Goal: Task Accomplishment & Management: Manage account settings

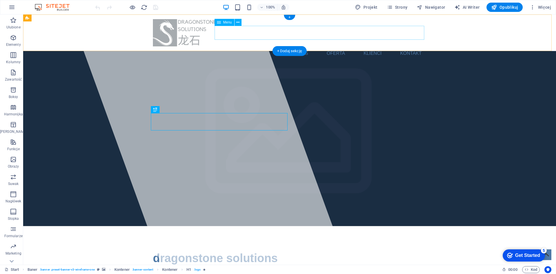
click at [300, 46] on nav "O nas Oferta Klienci Kontakt" at bounding box center [289, 53] width 273 height 14
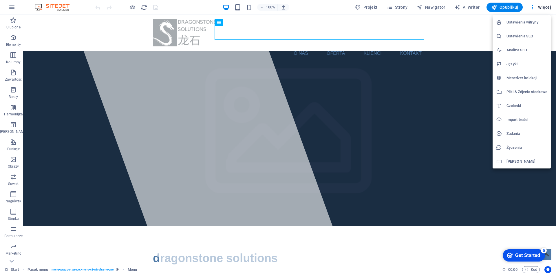
drag, startPoint x: 65, startPoint y: 33, endPoint x: 72, endPoint y: 33, distance: 7.5
click at [67, 33] on div at bounding box center [278, 137] width 556 height 274
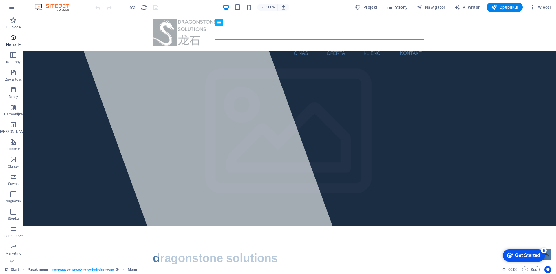
click at [11, 39] on icon "button" at bounding box center [13, 37] width 7 height 7
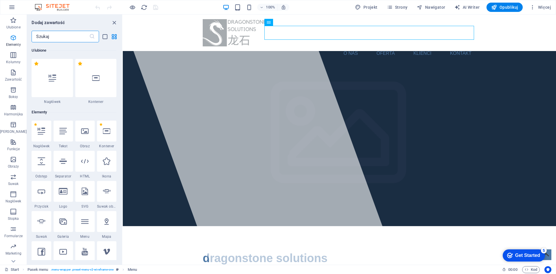
scroll to position [62, 0]
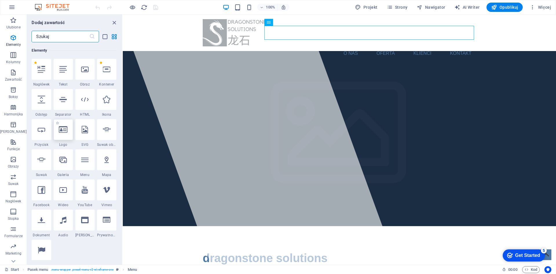
click at [60, 128] on icon at bounding box center [63, 130] width 9 height 8
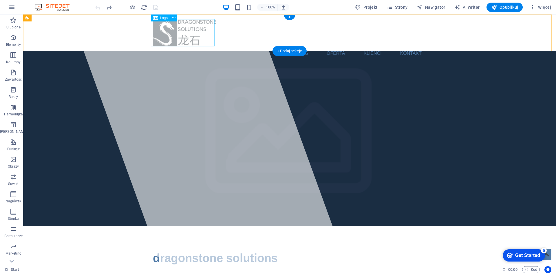
click at [188, 35] on div at bounding box center [289, 32] width 273 height 27
click at [175, 19] on icon at bounding box center [173, 18] width 3 height 6
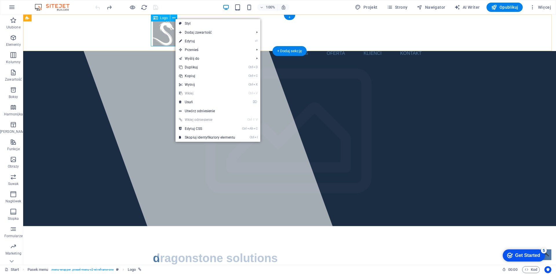
click at [160, 32] on div at bounding box center [289, 32] width 273 height 27
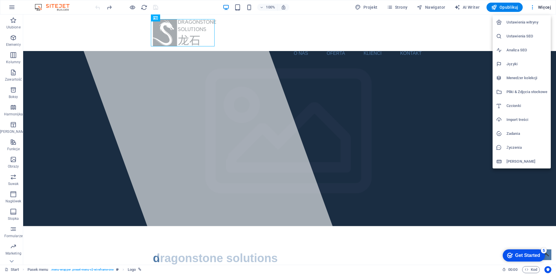
click at [510, 36] on h6 "Ustawienia SEO" at bounding box center [526, 36] width 41 height 7
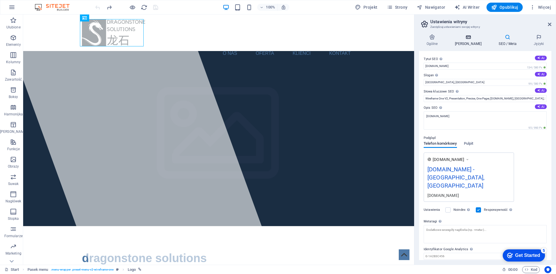
click at [464, 37] on icon at bounding box center [468, 37] width 42 height 6
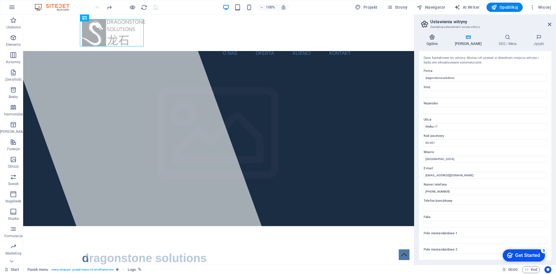
click at [432, 37] on icon at bounding box center [432, 37] width 26 height 6
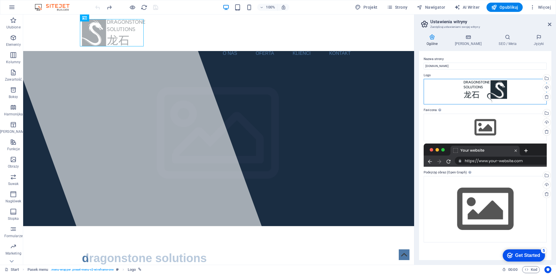
click at [468, 80] on div "Przeciągnij pliki tutaj, kliknij, aby wybrać pliki lub wybierz pliki z Plików l…" at bounding box center [485, 92] width 123 height 26
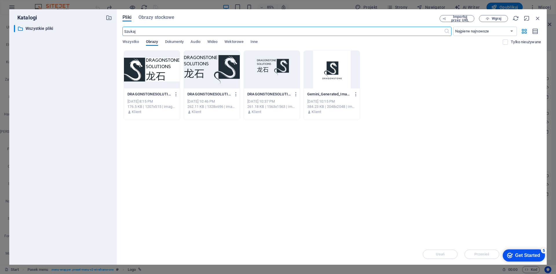
click at [156, 68] on div at bounding box center [152, 70] width 56 height 38
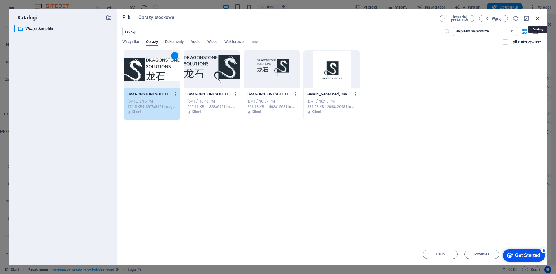
click at [539, 16] on icon "button" at bounding box center [538, 18] width 6 height 6
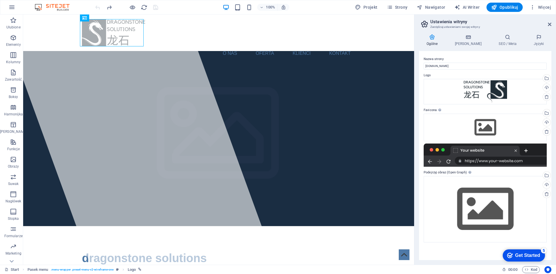
click at [551, 20] on aside "Ustawienia witryny Zarządzaj ustawieniami swojej witryny Ogólne Dane SEO / Meta…" at bounding box center [485, 139] width 142 height 250
click at [550, 25] on icon at bounding box center [549, 24] width 3 height 5
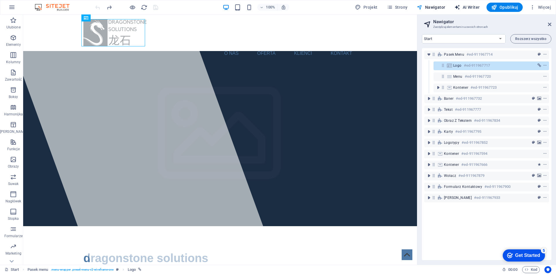
click at [460, 5] on icon "button" at bounding box center [457, 7] width 6 height 6
select select "English"
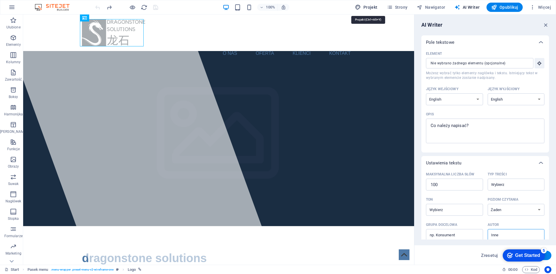
click at [0, 0] on span "Projekt" at bounding box center [0, 0] width 0 height 0
select select "px"
select select "400"
select select "px"
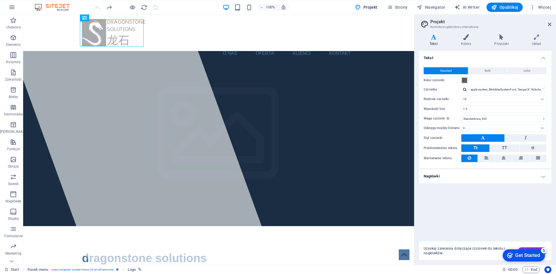
click at [464, 80] on span at bounding box center [464, 80] width 5 height 5
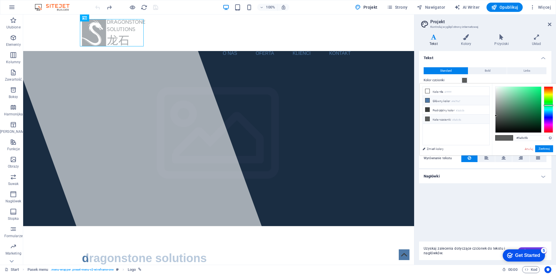
click at [427, 98] on span at bounding box center [427, 100] width 5 height 5
click at [499, 139] on span at bounding box center [499, 137] width 9 height 5
click at [426, 108] on icon at bounding box center [427, 109] width 4 height 4
click at [435, 103] on li "Główny kolor #4e79a7" at bounding box center [456, 100] width 67 height 9
type input "#565758"
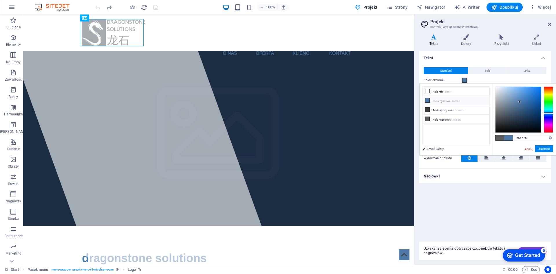
click at [496, 116] on div at bounding box center [518, 110] width 46 height 46
click at [543, 149] on button "Zastosuj" at bounding box center [544, 148] width 18 height 7
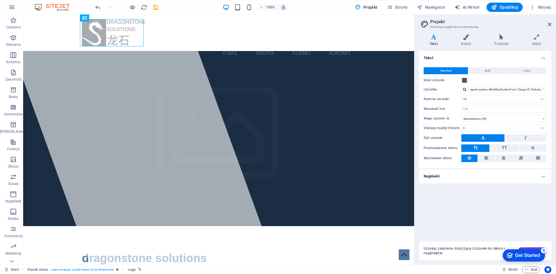
click at [463, 203] on div "Tekst Standard Bold Links Kolor czcionki Czcionka -apple-system, BlinkMaxSystem…" at bounding box center [485, 144] width 132 height 186
click at [383, 38] on div "O nas Oferta Klienci Kontakt" at bounding box center [218, 32] width 391 height 36
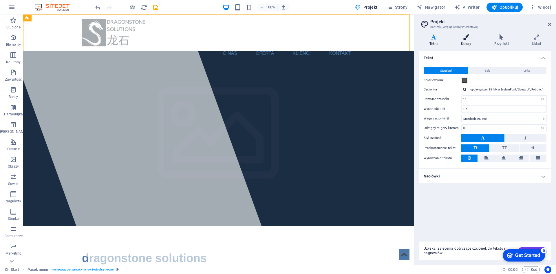
click at [466, 37] on icon at bounding box center [466, 37] width 31 height 6
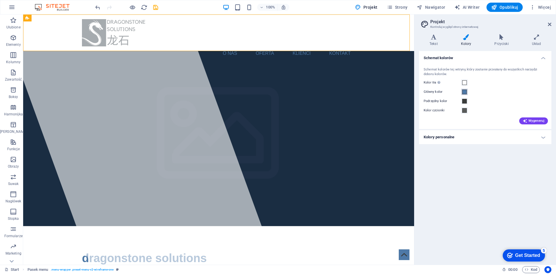
click at [467, 93] on button "Główny kolor" at bounding box center [464, 92] width 6 height 6
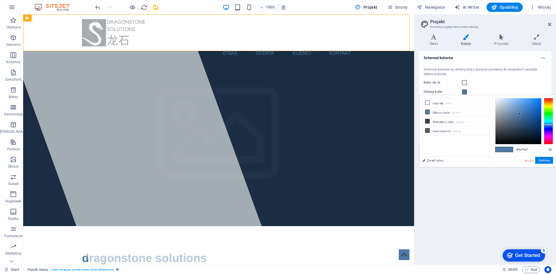
click at [493, 89] on div "Główny kolor" at bounding box center [485, 91] width 123 height 7
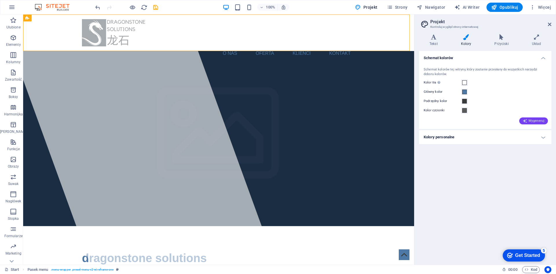
click at [530, 118] on span "Wygeneruj" at bounding box center [534, 120] width 22 height 5
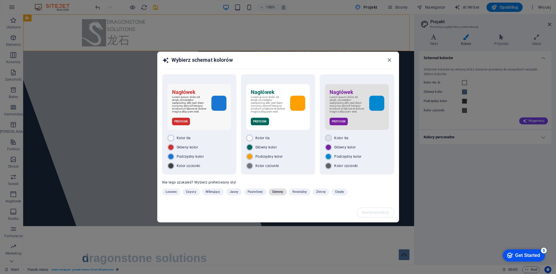
click at [269, 194] on button "Ciemny" at bounding box center [278, 191] width 18 height 7
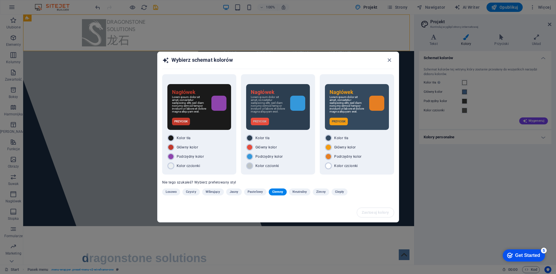
click at [278, 192] on span "Ciemny" at bounding box center [277, 191] width 11 height 7
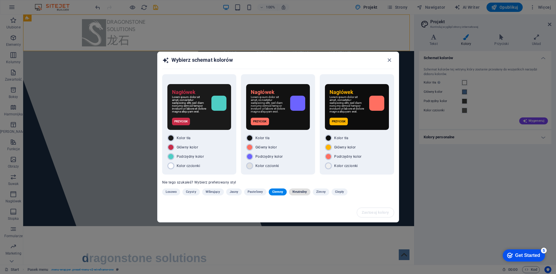
click at [297, 192] on span "Neutralny" at bounding box center [299, 191] width 14 height 7
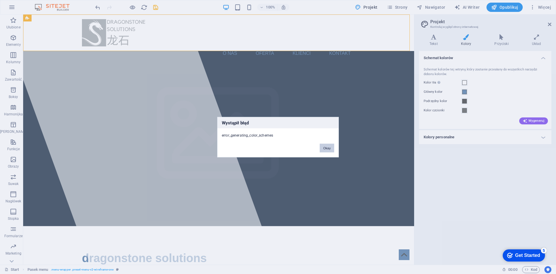
click at [334, 144] on button "Okay" at bounding box center [327, 147] width 14 height 9
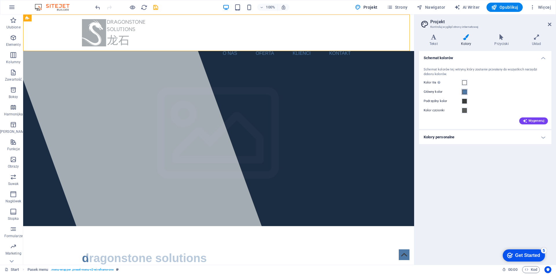
click at [465, 93] on span at bounding box center [464, 91] width 5 height 5
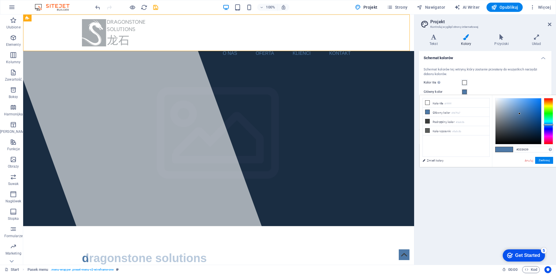
click at [500, 133] on div at bounding box center [518, 121] width 46 height 46
type input "#6c6f72"
click at [497, 123] on div at bounding box center [518, 121] width 46 height 46
click at [549, 158] on button "Zastosuj" at bounding box center [544, 160] width 18 height 7
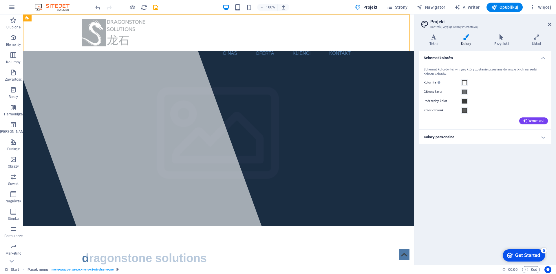
click at [482, 168] on div "Schemat kolorów Schemat kolorów tej witryny, który zostanie przesłany do wszyst…" at bounding box center [485, 155] width 132 height 209
click at [509, 206] on div "Schemat kolorów Schemat kolorów tej witryny, który zostanie przesłany do wszyst…" at bounding box center [485, 155] width 132 height 209
click at [550, 23] on icon at bounding box center [549, 24] width 3 height 5
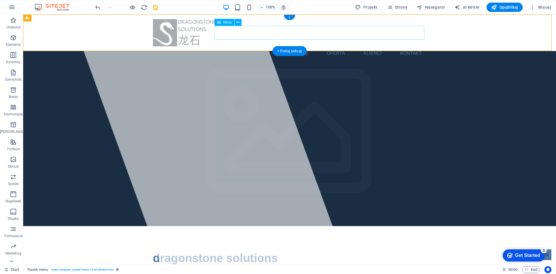
click at [364, 46] on nav "O nas Oferta Klienci Kontakt" at bounding box center [289, 53] width 273 height 14
click at [299, 46] on nav "O nas Oferta Klienci Kontakt" at bounding box center [289, 53] width 273 height 14
select select
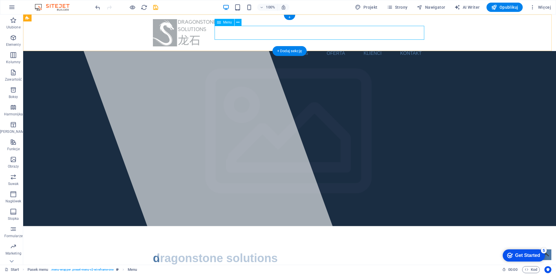
select select
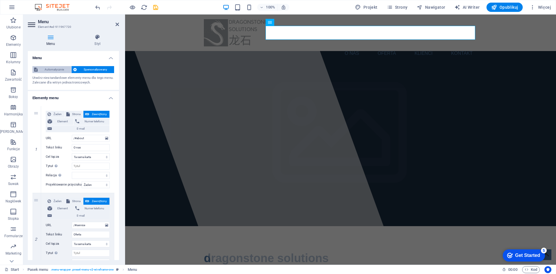
click at [53, 69] on span "Automatycznie" at bounding box center [54, 69] width 30 height 7
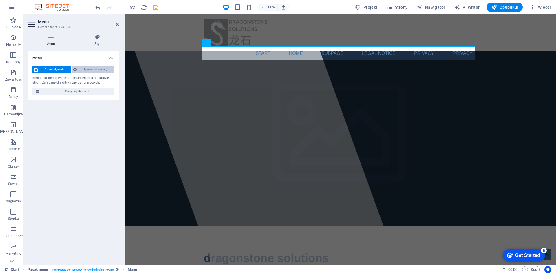
click at [89, 69] on span "Spersonalizowany" at bounding box center [95, 69] width 34 height 7
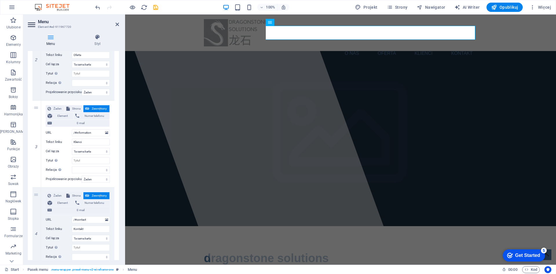
scroll to position [210, 0]
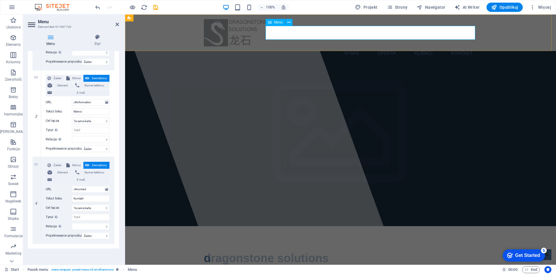
click at [352, 46] on nav "O nas Oferta Klienci Kontakt" at bounding box center [340, 53] width 273 height 14
click at [181, 37] on div "O nas Oferta Klienci Kontakt" at bounding box center [340, 32] width 431 height 36
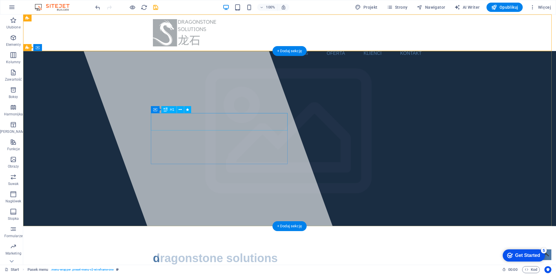
click at [181, 251] on span "dragonstone solutions" at bounding box center [215, 257] width 125 height 13
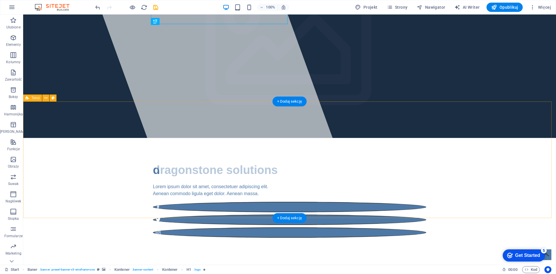
scroll to position [0, 0]
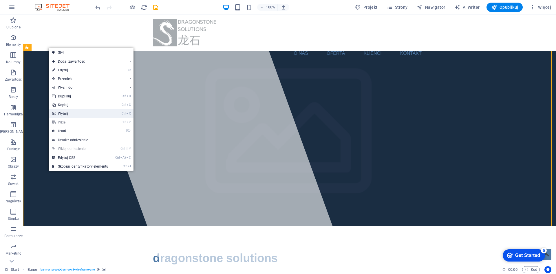
click at [70, 115] on link "Ctrl X Wytnij" at bounding box center [80, 113] width 63 height 9
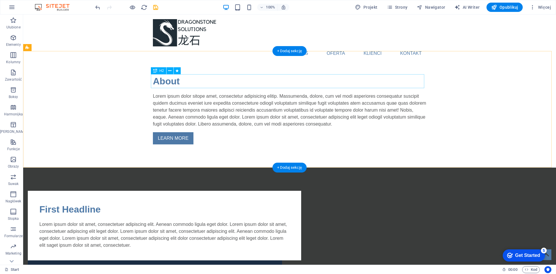
click at [168, 82] on div "About" at bounding box center [289, 81] width 273 height 14
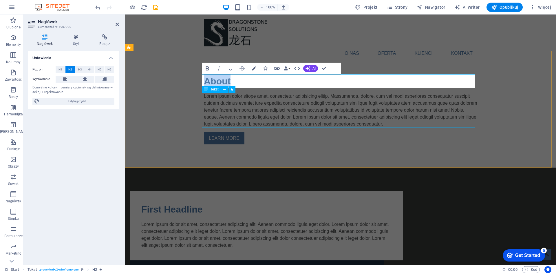
click at [223, 105] on div "Lorem ipsum dolor sitope amet, consectetur adipisicing elitip. Massumenda, dolo…" at bounding box center [340, 110] width 273 height 35
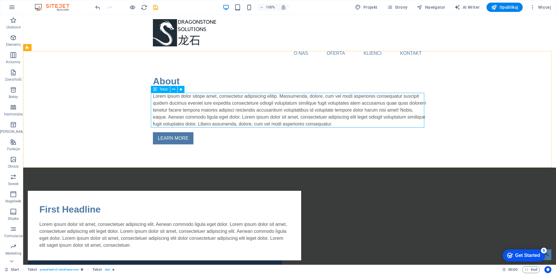
click at [161, 89] on span "Tekst" at bounding box center [164, 88] width 8 height 3
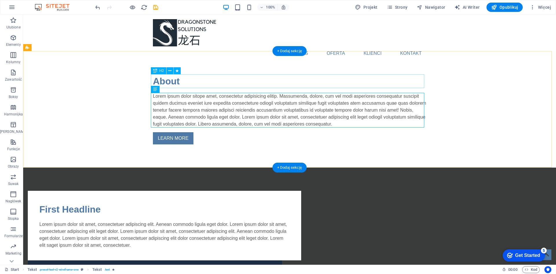
click at [169, 78] on div "About" at bounding box center [289, 81] width 273 height 14
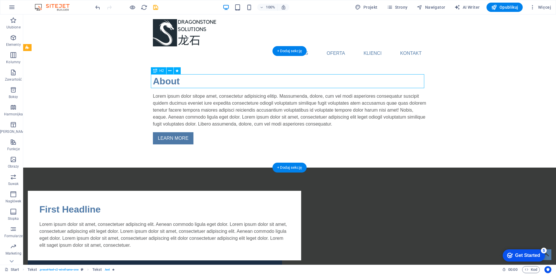
click at [169, 78] on div "About" at bounding box center [289, 81] width 273 height 14
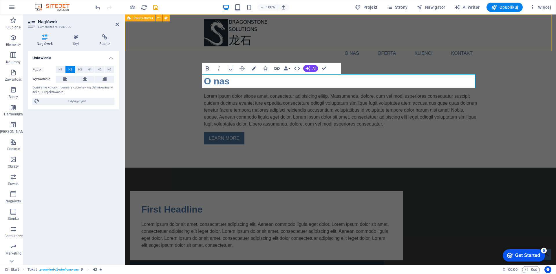
click at [178, 45] on div "O nas Oferta Klienci Kontakt" at bounding box center [340, 32] width 431 height 36
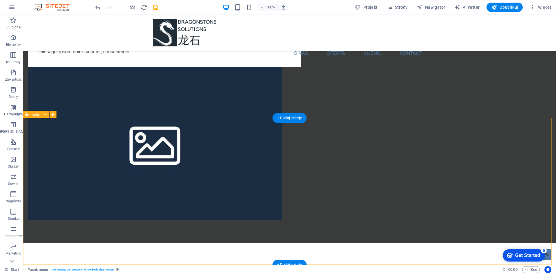
scroll to position [290, 0]
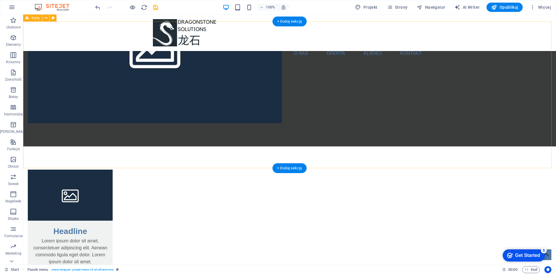
drag, startPoint x: 198, startPoint y: 168, endPoint x: 195, endPoint y: 149, distance: 19.5
drag, startPoint x: 288, startPoint y: 166, endPoint x: 285, endPoint y: 168, distance: 3.5
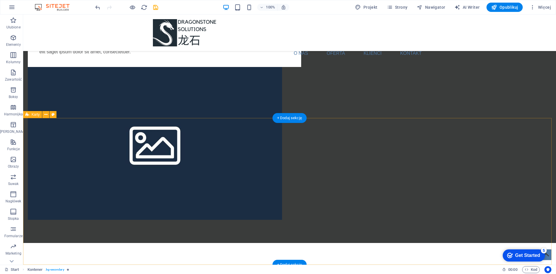
scroll to position [0, 0]
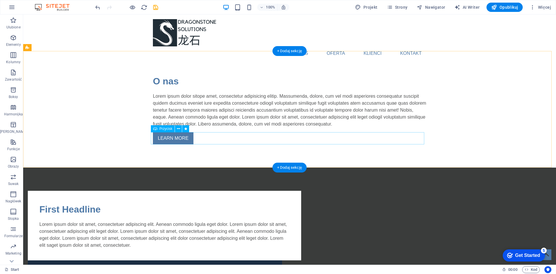
click at [175, 140] on div "LEARN MORE" at bounding box center [289, 138] width 273 height 12
click at [180, 129] on icon at bounding box center [178, 129] width 3 height 6
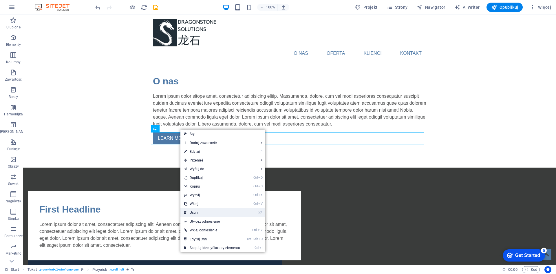
click at [195, 212] on link "⌦ Usuń" at bounding box center [211, 212] width 63 height 9
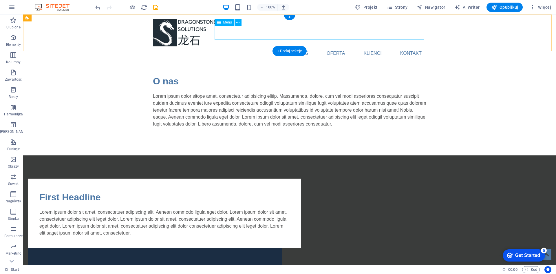
click at [303, 46] on nav "O nas Oferta Klienci Kontakt" at bounding box center [289, 53] width 273 height 14
click at [474, 48] on div "O nas Oferta Klienci Kontakt" at bounding box center [289, 32] width 533 height 36
click at [396, 46] on nav "O nas Oferta Klienci Kontakt" at bounding box center [289, 53] width 273 height 14
click at [257, 46] on nav "O nas Oferta Klienci Kontakt" at bounding box center [289, 53] width 273 height 14
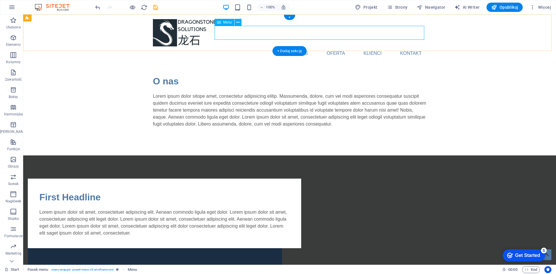
select select
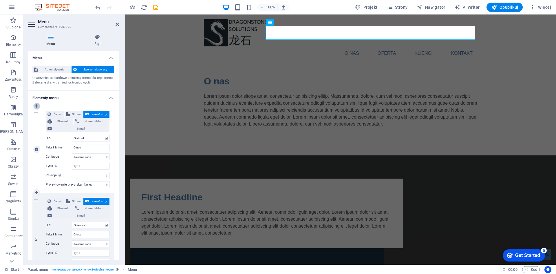
click at [38, 107] on icon at bounding box center [36, 106] width 3 height 4
select select
type input "/#about"
type input "O nas"
select select
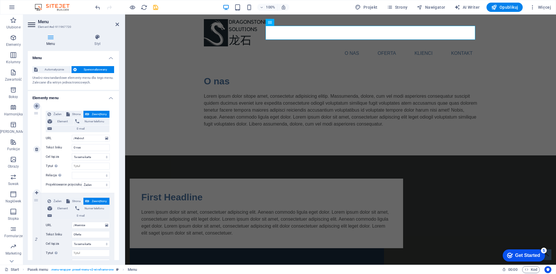
type input "/#service"
type input "Oferta"
select select
type input "/#information"
type input "Klienci"
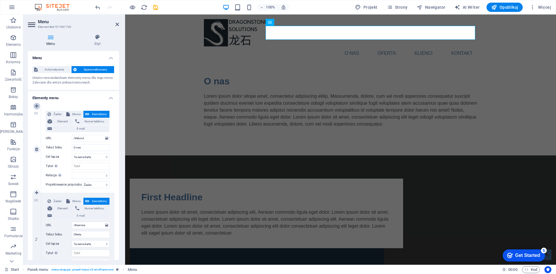
select select
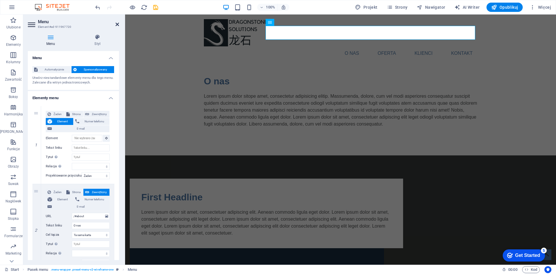
drag, startPoint x: 118, startPoint y: 25, endPoint x: 75, endPoint y: 1, distance: 49.8
click at [118, 25] on icon at bounding box center [117, 24] width 3 height 5
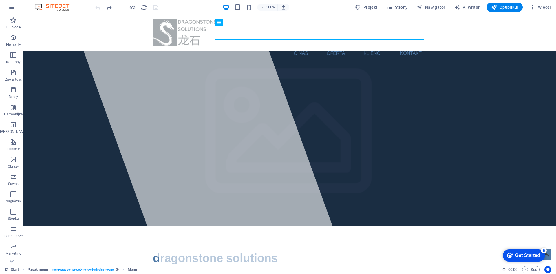
click at [302, 46] on nav "O nas Oferta Klienci Kontakt" at bounding box center [289, 53] width 273 height 14
click at [457, 34] on div "O nas Oferta Klienci Kontakt" at bounding box center [289, 32] width 533 height 36
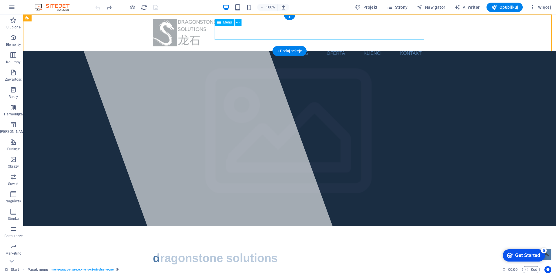
click at [295, 46] on nav "O nas Oferta Klienci Kontakt" at bounding box center [289, 53] width 273 height 14
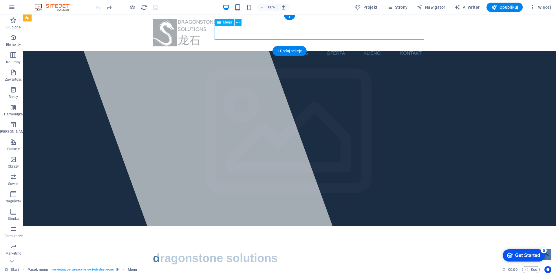
click at [295, 46] on nav "O nas Oferta Klienci Kontakt" at bounding box center [289, 53] width 273 height 14
select select
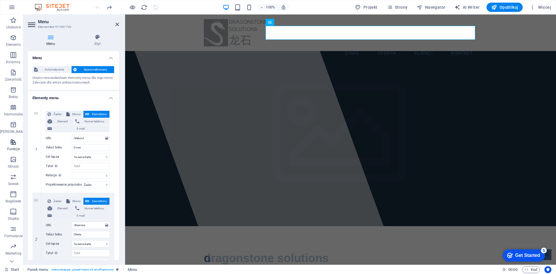
click at [13, 142] on icon "button" at bounding box center [13, 141] width 7 height 7
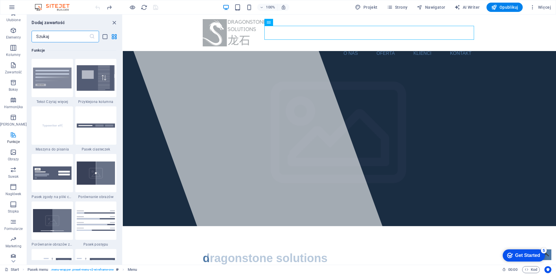
scroll to position [11, 0]
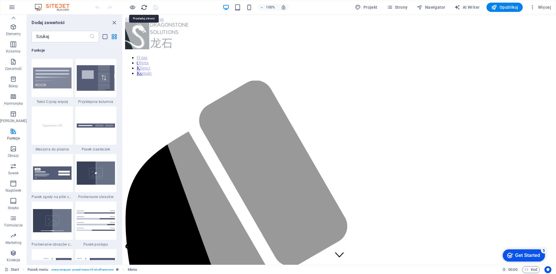
scroll to position [0, 0]
click at [350, 55] on nav "O nas Oferta Klienci Kontakt" at bounding box center [339, 65] width 429 height 21
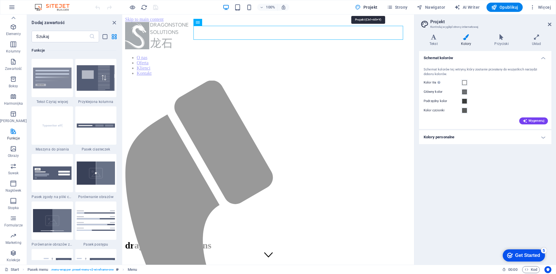
click at [551, 23] on icon at bounding box center [549, 24] width 3 height 5
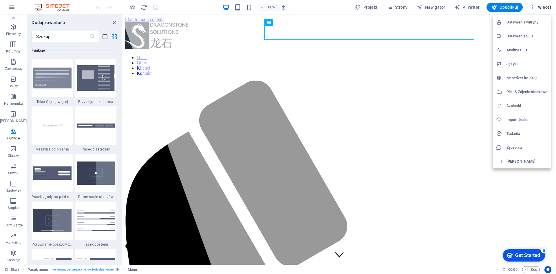
click at [531, 9] on div at bounding box center [278, 137] width 556 height 274
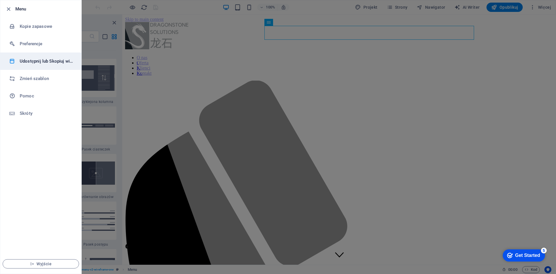
click at [39, 63] on h6 "Udostępnij lub Skopiuj witrynę" at bounding box center [47, 61] width 54 height 7
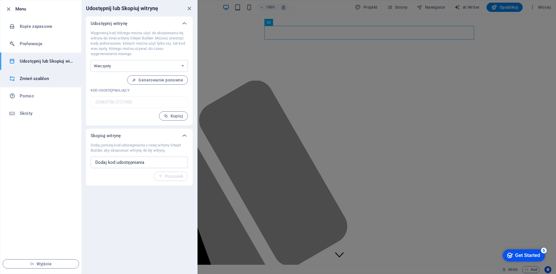
click at [30, 77] on h6 "Zmień szablon" at bounding box center [47, 78] width 54 height 7
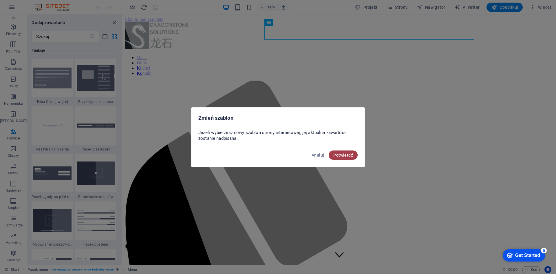
click at [341, 154] on span "Potwierdź" at bounding box center [343, 155] width 20 height 5
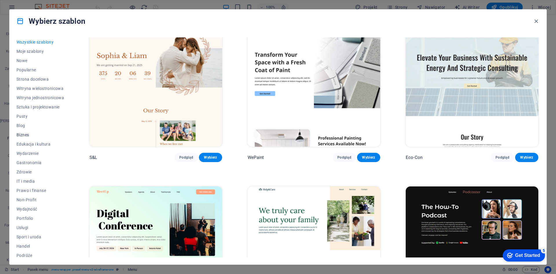
click at [32, 136] on span "Biznes" at bounding box center [40, 134] width 47 height 5
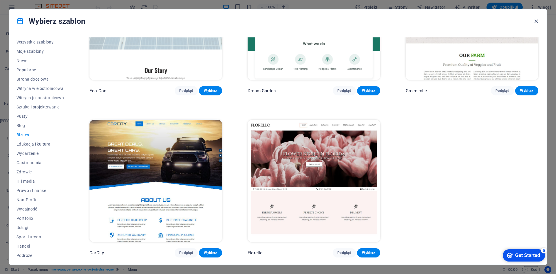
scroll to position [16, 0]
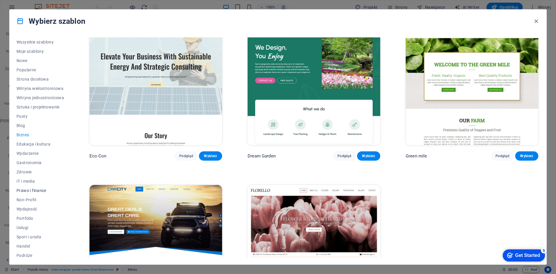
click at [27, 191] on span "Prawo i finanse" at bounding box center [40, 190] width 47 height 5
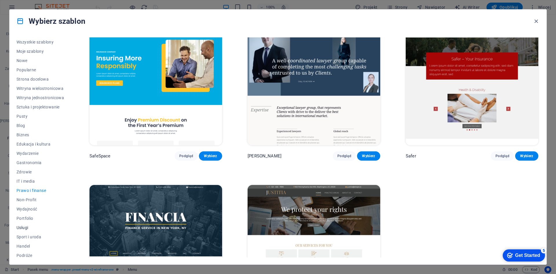
click at [22, 227] on span "Usługi" at bounding box center [40, 227] width 47 height 5
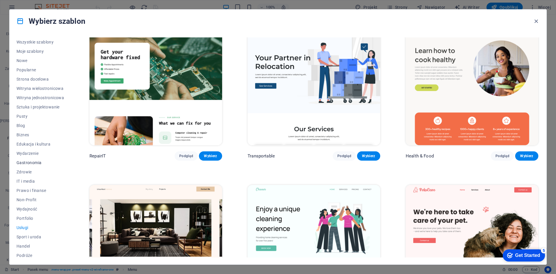
scroll to position [12, 0]
click at [25, 232] on span "Handel" at bounding box center [40, 234] width 47 height 5
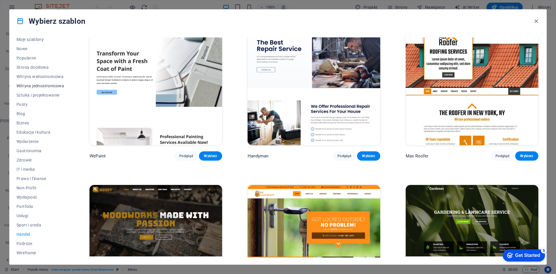
click at [38, 86] on span "Witryna jednostronicowa" at bounding box center [40, 85] width 47 height 5
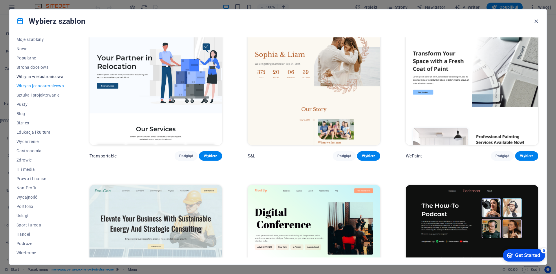
click at [39, 77] on span "Witryna wielostronicowa" at bounding box center [40, 76] width 47 height 5
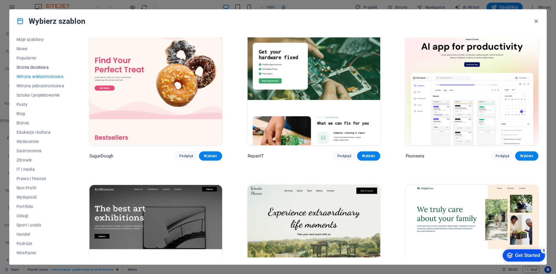
click at [32, 66] on span "Strona docelowa" at bounding box center [40, 67] width 47 height 5
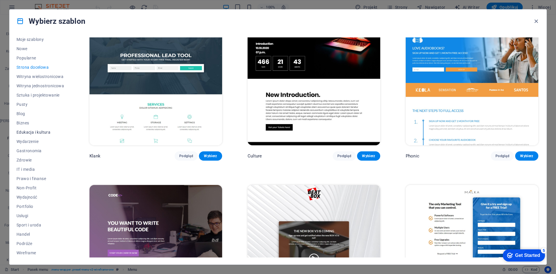
click at [31, 130] on span "Edukacja i kultura" at bounding box center [40, 132] width 47 height 5
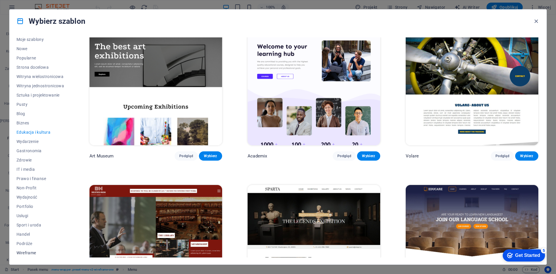
click at [24, 252] on span "Wireframe" at bounding box center [40, 252] width 47 height 5
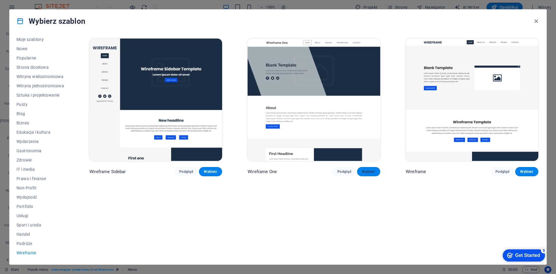
click at [367, 170] on span "Wybierz" at bounding box center [369, 171] width 14 height 5
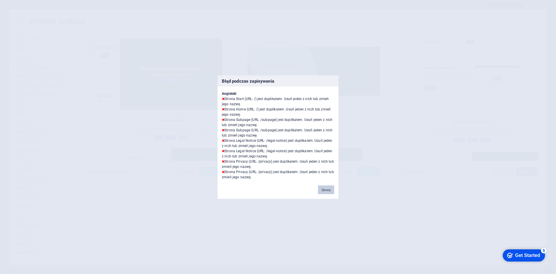
click at [323, 191] on button "Strony" at bounding box center [326, 189] width 16 height 9
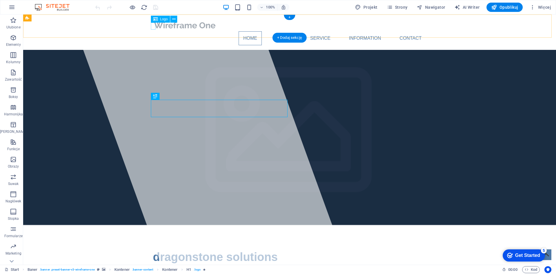
click at [154, 27] on div at bounding box center [289, 25] width 273 height 12
click at [311, 31] on nav "Home About Service Information Contact" at bounding box center [289, 38] width 273 height 14
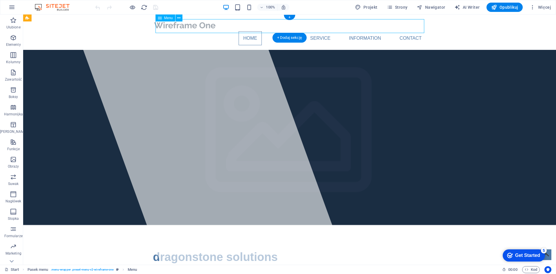
click at [360, 31] on nav "Home About Service Information Contact" at bounding box center [289, 38] width 273 height 14
click at [153, 26] on div at bounding box center [289, 25] width 273 height 12
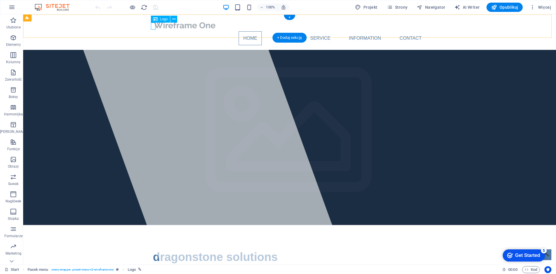
click at [153, 28] on div at bounding box center [289, 25] width 273 height 12
select select "px"
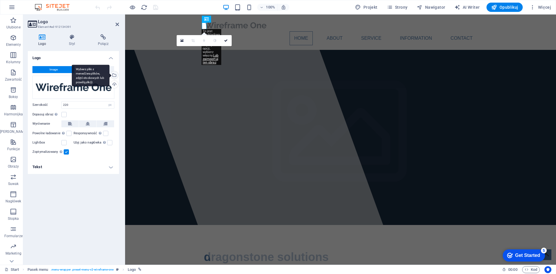
click at [109, 75] on div "Wybierz pliki z menedżera plików, zdjęć stockowych lub prześlij plik(i)" at bounding box center [91, 76] width 38 height 22
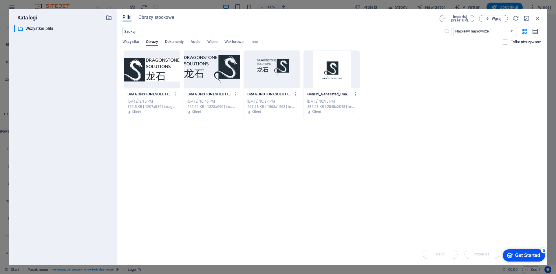
click at [142, 68] on div at bounding box center [152, 70] width 56 height 38
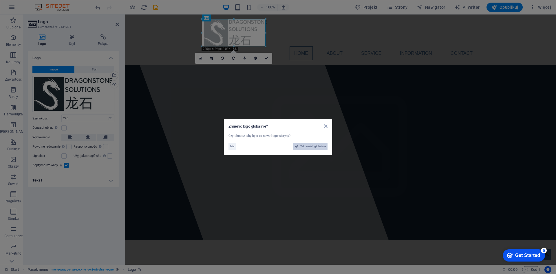
click at [316, 147] on span "Tak, zmień globalnie" at bounding box center [312, 146] width 25 height 7
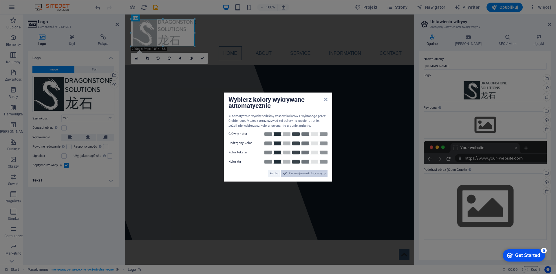
click at [310, 173] on span "Zastosuj nowe kolory witryny" at bounding box center [307, 173] width 37 height 7
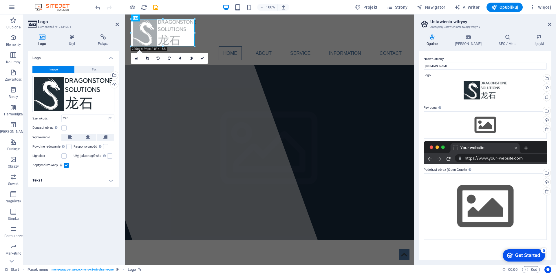
click at [457, 252] on div "Nazwa strony dragonstone.pl Logo Przeciągnij pliki tutaj, kliknij, aby wybrać p…" at bounding box center [485, 155] width 132 height 209
click at [468, 42] on h4 "[PERSON_NAME]" at bounding box center [469, 40] width 44 height 12
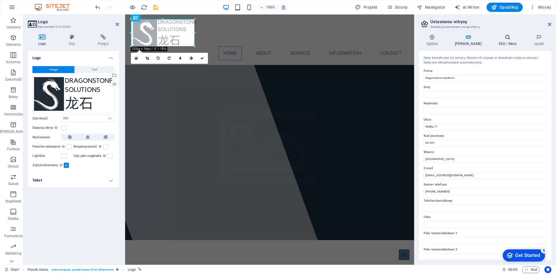
click at [498, 41] on h4 "SEO / Meta" at bounding box center [508, 40] width 35 height 12
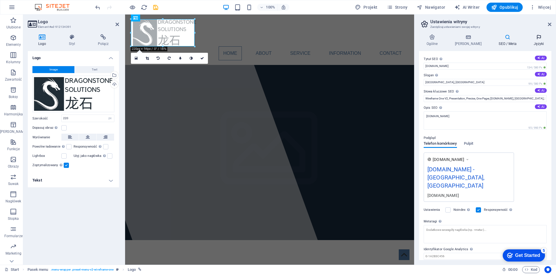
click at [534, 41] on h4 "Języki" at bounding box center [538, 40] width 25 height 12
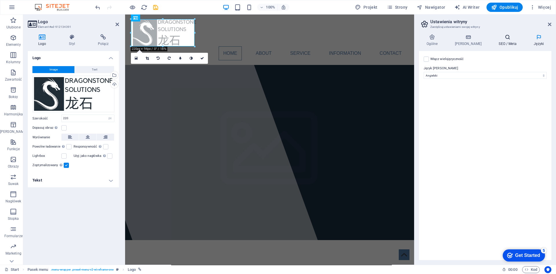
click at [509, 38] on icon at bounding box center [507, 37] width 33 height 6
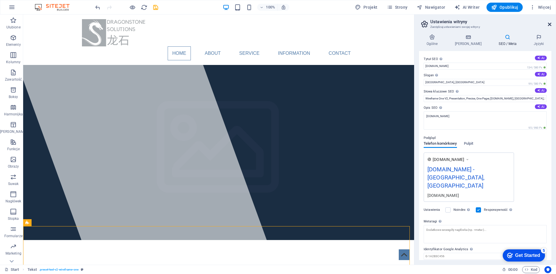
click at [550, 23] on icon at bounding box center [549, 24] width 3 height 5
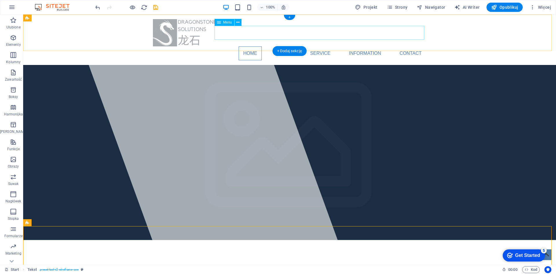
click at [240, 46] on nav "Home About Service Information Contact" at bounding box center [289, 53] width 273 height 14
click at [250, 46] on nav "Home About Service Information Contact" at bounding box center [289, 53] width 273 height 14
select select
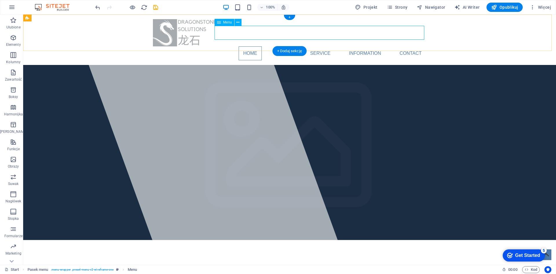
select select
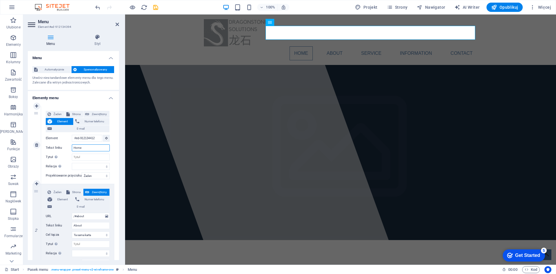
drag, startPoint x: 85, startPoint y: 147, endPoint x: 72, endPoint y: 147, distance: 12.2
click at [72, 147] on input "Home" at bounding box center [91, 147] width 38 height 7
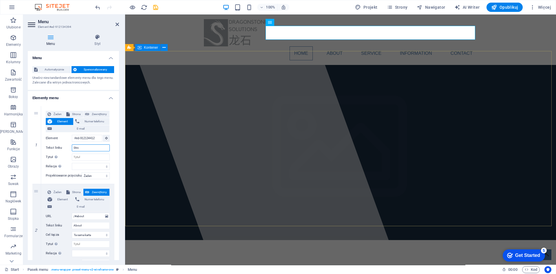
type input "Str"
select select
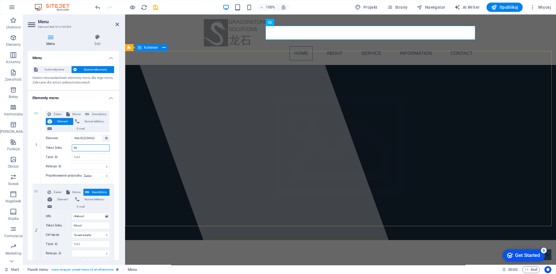
select select
type input "S"
select select
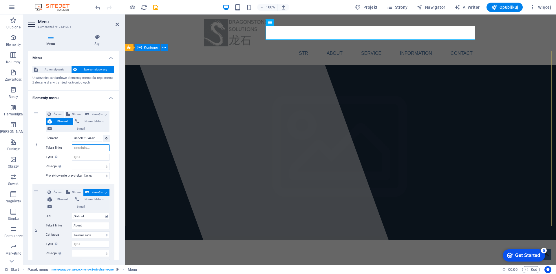
select select
type input "Start"
select select
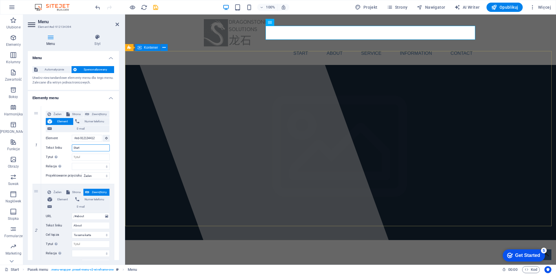
select select
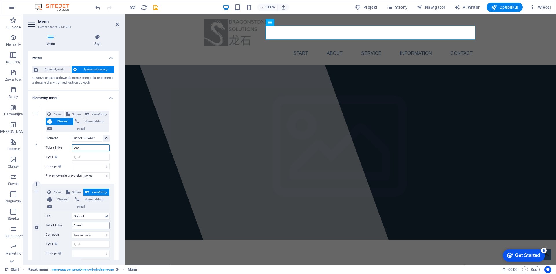
type input "Start"
drag, startPoint x: 83, startPoint y: 226, endPoint x: 70, endPoint y: 226, distance: 12.5
click at [70, 226] on div "Tekst linku About" at bounding box center [78, 225] width 64 height 7
type input "O nas"
select select
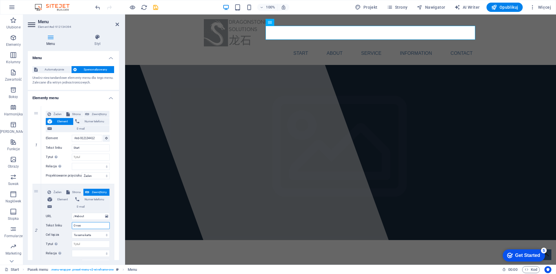
select select
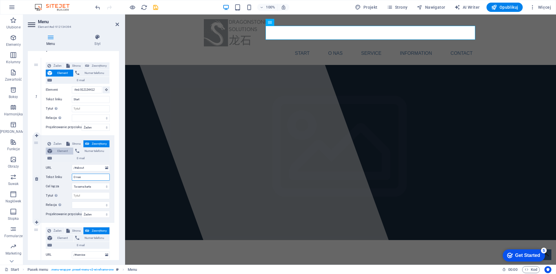
scroll to position [96, 0]
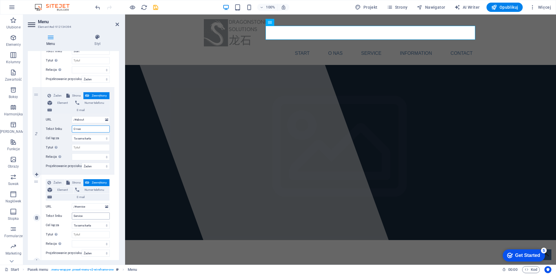
type input "O nas"
drag, startPoint x: 90, startPoint y: 215, endPoint x: 67, endPoint y: 215, distance: 23.5
click at [67, 215] on div "Tekst linku Service" at bounding box center [78, 215] width 64 height 7
type input "Oferta"
select select
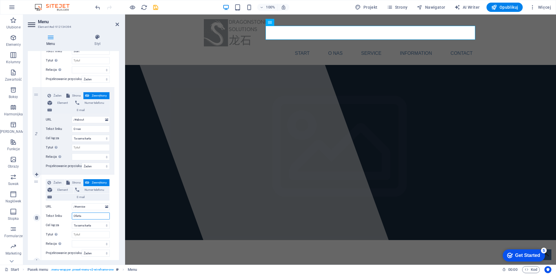
select select
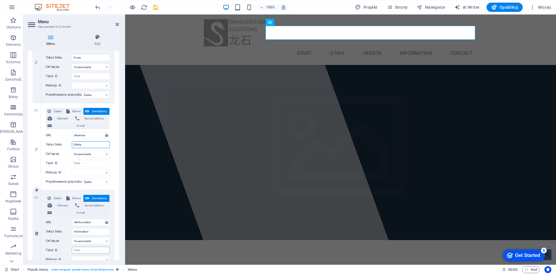
scroll to position [193, 0]
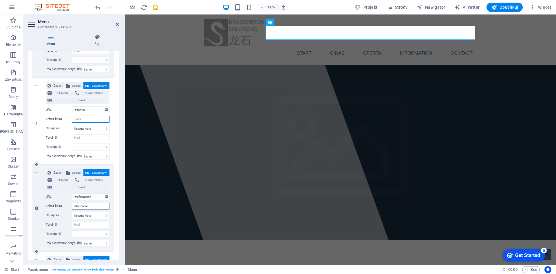
type input "Oferta"
drag, startPoint x: 95, startPoint y: 205, endPoint x: 65, endPoint y: 206, distance: 29.8
click at [65, 206] on div "Tekst linku Information" at bounding box center [78, 205] width 64 height 7
type input "Realizacje"
select select
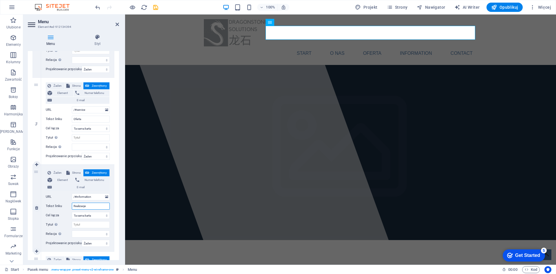
select select
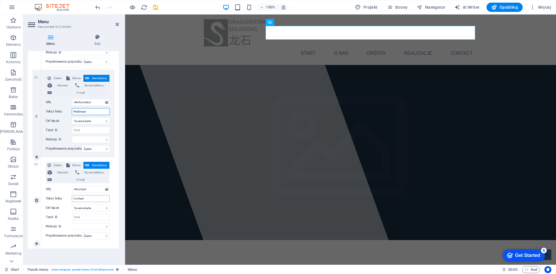
type input "Realizacje"
drag, startPoint x: 90, startPoint y: 197, endPoint x: 61, endPoint y: 200, distance: 29.1
click at [61, 200] on div "Tekst linku Contact" at bounding box center [78, 198] width 64 height 7
type input "Kontakt"
select select
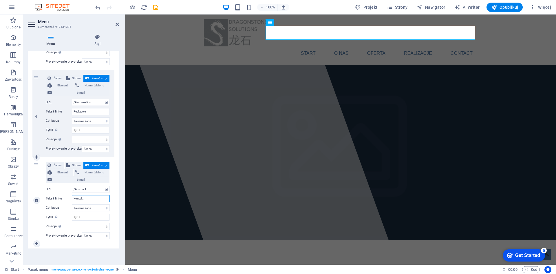
select select
type input "Kontakt"
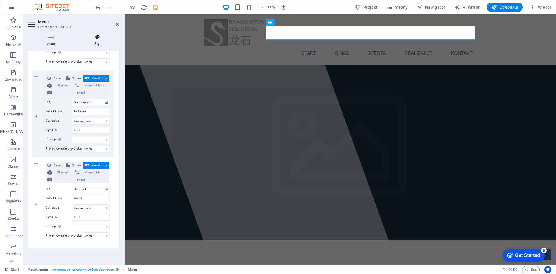
click at [97, 36] on icon at bounding box center [97, 37] width 43 height 6
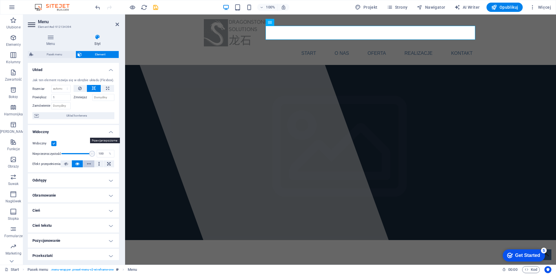
scroll to position [48, 0]
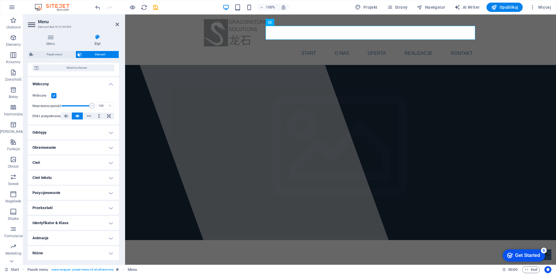
click at [56, 180] on h4 "Cień tekstu" at bounding box center [73, 178] width 91 height 14
click at [57, 159] on h4 "Cień" at bounding box center [73, 162] width 91 height 14
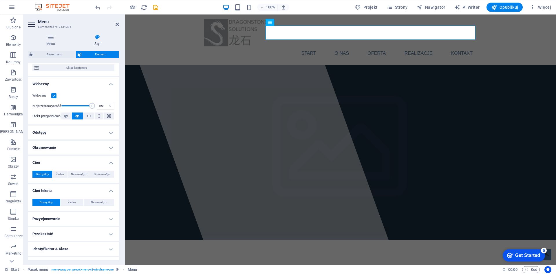
click at [58, 163] on h4 "Cień" at bounding box center [73, 160] width 91 height 10
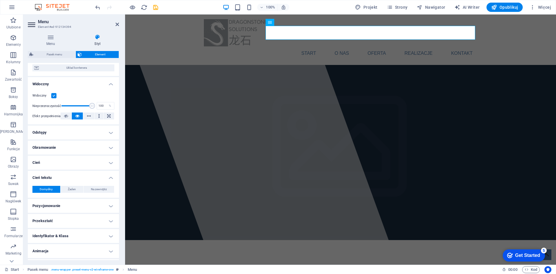
click at [60, 178] on h4 "Cień tekstu" at bounding box center [73, 176] width 91 height 10
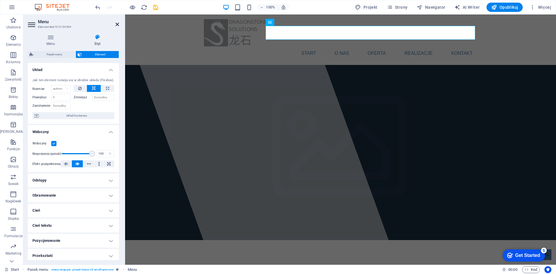
click at [116, 24] on icon at bounding box center [117, 24] width 3 height 5
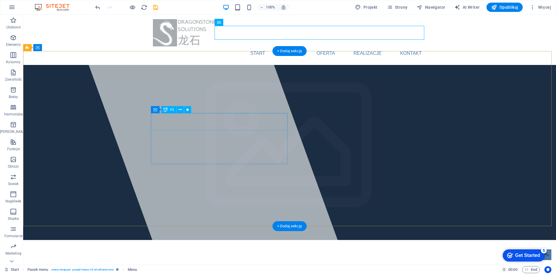
click at [183, 265] on span "dragonstone solutions" at bounding box center [215, 271] width 125 height 13
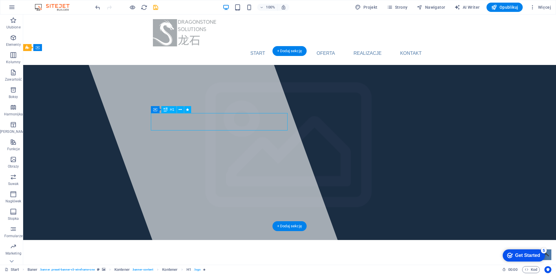
click at [269, 265] on span "dragonstone solutions" at bounding box center [215, 271] width 125 height 13
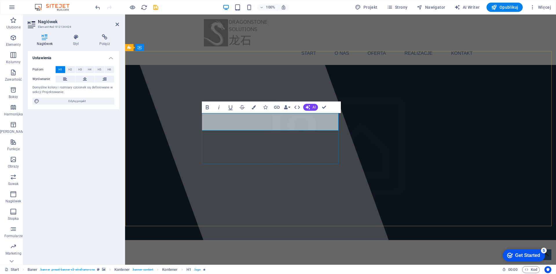
click at [276, 265] on span "dragonstone solutions" at bounding box center [266, 271] width 125 height 13
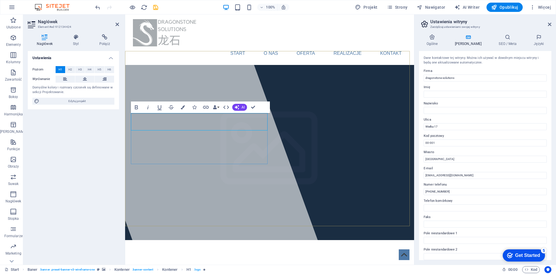
click at [156, 265] on span "dragonstone solutions" at bounding box center [195, 271] width 125 height 13
click at [198, 263] on h1 "​" at bounding box center [269, 271] width 273 height 17
click at [169, 263] on h1 "​" at bounding box center [269, 271] width 273 height 17
click at [236, 78] on div at bounding box center [188, 139] width 276 height 250
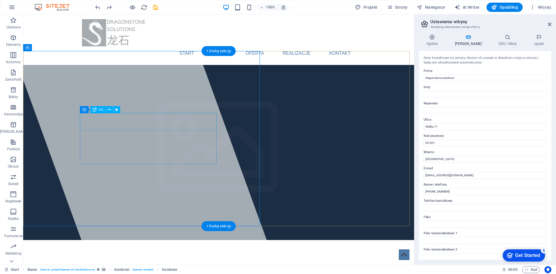
click at [118, 265] on span "dragonstone solutions" at bounding box center [144, 271] width 125 height 13
click at [98, 265] on span "dragonstone solutions" at bounding box center [144, 271] width 125 height 13
click at [108, 265] on span "dragonstone solutions" at bounding box center [144, 271] width 125 height 13
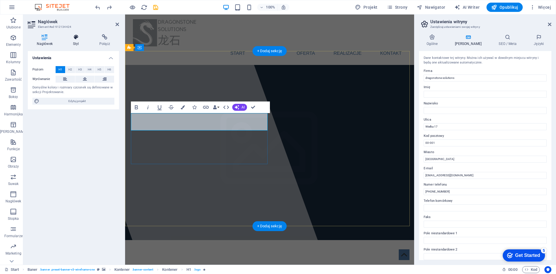
click at [73, 41] on h4 "Styl" at bounding box center [77, 40] width 26 height 12
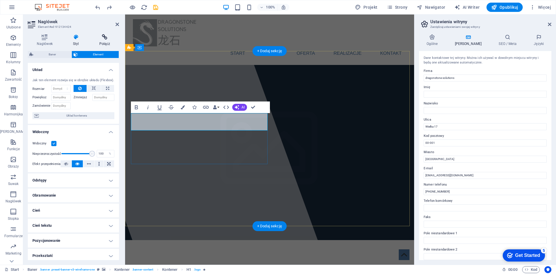
click at [103, 38] on icon at bounding box center [104, 37] width 29 height 6
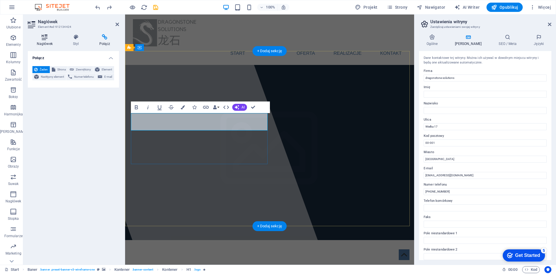
click at [46, 38] on icon at bounding box center [45, 37] width 34 height 6
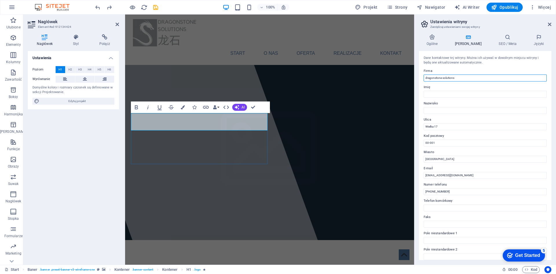
drag, startPoint x: 582, startPoint y: 92, endPoint x: 401, endPoint y: 76, distance: 181.4
type input "Dragonstone Solutions"
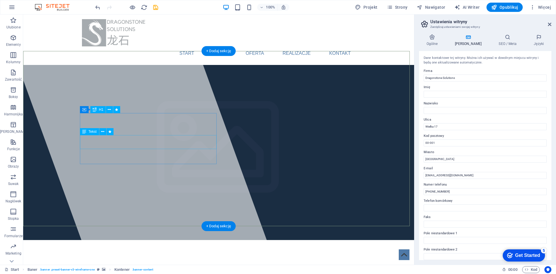
click at [91, 131] on span "Tekst" at bounding box center [93, 131] width 8 height 3
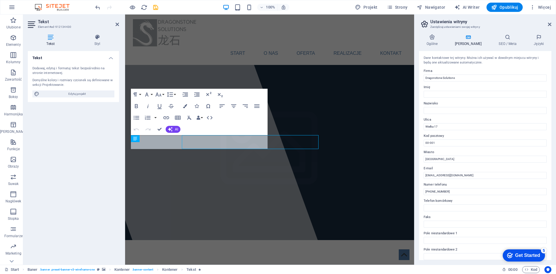
click at [91, 131] on div "Tekst Dodawaj, edytuj i formatuj tekst bezpośrednio na stronie internetowej. Do…" at bounding box center [73, 155] width 91 height 209
click at [43, 68] on div "Dodawaj, edytuj i formatuj tekst bezpośrednio na stronie internetowej." at bounding box center [73, 71] width 82 height 10
drag, startPoint x: 132, startPoint y: 137, endPoint x: 253, endPoint y: 150, distance: 121.7
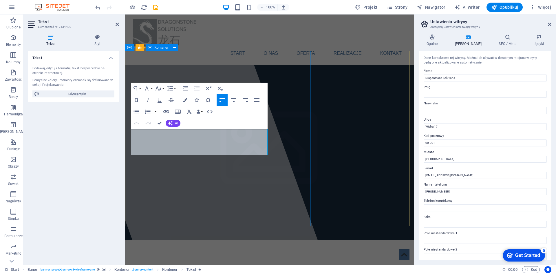
click at [213, 211] on div at bounding box center [188, 139] width 276 height 250
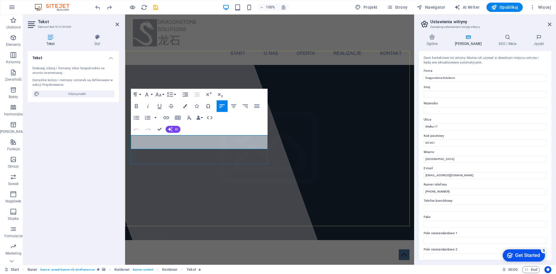
drag, startPoint x: 242, startPoint y: 144, endPoint x: 131, endPoint y: 136, distance: 111.5
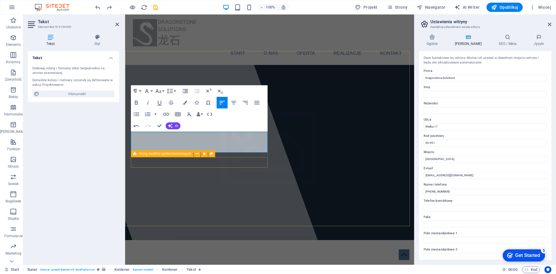
scroll to position [560, 1]
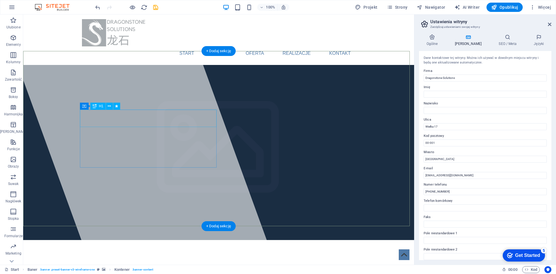
click at [139, 263] on div "Dragonstone Solutions" at bounding box center [218, 271] width 273 height 17
click at [498, 42] on h4 "SEO / Meta" at bounding box center [508, 40] width 35 height 12
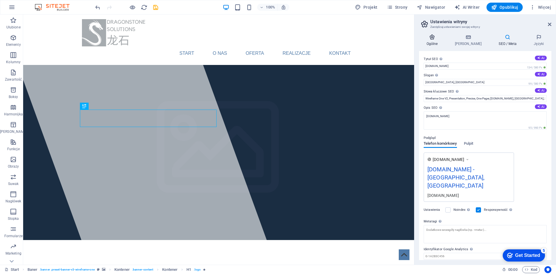
click at [440, 41] on h4 "Ogólne" at bounding box center [433, 40] width 28 height 12
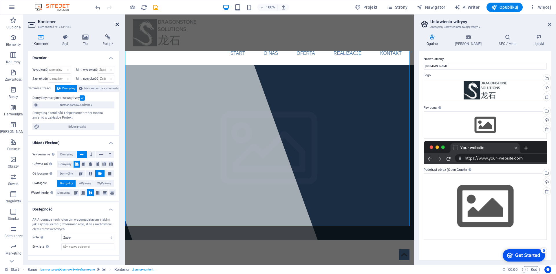
click at [116, 25] on icon at bounding box center [117, 24] width 3 height 5
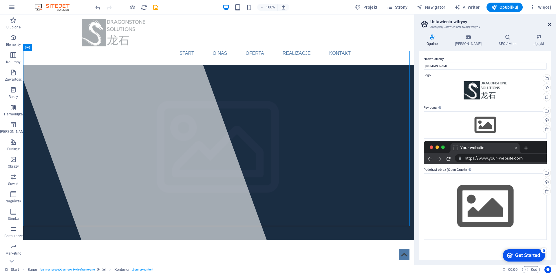
drag, startPoint x: 550, startPoint y: 25, endPoint x: 412, endPoint y: 68, distance: 144.1
click at [550, 25] on icon at bounding box center [549, 24] width 3 height 5
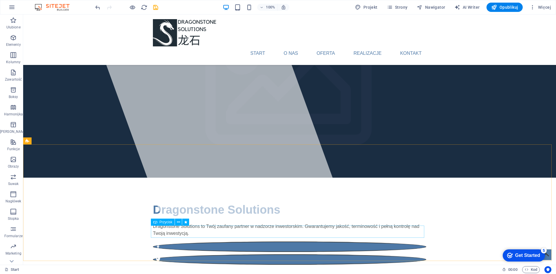
scroll to position [0, 0]
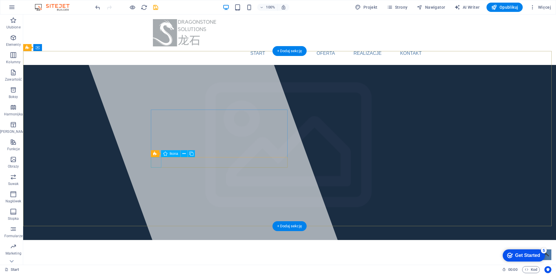
select select "xMidYMid"
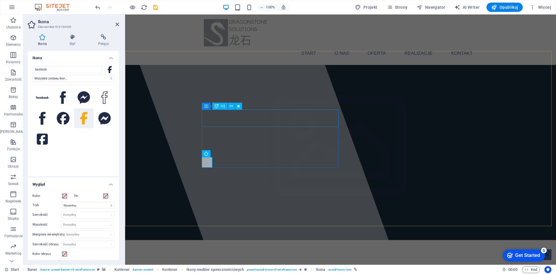
click at [207, 265] on span "Dragonstone Solutions" at bounding box center [267, 271] width 127 height 13
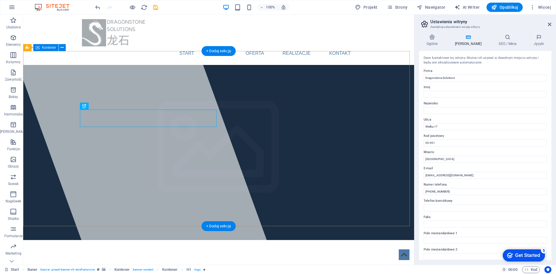
click at [65, 90] on div at bounding box center [137, 139] width 276 height 250
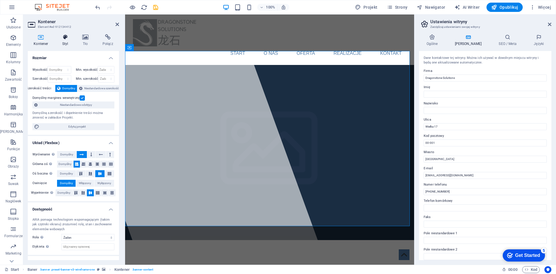
click at [69, 34] on icon at bounding box center [65, 37] width 18 height 6
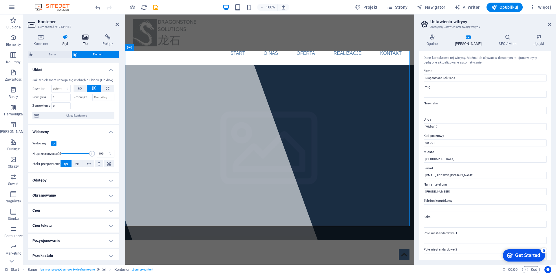
click at [88, 39] on icon at bounding box center [85, 37] width 18 height 6
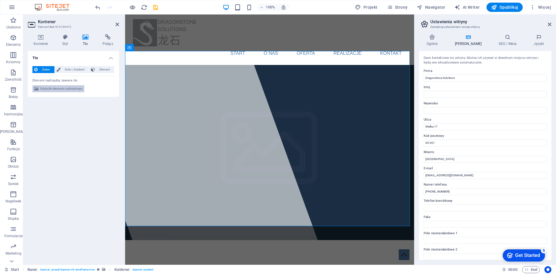
click at [66, 88] on span "Edytuj tło elementu nadrzędnego" at bounding box center [61, 88] width 42 height 7
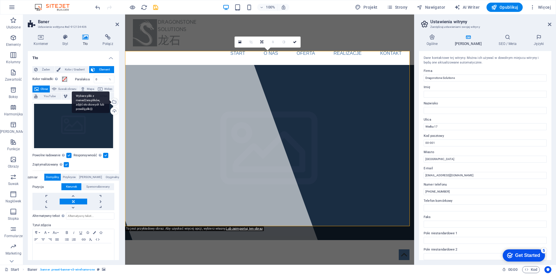
click at [116, 100] on div "Wybierz pliki z menedżera plików, zdjęć stockowych lub prześlij plik(i)" at bounding box center [113, 102] width 9 height 9
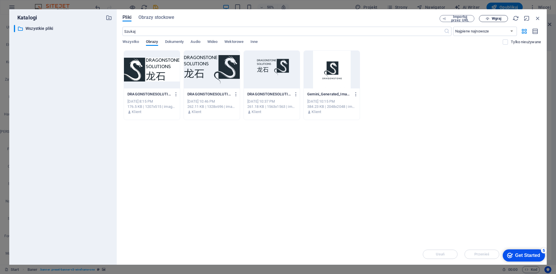
click at [498, 18] on span "Wgraj" at bounding box center [497, 18] width 10 height 3
click at [538, 19] on icon "button" at bounding box center [538, 18] width 6 height 6
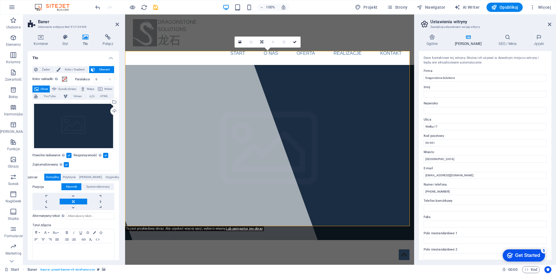
click at [554, 24] on aside "Ustawienia witryny Zarządzaj ustawieniami swojej witryny Ogólne Dane SEO / Meta…" at bounding box center [485, 139] width 142 height 250
click at [550, 25] on icon at bounding box center [549, 24] width 3 height 5
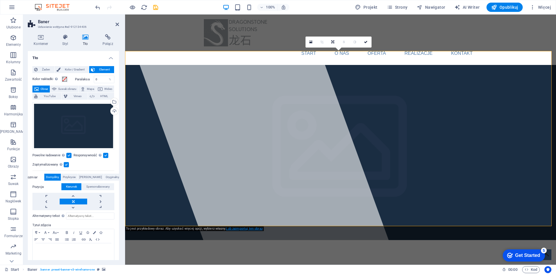
click at [249, 228] on link "Lub zaimportuj ten obraz" at bounding box center [244, 228] width 36 height 4
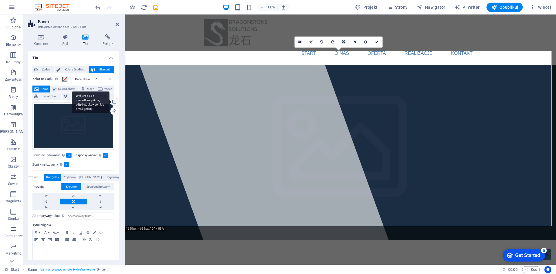
click at [109, 101] on div "Wybierz pliki z menedżera plików, zdjęć stockowych lub prześlij plik(i)" at bounding box center [91, 102] width 38 height 22
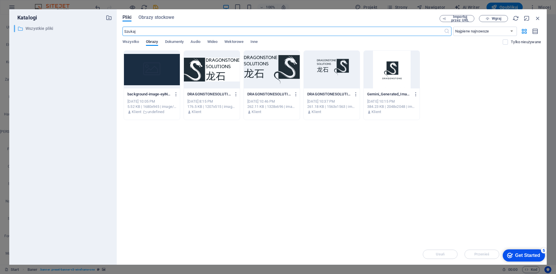
click at [40, 27] on p "Wszystkie pliki" at bounding box center [63, 28] width 76 height 7
click at [454, 17] on span "Importuj przez URL" at bounding box center [459, 18] width 23 height 7
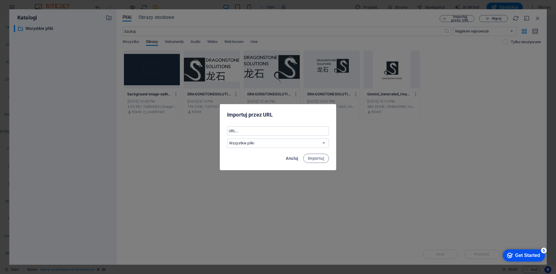
click at [296, 159] on span "Anuluj" at bounding box center [292, 158] width 12 height 5
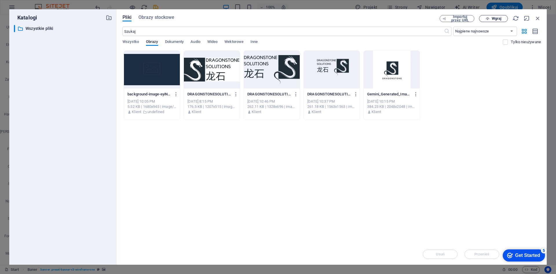
click at [497, 19] on span "Wgraj" at bounding box center [497, 18] width 10 height 3
click at [490, 19] on span "Wgraj" at bounding box center [494, 19] width 24 height 4
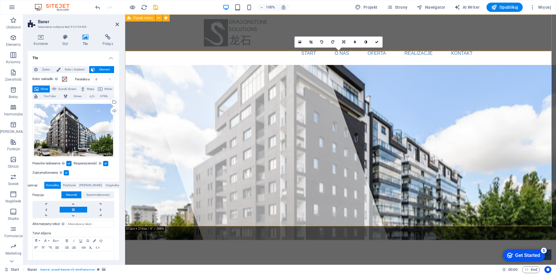
click at [492, 40] on div "Start O nas Oferta Realizacje Kontakt" at bounding box center [340, 39] width 431 height 50
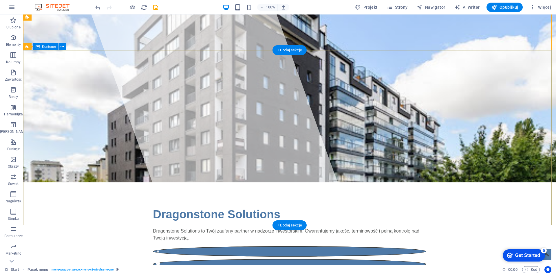
scroll to position [96, 0]
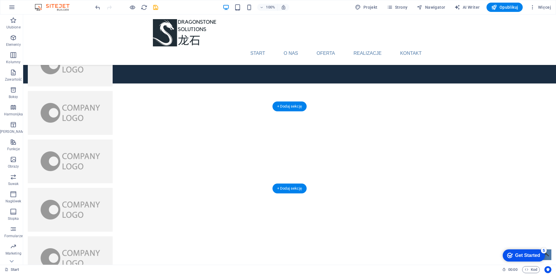
scroll to position [1380, 0]
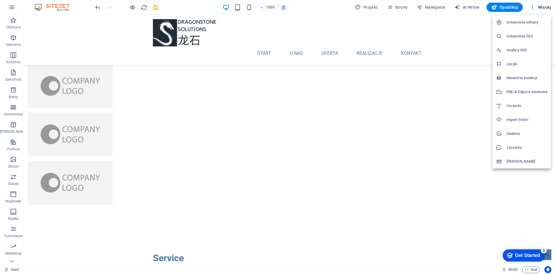
click at [524, 90] on h6 "Pliki & Zdjęcia stockowe" at bounding box center [526, 91] width 41 height 7
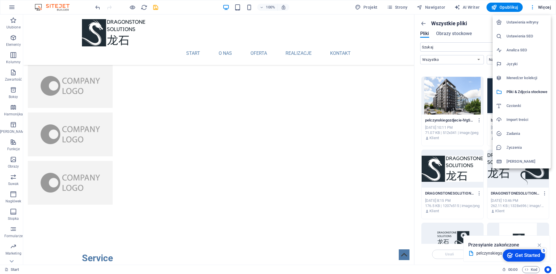
click at [524, 124] on li "Import treści" at bounding box center [522, 120] width 58 height 14
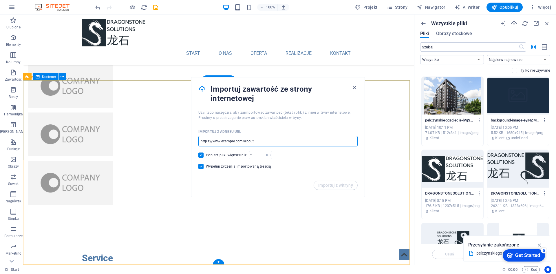
drag, startPoint x: 287, startPoint y: 158, endPoint x: 134, endPoint y: 141, distance: 153.5
click at [259, 142] on input "url" at bounding box center [277, 141] width 159 height 10
drag, startPoint x: 256, startPoint y: 142, endPoint x: 215, endPoint y: 140, distance: 40.9
click at [215, 140] on input "url" at bounding box center [277, 141] width 159 height 10
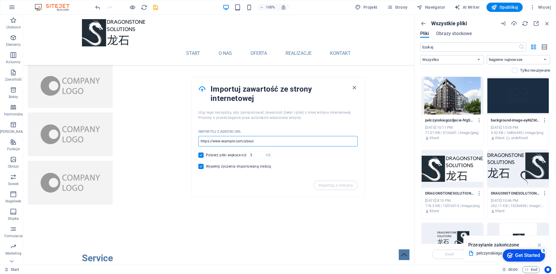
click at [215, 140] on input "url" at bounding box center [277, 141] width 159 height 10
drag, startPoint x: 208, startPoint y: 141, endPoint x: 281, endPoint y: 140, distance: 73.0
click at [281, 140] on input "url" at bounding box center [277, 141] width 159 height 10
paste input "<!DOCTYPE html> <html lang="pl" class="scroll-smooth"> <head> <meta charset="UT…"
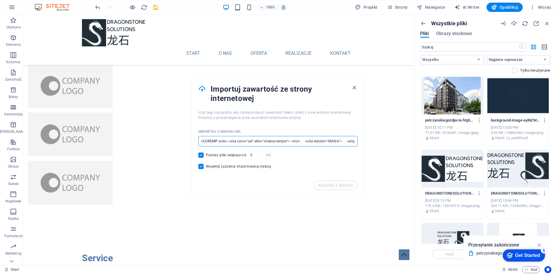
scroll to position [0, 25856]
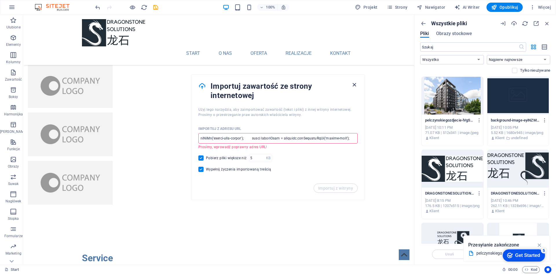
type input "<!DOCTYPE html> <html lang="pl" class="scroll-smooth"> <head> <meta charset="UT…"
click at [355, 84] on icon "button" at bounding box center [354, 84] width 7 height 7
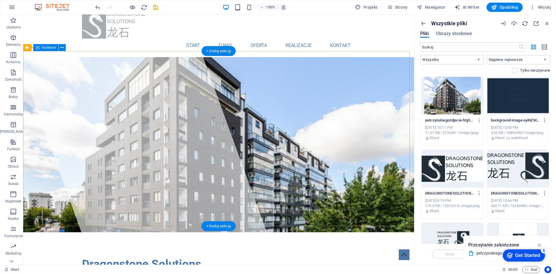
scroll to position [0, 0]
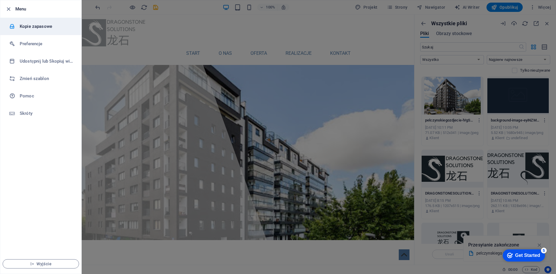
click at [36, 28] on h6 "Kopie zapasowe" at bounding box center [47, 26] width 54 height 7
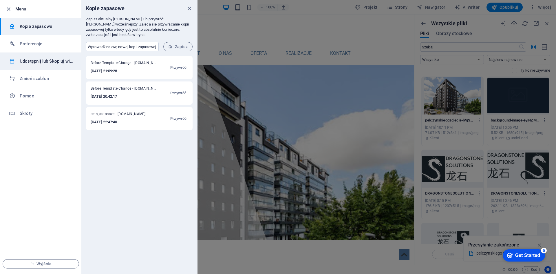
click at [33, 60] on h6 "Udostępnij lub Skopiuj witrynę" at bounding box center [47, 61] width 54 height 7
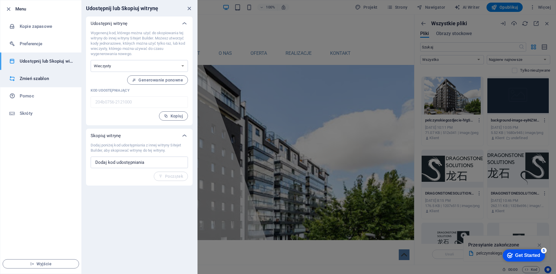
click at [25, 78] on h6 "Zmień szablon" at bounding box center [47, 78] width 54 height 7
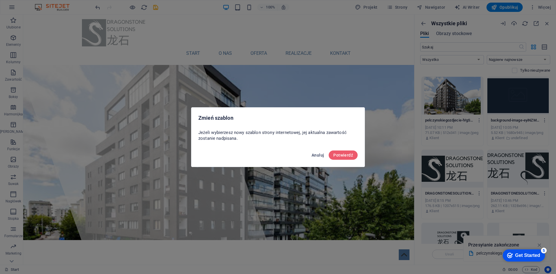
drag, startPoint x: 320, startPoint y: 157, endPoint x: 297, endPoint y: 142, distance: 27.8
click at [320, 157] on span "Anuluj" at bounding box center [318, 155] width 12 height 5
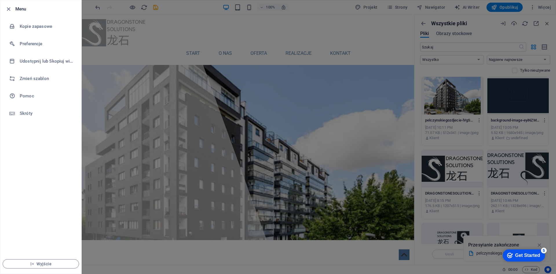
click at [162, 18] on div at bounding box center [278, 137] width 556 height 274
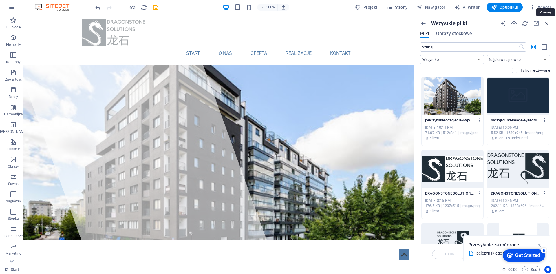
drag, startPoint x: 548, startPoint y: 23, endPoint x: 525, endPoint y: 8, distance: 27.7
click at [548, 23] on icon "button" at bounding box center [547, 23] width 6 height 6
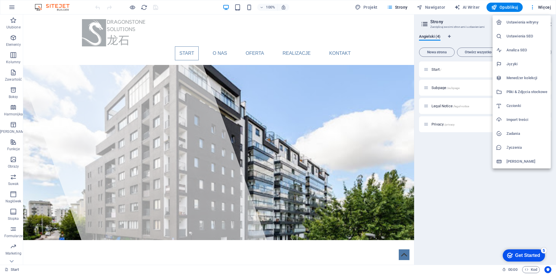
click at [8, 25] on div at bounding box center [278, 137] width 556 height 274
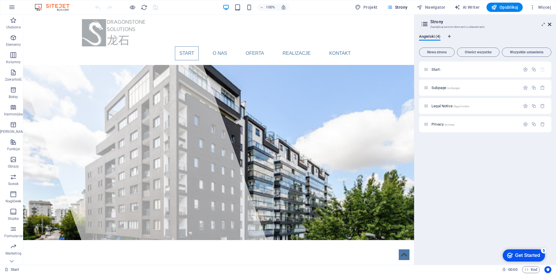
click at [550, 25] on icon at bounding box center [549, 24] width 3 height 5
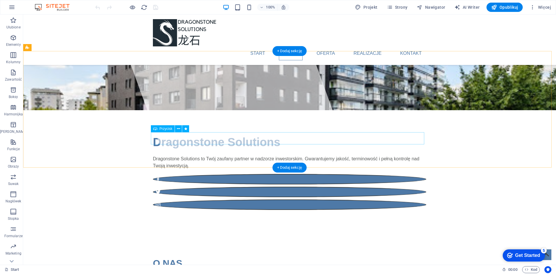
scroll to position [145, 0]
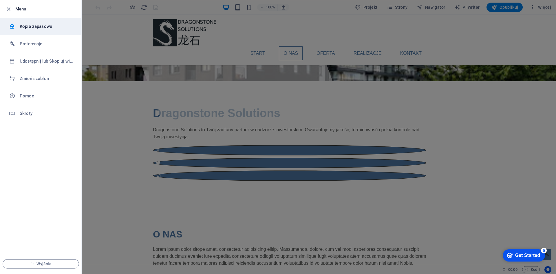
click at [27, 27] on h6 "Kopie zapasowe" at bounding box center [47, 26] width 54 height 7
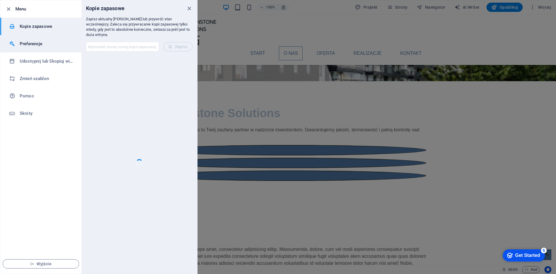
click at [28, 51] on li "Preferencje" at bounding box center [40, 43] width 81 height 17
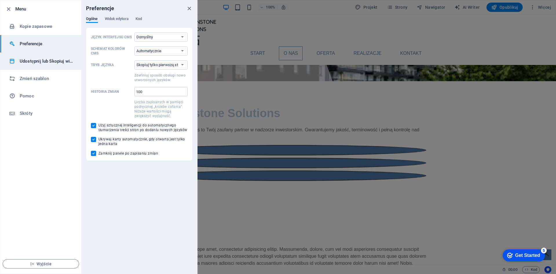
click at [31, 65] on li "Udostępnij lub Skopiuj witrynę" at bounding box center [40, 60] width 81 height 17
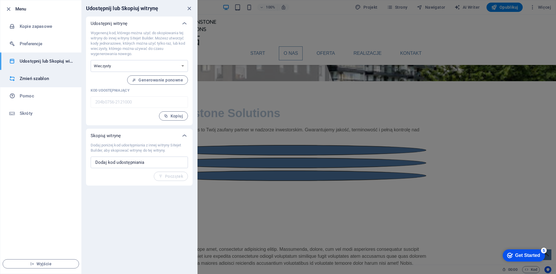
click at [31, 79] on h6 "Zmień szablon" at bounding box center [47, 78] width 54 height 7
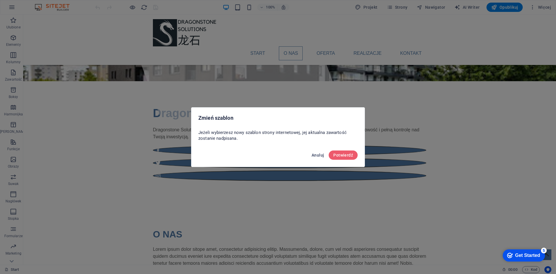
click at [318, 154] on span "Anuluj" at bounding box center [318, 155] width 12 height 5
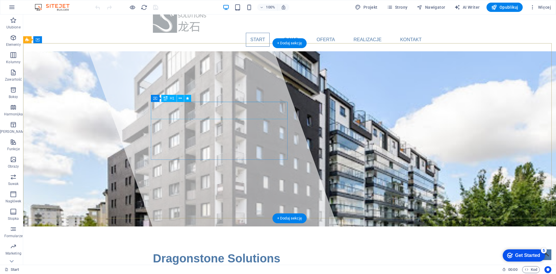
scroll to position [0, 0]
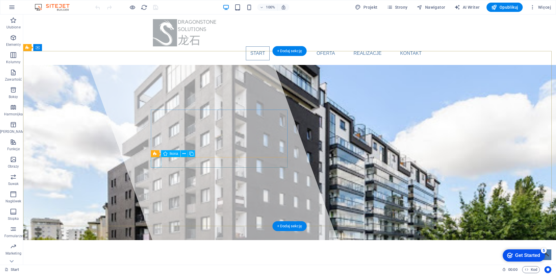
select select "xMidYMid"
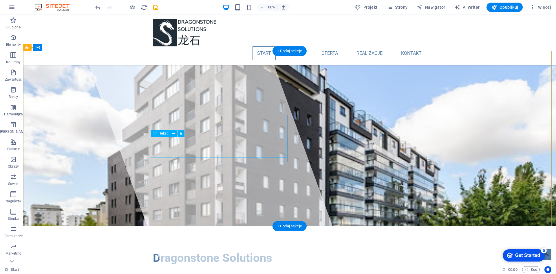
scroll to position [96, 0]
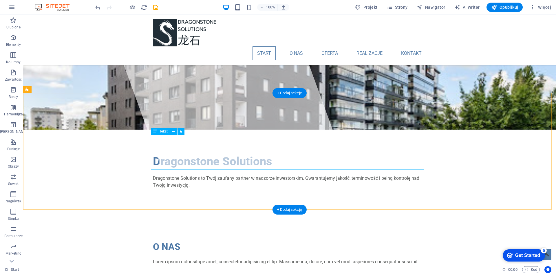
click at [164, 258] on div "Lorem ipsum dolor sitope amet, consectetur adipisicing elitip. Massumenda, dolo…" at bounding box center [289, 275] width 273 height 35
click at [153, 258] on div "Lorem ipsum dolor sitope amet, consectetur adipisicing elitip. Massumenda, dolo…" at bounding box center [289, 275] width 273 height 35
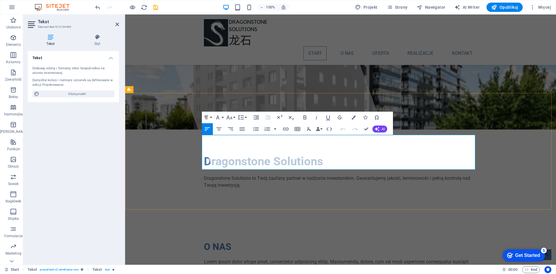
click at [224, 258] on p "Lorem ipsum dolor sitope amet, consectetur adipisicing elitip. Massumenda, dolo…" at bounding box center [340, 275] width 273 height 35
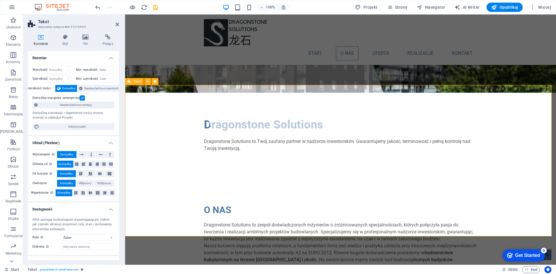
scroll to position [145, 0]
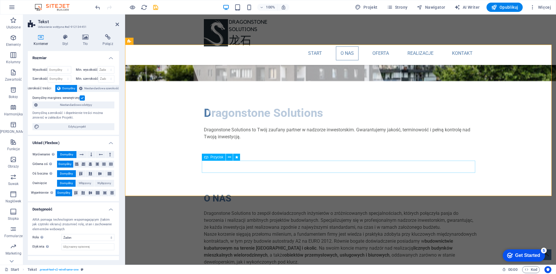
click at [228, 160] on icon at bounding box center [229, 157] width 3 height 6
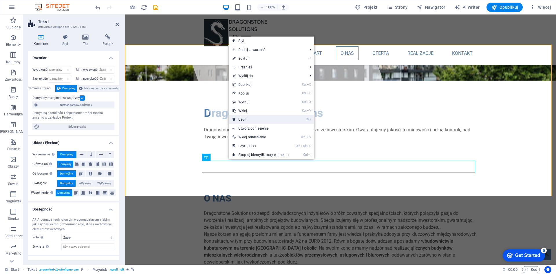
click at [248, 120] on link "⌦ Usuń" at bounding box center [260, 119] width 63 height 9
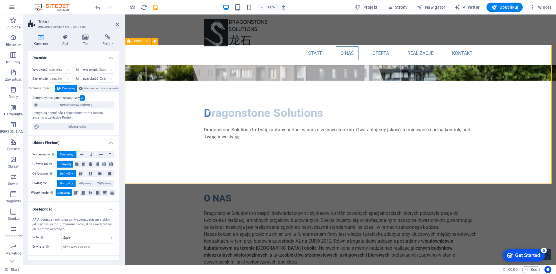
click at [525, 168] on div "O NAS Dragonstone Solutions to zespół doświadczonych inżynierów o zróżnicowanyc…" at bounding box center [340, 237] width 431 height 139
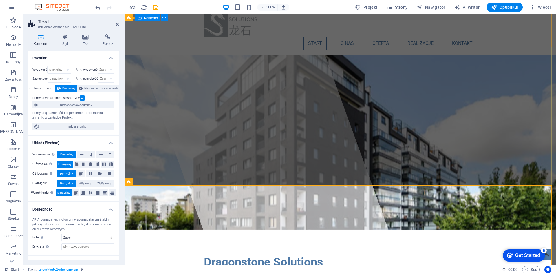
scroll to position [0, 0]
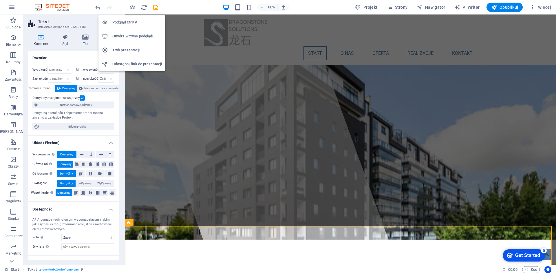
click at [132, 19] on li "Podgląd Ctrl+P" at bounding box center [131, 22] width 67 height 14
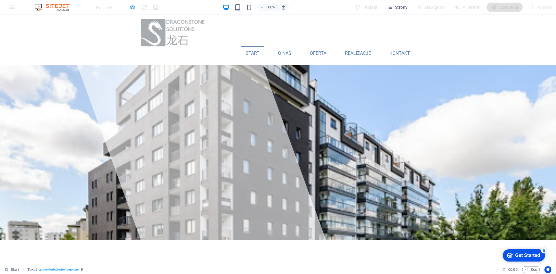
click at [246, 46] on link "Start" at bounding box center [252, 53] width 23 height 14
click at [278, 46] on link "O nas" at bounding box center [284, 53] width 23 height 14
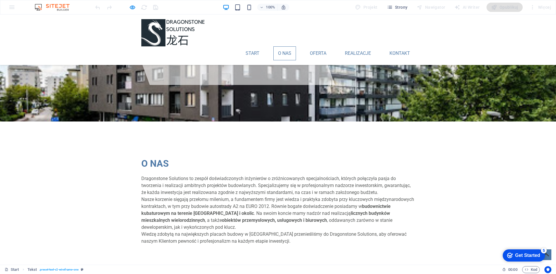
scroll to position [138, 0]
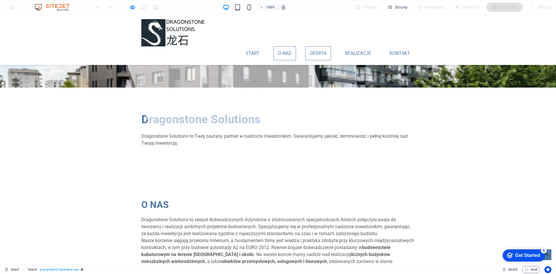
click at [311, 46] on link "Oferta" at bounding box center [318, 53] width 26 height 14
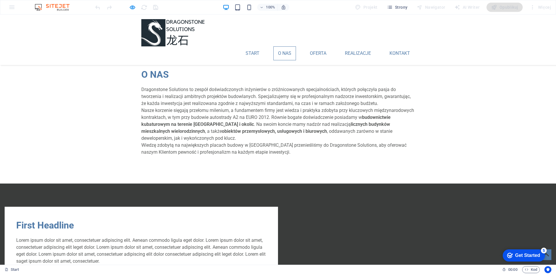
scroll to position [373, 0]
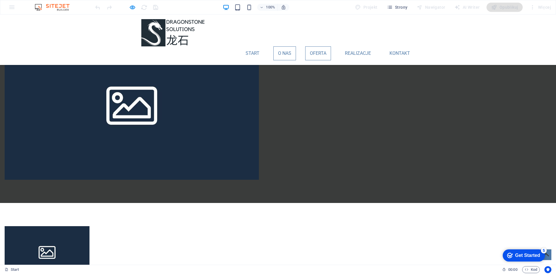
click at [312, 46] on link "Oferta" at bounding box center [318, 53] width 26 height 14
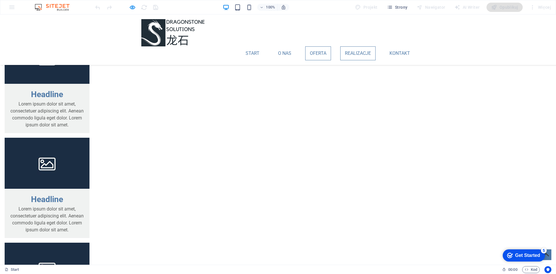
click at [362, 46] on link "Realizacje" at bounding box center [357, 53] width 35 height 14
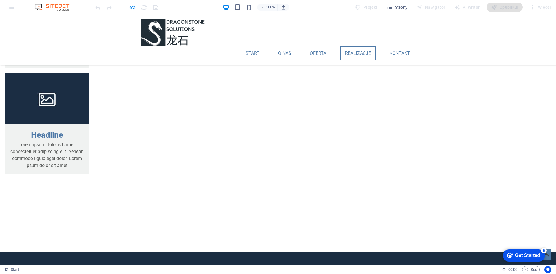
scroll to position [883, 0]
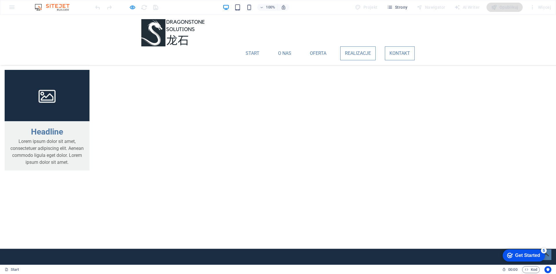
click at [396, 46] on link "Kontakt" at bounding box center [400, 53] width 30 height 14
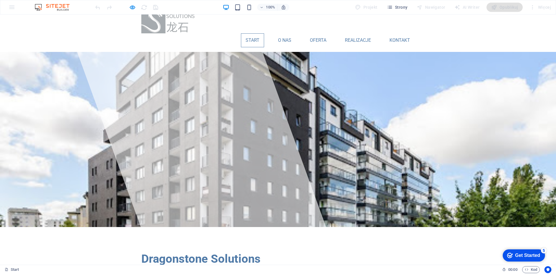
scroll to position [0, 0]
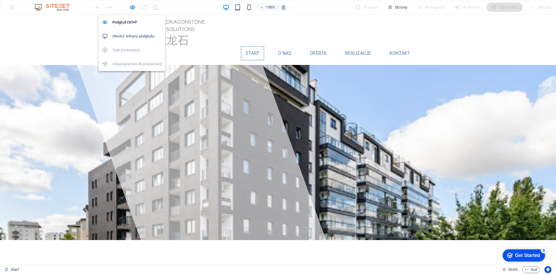
drag, startPoint x: 133, startPoint y: 10, endPoint x: 115, endPoint y: 55, distance: 48.4
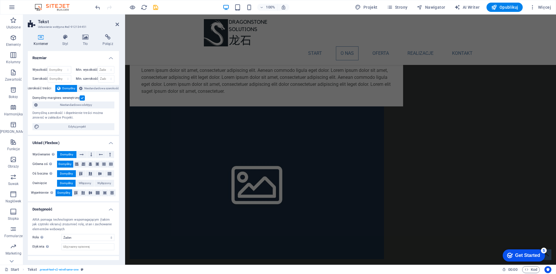
scroll to position [386, 0]
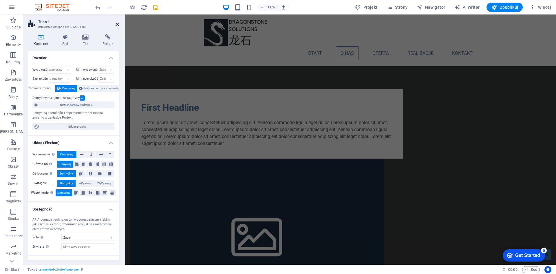
click at [116, 25] on icon at bounding box center [117, 24] width 3 height 5
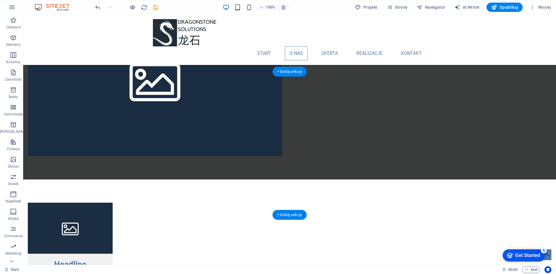
scroll to position [554, 0]
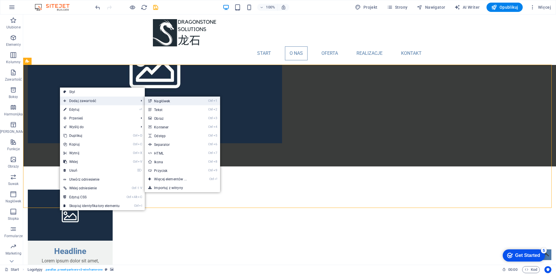
click at [166, 100] on link "Ctrl 1 Nagłówek" at bounding box center [171, 100] width 53 height 9
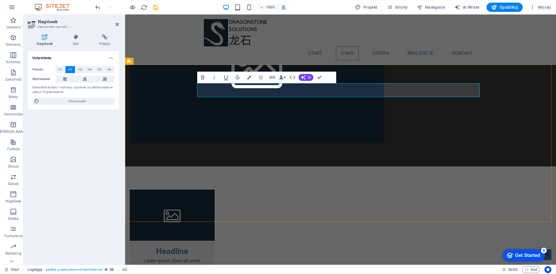
drag, startPoint x: 263, startPoint y: 89, endPoint x: 196, endPoint y: 89, distance: 67.2
click at [310, 76] on span "AI" at bounding box center [309, 77] width 3 height 3
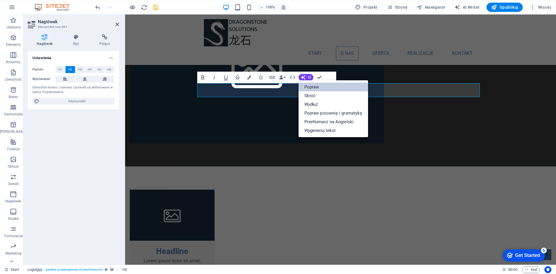
click at [328, 87] on link "Popraw" at bounding box center [333, 87] width 69 height 9
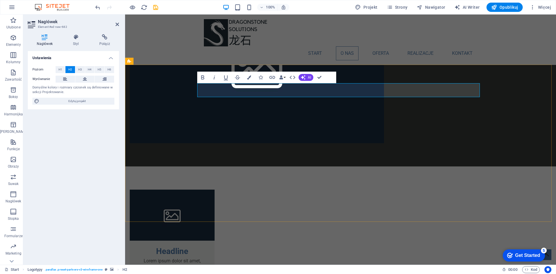
drag, startPoint x: 309, startPoint y: 91, endPoint x: 261, endPoint y: 94, distance: 47.6
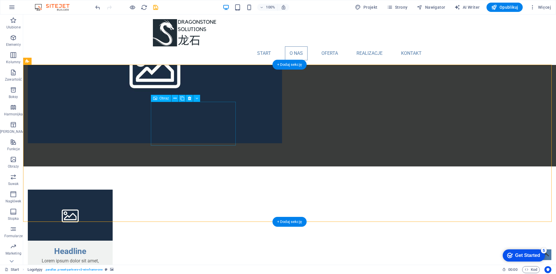
drag, startPoint x: 177, startPoint y: 118, endPoint x: 75, endPoint y: 118, distance: 101.6
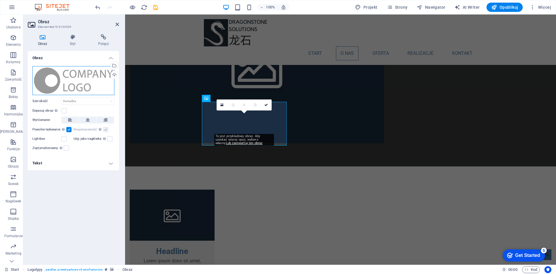
click at [44, 68] on div "Przeciągnij pliki tutaj, kliknij, aby wybrać pliki lub wybierz pliki z Plików l…" at bounding box center [73, 80] width 82 height 29
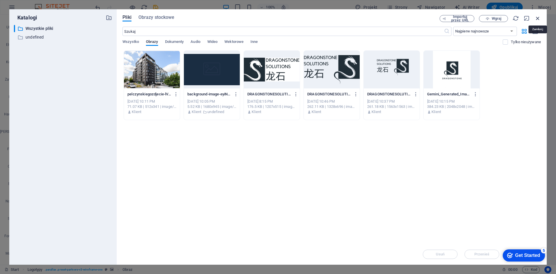
click at [537, 19] on icon "button" at bounding box center [538, 18] width 6 height 6
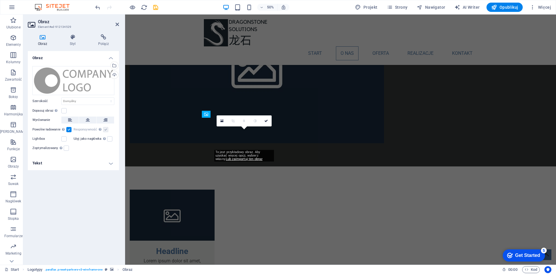
scroll to position [538, 0]
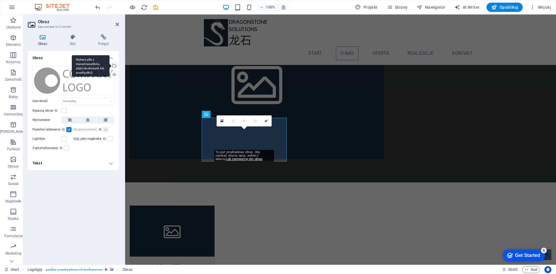
click at [114, 64] on div "Wybierz pliki z menedżera plików, zdjęć stockowych lub prześlij plik(i)" at bounding box center [113, 66] width 9 height 9
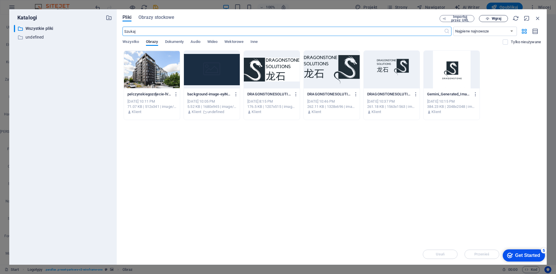
click at [500, 18] on span "Wgraj" at bounding box center [497, 18] width 10 height 3
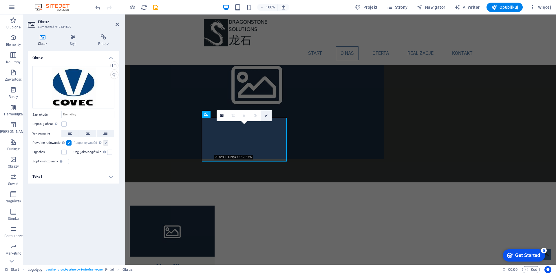
click at [266, 116] on icon at bounding box center [265, 115] width 3 height 3
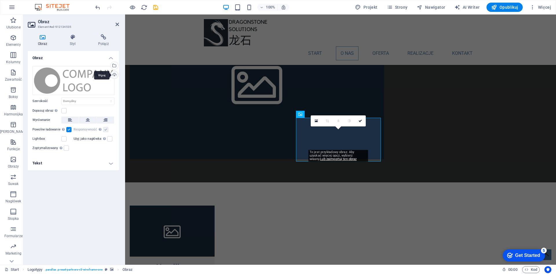
click at [114, 73] on div "Wgraj" at bounding box center [113, 75] width 9 height 9
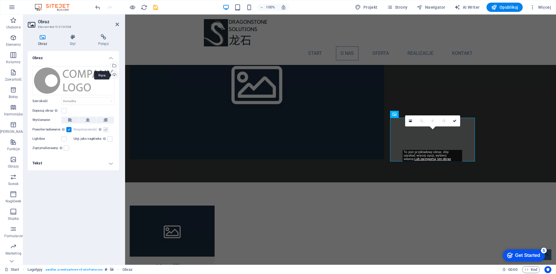
click at [116, 75] on div "Wgraj" at bounding box center [113, 75] width 9 height 9
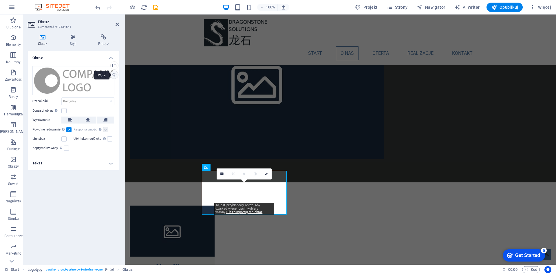
click at [115, 74] on div "Wgraj" at bounding box center [113, 75] width 9 height 9
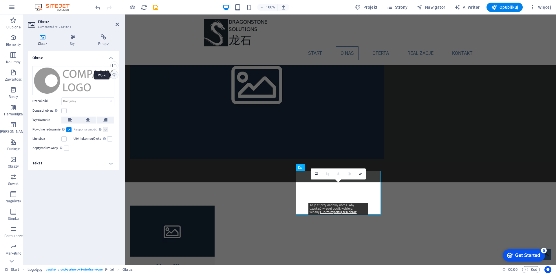
click at [117, 74] on div "Wgraj" at bounding box center [113, 75] width 9 height 9
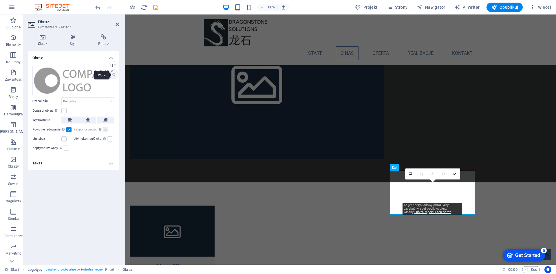
click at [116, 72] on div "Wgraj" at bounding box center [113, 75] width 9 height 9
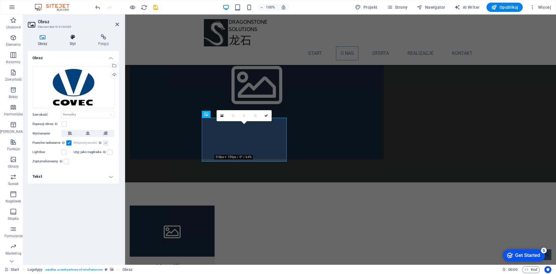
click at [72, 40] on h4 "Styl" at bounding box center [74, 40] width 28 height 12
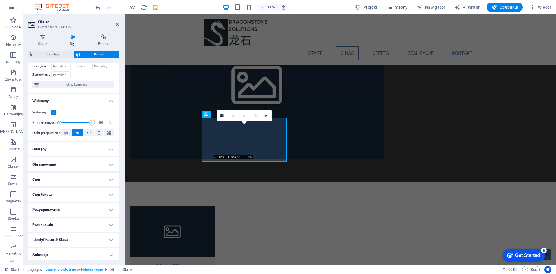
scroll to position [48, 0]
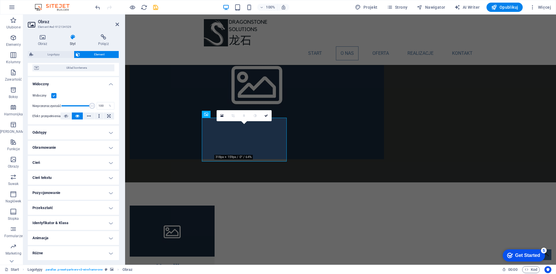
click at [39, 163] on h4 "Cień" at bounding box center [73, 162] width 91 height 14
click at [39, 163] on h4 "Cień" at bounding box center [73, 160] width 91 height 10
click at [42, 148] on h4 "Obramowanie" at bounding box center [73, 147] width 91 height 14
click at [42, 148] on h4 "Obramowanie" at bounding box center [73, 145] width 91 height 10
click at [44, 131] on h4 "Odstępy" at bounding box center [73, 132] width 91 height 14
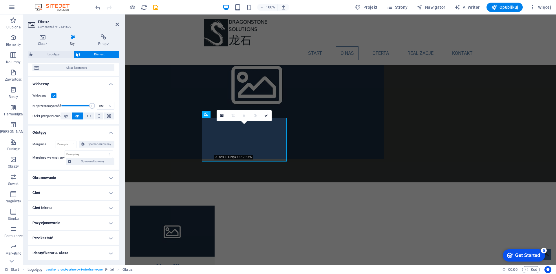
click at [44, 131] on h4 "Odstępy" at bounding box center [73, 130] width 91 height 10
click at [224, 116] on icon at bounding box center [221, 116] width 3 height 4
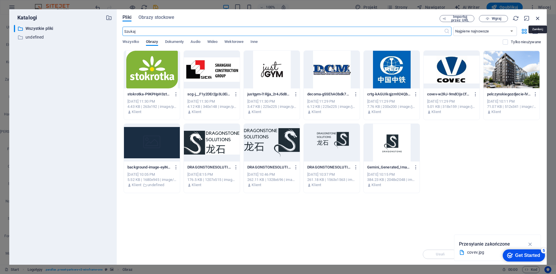
click at [538, 16] on icon "button" at bounding box center [538, 18] width 6 height 6
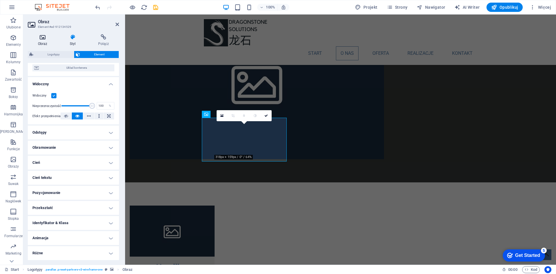
click at [49, 39] on icon at bounding box center [43, 37] width 30 height 6
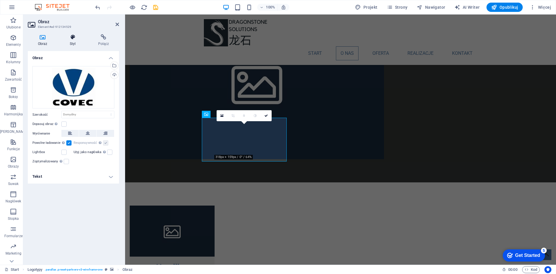
click at [75, 40] on h4 "Styl" at bounding box center [74, 40] width 28 height 12
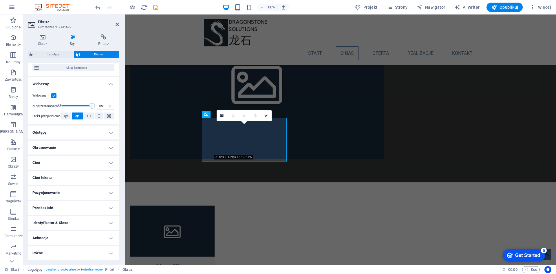
click at [56, 135] on h4 "Odstępy" at bounding box center [73, 132] width 91 height 14
click at [56, 135] on h4 "Odstępy" at bounding box center [73, 130] width 91 height 10
click at [58, 149] on h4 "Obramowanie" at bounding box center [73, 147] width 91 height 14
click at [58, 149] on h4 "Obramowanie" at bounding box center [73, 145] width 91 height 10
click at [49, 223] on h4 "Identyfikator & Klasa" at bounding box center [73, 223] width 91 height 14
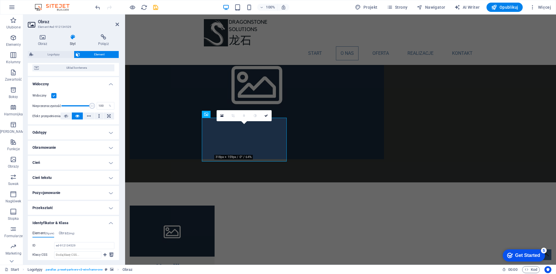
click at [49, 223] on h4 "Identyfikator & Klasa" at bounding box center [73, 221] width 91 height 10
click at [50, 207] on h4 "Przekształć" at bounding box center [73, 208] width 91 height 14
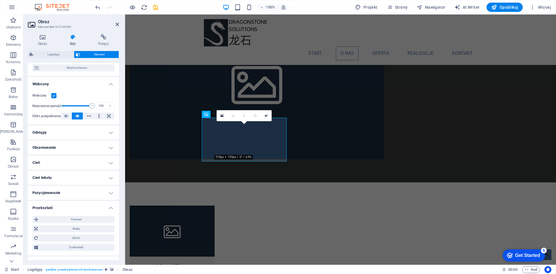
click at [50, 207] on h4 "Przekształć" at bounding box center [73, 206] width 91 height 10
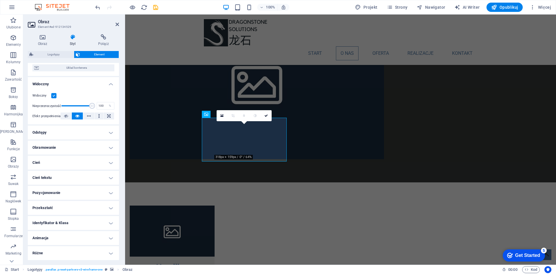
click at [49, 195] on h4 "Pozycjonowanie" at bounding box center [73, 193] width 91 height 14
click at [49, 195] on h4 "Pozycjonowanie" at bounding box center [73, 191] width 91 height 10
click at [65, 117] on icon at bounding box center [66, 115] width 4 height 7
click at [78, 116] on icon at bounding box center [77, 115] width 4 height 7
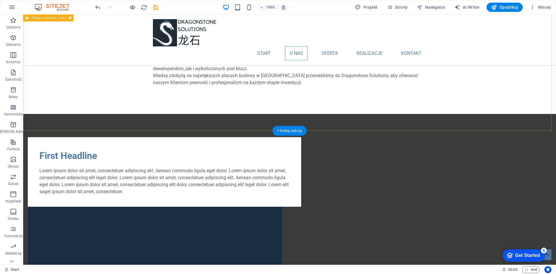
scroll to position [386, 0]
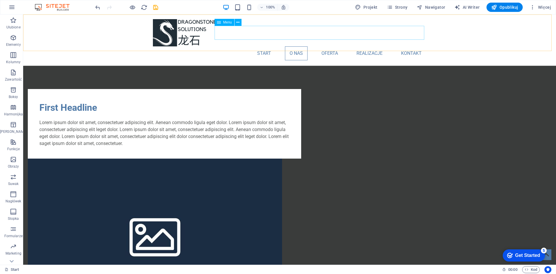
click at [333, 46] on nav "Start O nas Oferta Realizacje Kontakt" at bounding box center [289, 53] width 273 height 14
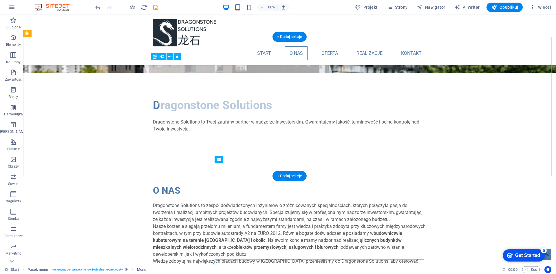
scroll to position [96, 0]
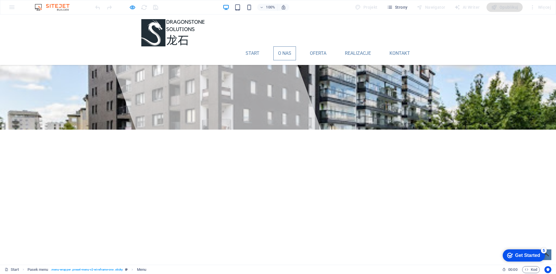
click at [284, 46] on link "O nas" at bounding box center [284, 53] width 23 height 14
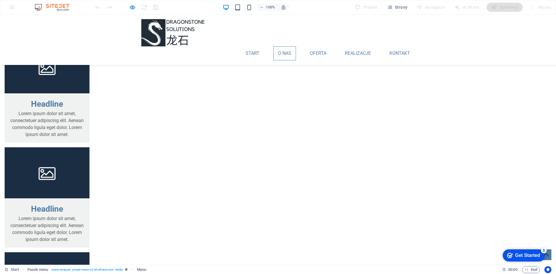
scroll to position [724, 0]
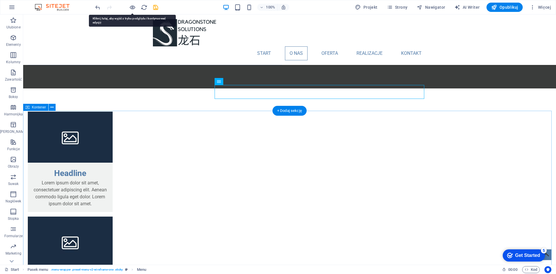
scroll to position [627, 0]
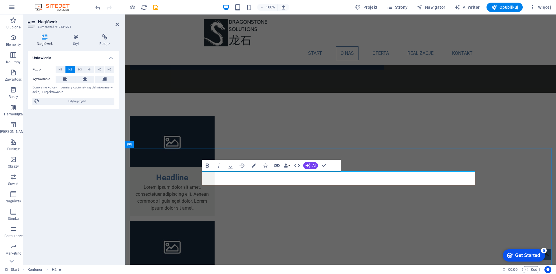
drag, startPoint x: 240, startPoint y: 180, endPoint x: 201, endPoint y: 179, distance: 39.1
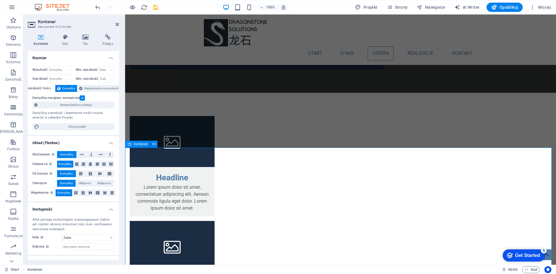
scroll to position [724, 0]
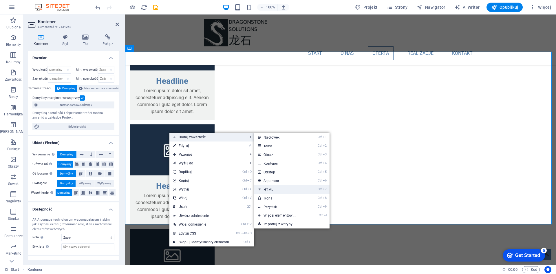
click at [283, 190] on link "Ctrl 7 HTML" at bounding box center [280, 189] width 53 height 9
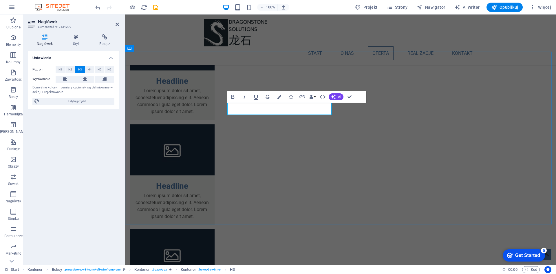
drag, startPoint x: 266, startPoint y: 109, endPoint x: 233, endPoint y: 109, distance: 33.0
click at [232, 109] on icon at bounding box center [232, 111] width 4 height 7
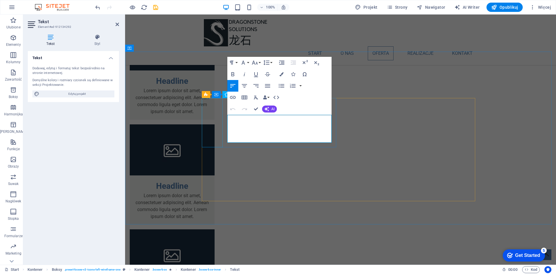
drag, startPoint x: 279, startPoint y: 139, endPoint x: 219, endPoint y: 117, distance: 64.5
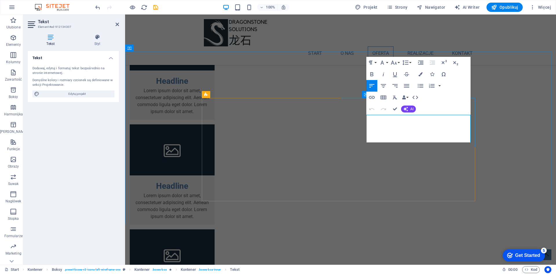
drag, startPoint x: 425, startPoint y: 141, endPoint x: 363, endPoint y: 115, distance: 67.3
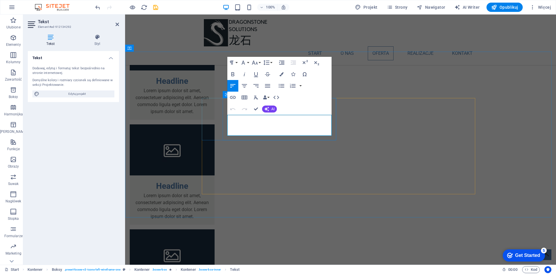
drag, startPoint x: 329, startPoint y: 131, endPoint x: 229, endPoint y: 115, distance: 101.3
click at [273, 108] on span "AI" at bounding box center [272, 108] width 3 height 3
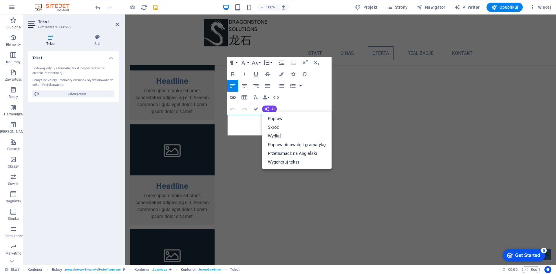
click at [321, 92] on div "Paragraph Format Normal Heading 1 Heading 2 Heading 3 Heading 4 Heading 5 Headi…" at bounding box center [279, 86] width 104 height 58
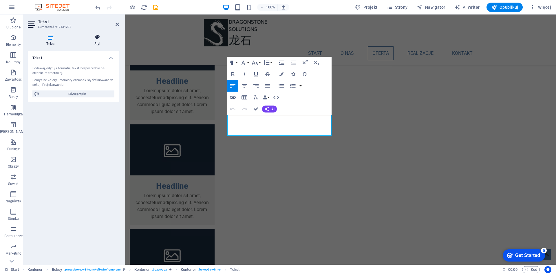
click at [93, 38] on icon at bounding box center [97, 37] width 43 height 6
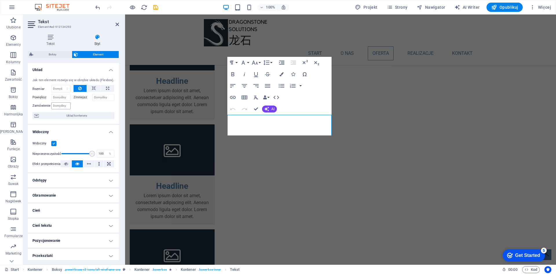
scroll to position [48, 0]
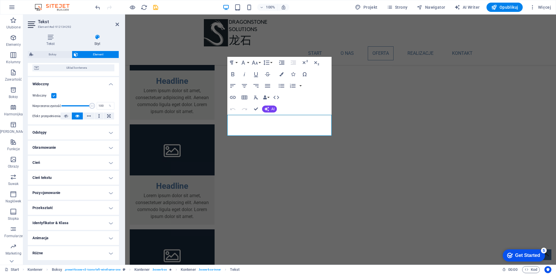
click at [60, 145] on h4 "Obramowanie" at bounding box center [73, 147] width 91 height 14
click at [57, 131] on h4 "Odstępy" at bounding box center [73, 132] width 91 height 14
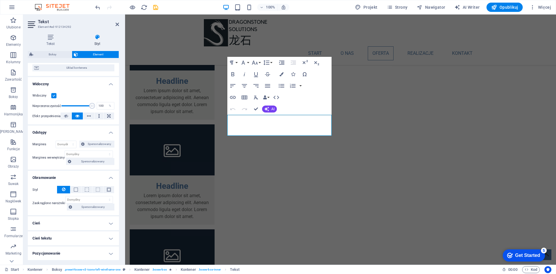
scroll to position [108, 0]
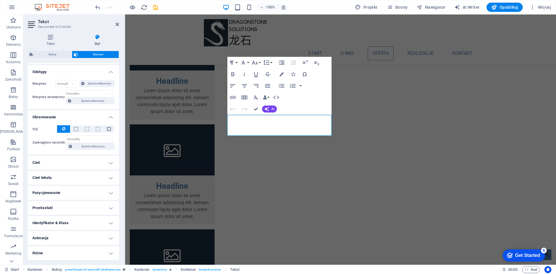
click at [49, 161] on h4 "Cień" at bounding box center [73, 162] width 91 height 14
click at [60, 201] on h4 "Pozycjonowanie" at bounding box center [73, 206] width 91 height 14
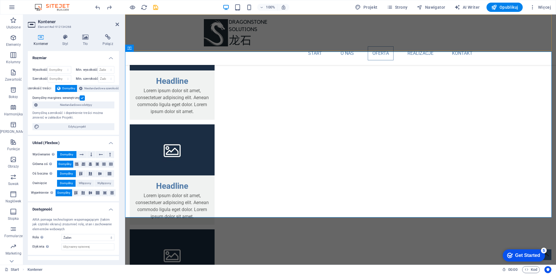
click at [158, 36] on div "Start O nas Oferta Realizacje Kontakt" at bounding box center [340, 39] width 431 height 50
drag, startPoint x: 158, startPoint y: 36, endPoint x: 222, endPoint y: 23, distance: 64.6
click at [158, 36] on div "Start O nas Oferta Realizacje Kontakt" at bounding box center [340, 39] width 431 height 50
select select "header"
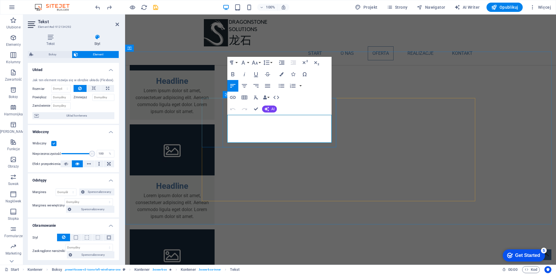
drag, startPoint x: 289, startPoint y: 139, endPoint x: 226, endPoint y: 119, distance: 66.6
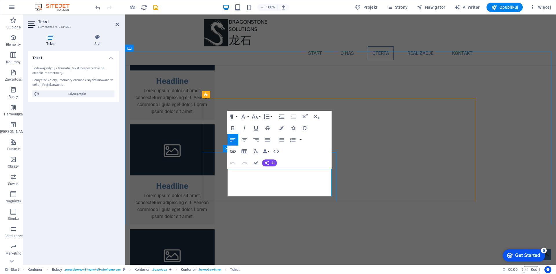
drag, startPoint x: 228, startPoint y: 171, endPoint x: 302, endPoint y: 197, distance: 78.9
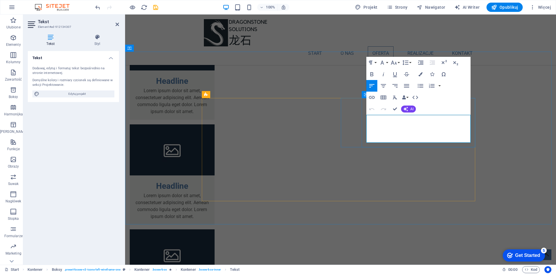
drag, startPoint x: 368, startPoint y: 119, endPoint x: 449, endPoint y: 146, distance: 84.9
drag, startPoint x: 426, startPoint y: 137, endPoint x: 348, endPoint y: 114, distance: 81.2
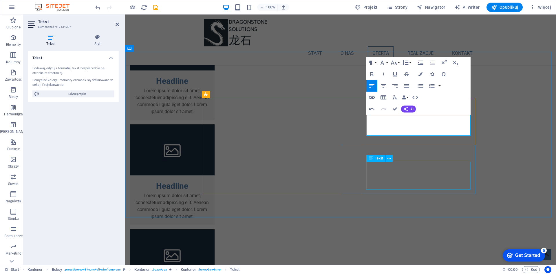
scroll to position [457, 1]
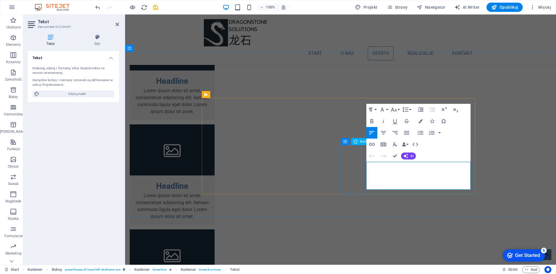
drag, startPoint x: 422, startPoint y: 186, endPoint x: 348, endPoint y: 160, distance: 78.8
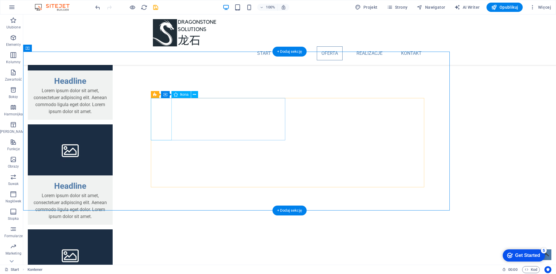
select select "xMidYMid"
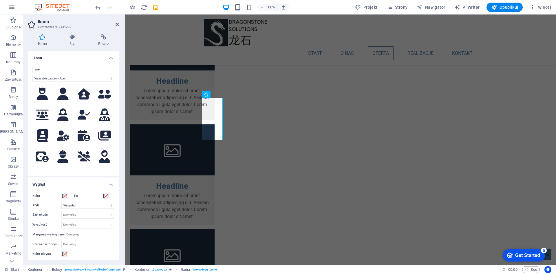
scroll to position [1062, 0]
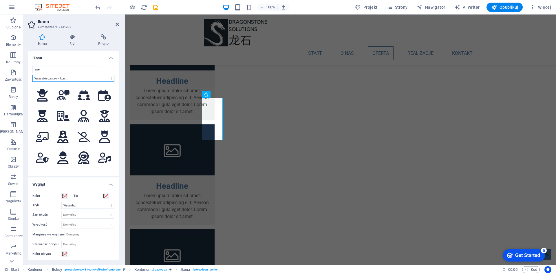
click at [72, 76] on select "Wszystkie zestawy ikon... IcoFont Ionicons FontAwesome Brands FontAwesome Duoto…" at bounding box center [73, 78] width 82 height 7
click at [79, 59] on h4 "Ikona" at bounding box center [73, 56] width 91 height 10
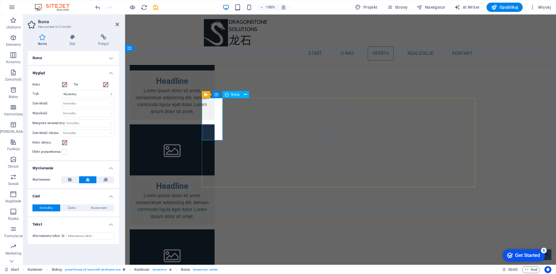
click at [43, 41] on h4 "Ikona" at bounding box center [44, 40] width 32 height 12
click at [70, 40] on icon at bounding box center [72, 37] width 26 height 6
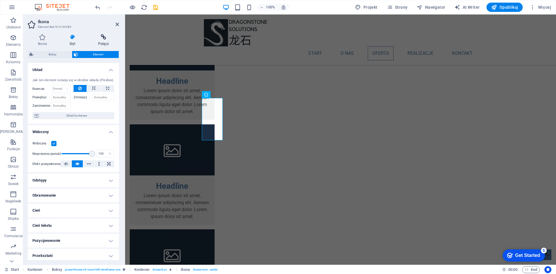
click at [108, 39] on icon at bounding box center [103, 37] width 31 height 6
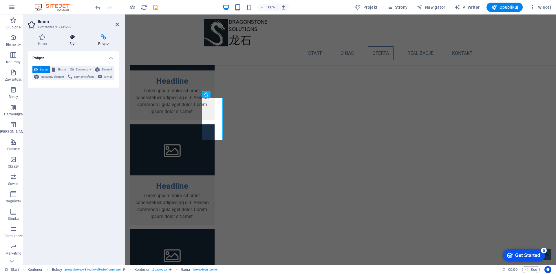
click at [69, 38] on icon at bounding box center [72, 37] width 26 height 6
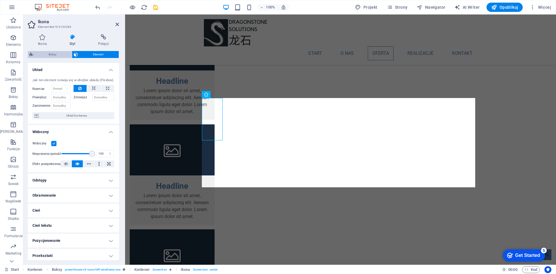
click at [40, 53] on span "Boksy" at bounding box center [52, 54] width 35 height 7
select select "rem"
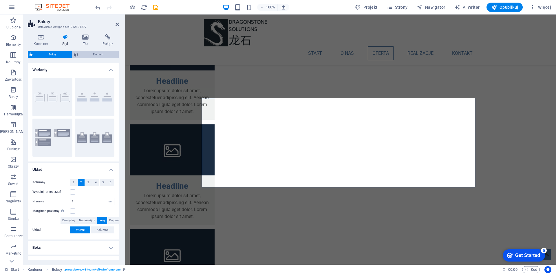
click at [90, 54] on span "Element" at bounding box center [99, 54] width 38 height 7
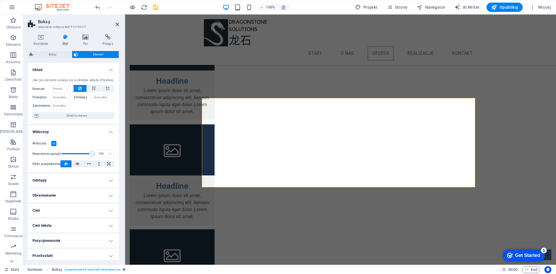
click at [120, 26] on aside "Boksy Ustawienie wstępne #ed-912134277 Kontener Styl Tło Połącz Rozmiar Wysokoś…" at bounding box center [74, 139] width 102 height 250
click at [115, 24] on h2 "Boksy" at bounding box center [78, 21] width 81 height 5
click at [118, 24] on icon at bounding box center [117, 24] width 3 height 5
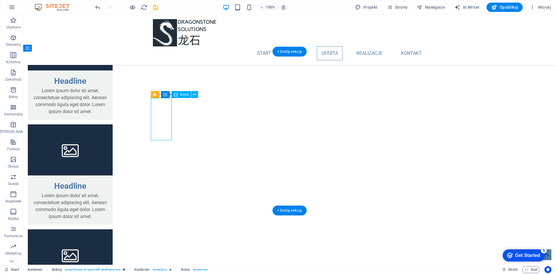
select select "xMidYMid"
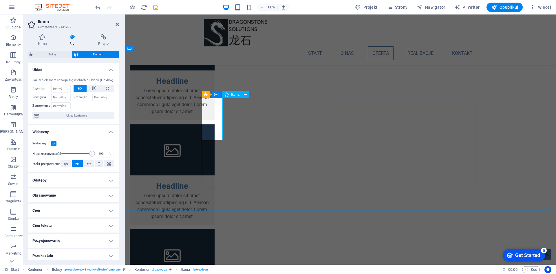
click at [51, 39] on icon at bounding box center [42, 37] width 29 height 6
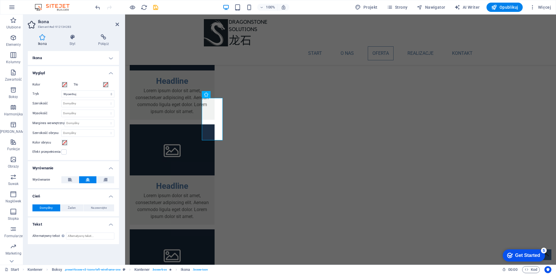
click at [72, 57] on h4 "Ikona" at bounding box center [73, 58] width 91 height 14
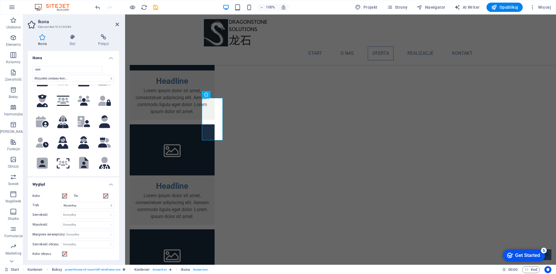
scroll to position [253, 0]
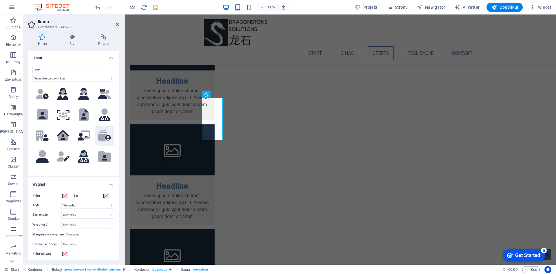
click at [105, 135] on icon at bounding box center [108, 138] width 6 height 6
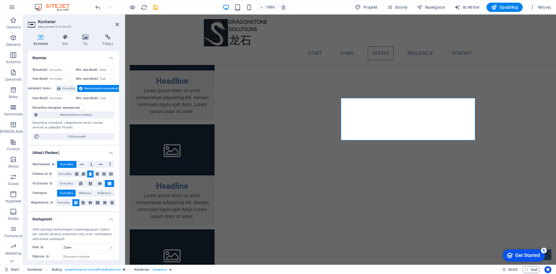
click at [40, 39] on icon at bounding box center [41, 37] width 26 height 6
click at [71, 39] on icon at bounding box center [65, 37] width 18 height 6
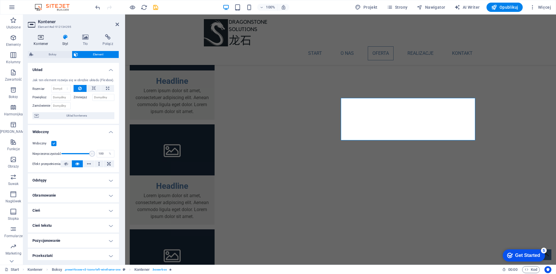
click at [45, 41] on h4 "Kontener" at bounding box center [42, 40] width 29 height 12
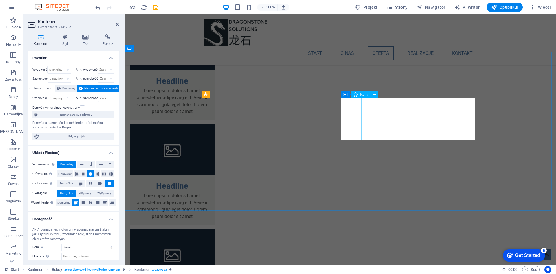
select select "xMidYMid"
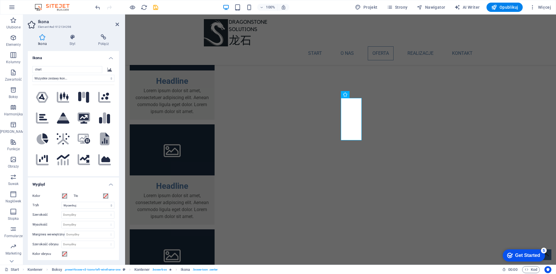
scroll to position [96, 0]
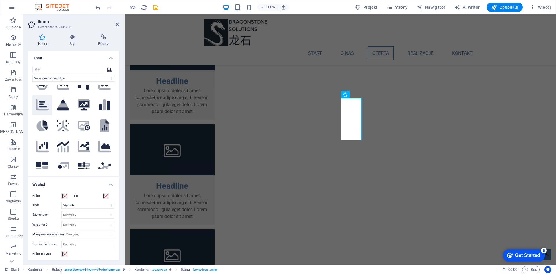
click at [43, 100] on icon ".fa-secondary{opacity:.4}" at bounding box center [42, 104] width 13 height 13
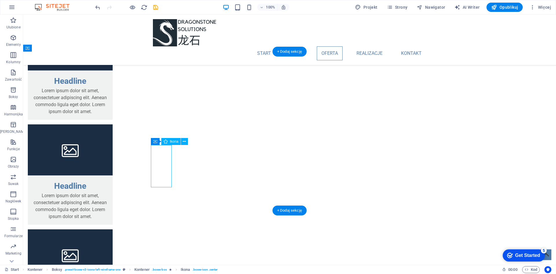
select select "xMidYMid"
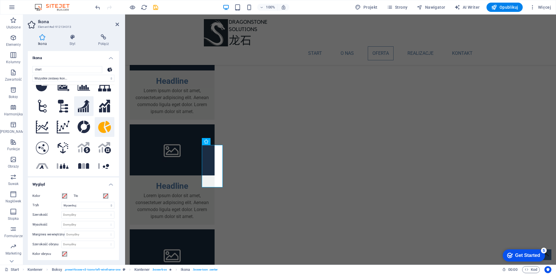
scroll to position [0, 0]
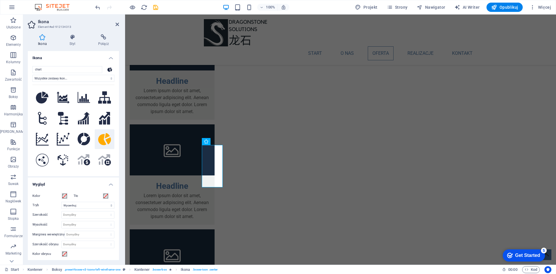
click at [108, 70] on icon at bounding box center [109, 69] width 5 height 4
click at [81, 68] on input "chart" at bounding box center [67, 69] width 70 height 7
click at [71, 77] on select "Wszystkie zestawy ikon... IcoFont Ionicons FontAwesome Brands FontAwesome Duoto…" at bounding box center [73, 78] width 82 height 7
click at [79, 58] on h4 "Ikona" at bounding box center [73, 56] width 91 height 10
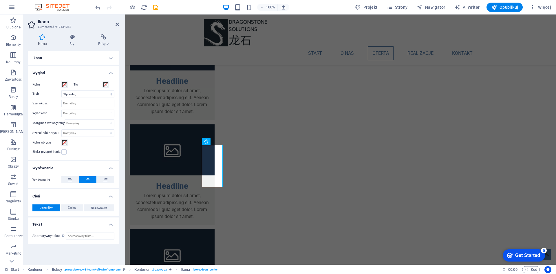
click at [105, 55] on h4 "Ikona" at bounding box center [73, 58] width 91 height 14
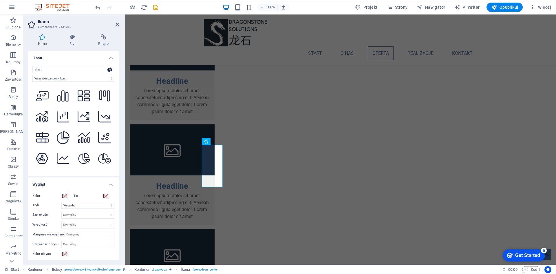
scroll to position [724, 0]
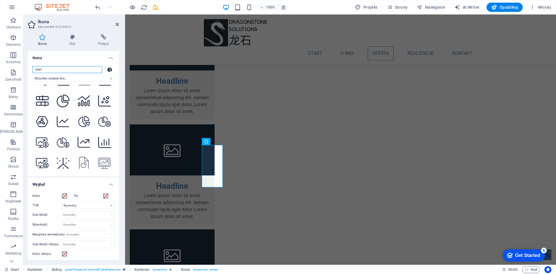
click at [50, 70] on input "chart" at bounding box center [67, 69] width 70 height 7
click at [74, 80] on select "Wszystkie zestawy ikon... IcoFont Ionicons FontAwesome Brands FontAwesome Duoto…" at bounding box center [73, 78] width 82 height 7
click at [115, 99] on div "chart Wszystkie zestawy ikon... IcoFont Ionicons FontAwesome Brands FontAwesome…" at bounding box center [73, 118] width 91 height 115
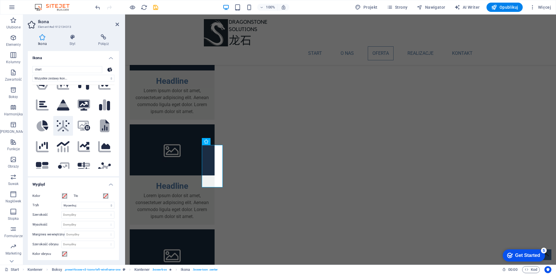
scroll to position [0, 0]
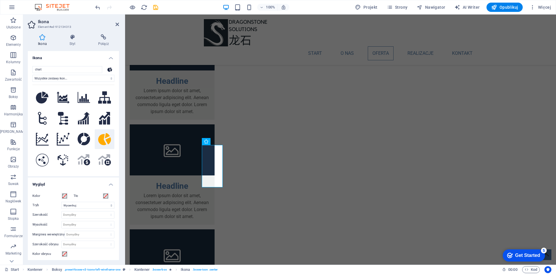
click at [109, 70] on icon at bounding box center [109, 69] width 5 height 4
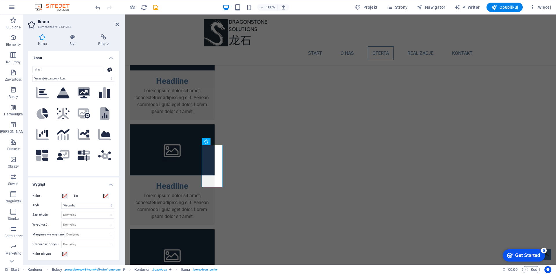
scroll to position [96, 0]
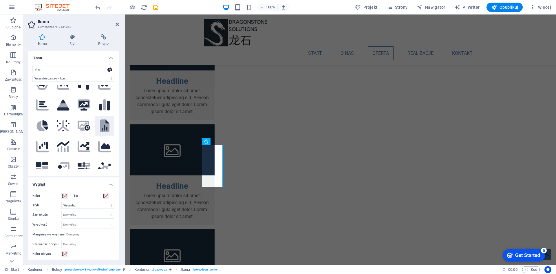
click at [105, 121] on icon at bounding box center [105, 125] width 10 height 13
click at [353, 169] on figure at bounding box center [465, 154] width 431 height 250
select select "xMidYMid"
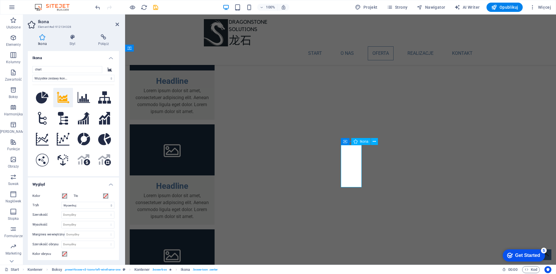
click at [351, 166] on figure at bounding box center [465, 154] width 431 height 250
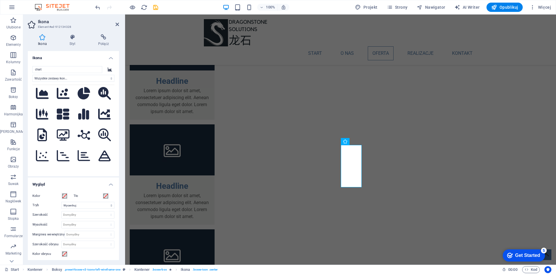
scroll to position [386, 0]
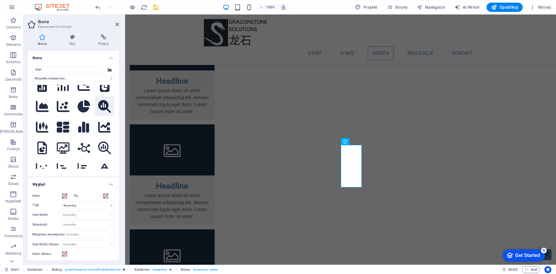
click at [107, 100] on icon at bounding box center [104, 106] width 13 height 13
select select "xMidYMid"
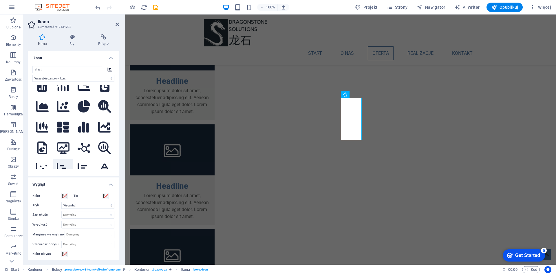
click at [60, 163] on icon at bounding box center [63, 168] width 13 height 11
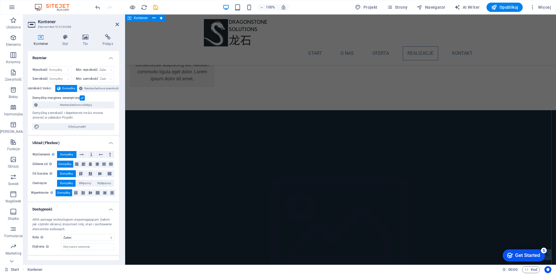
scroll to position [917, 0]
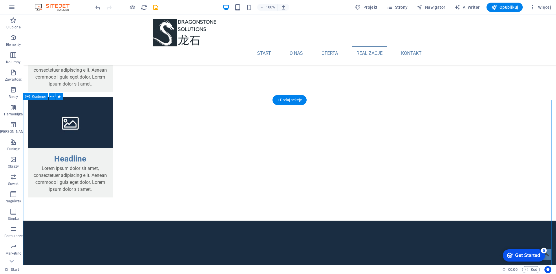
scroll to position [869, 0]
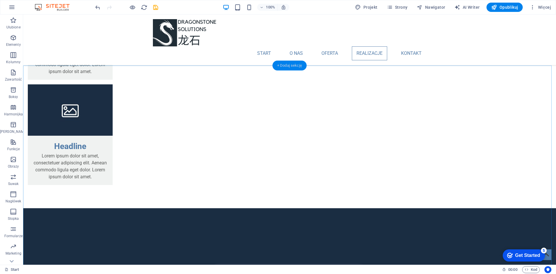
click at [286, 63] on div "+ Dodaj sekcję" at bounding box center [289, 66] width 34 height 10
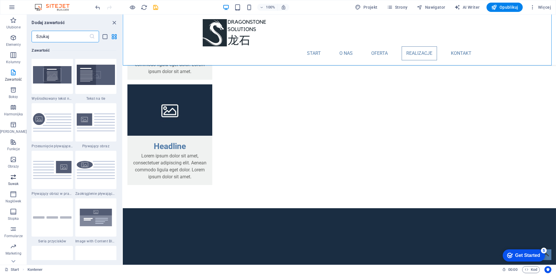
scroll to position [11, 0]
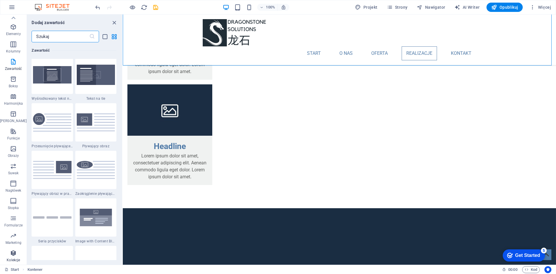
click at [10, 256] on icon "button" at bounding box center [13, 252] width 7 height 7
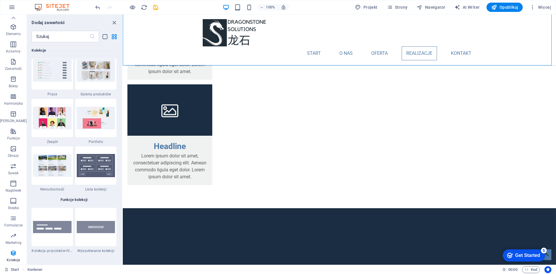
scroll to position [5397, 0]
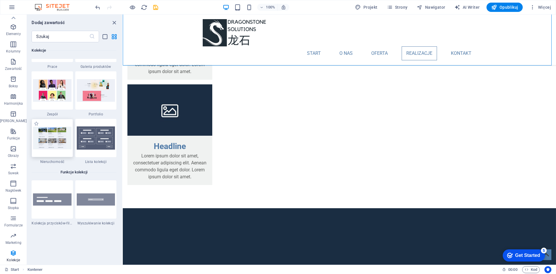
click at [40, 142] on img at bounding box center [52, 138] width 38 height 23
click at [50, 128] on img at bounding box center [52, 138] width 38 height 23
click at [44, 135] on img at bounding box center [52, 138] width 38 height 23
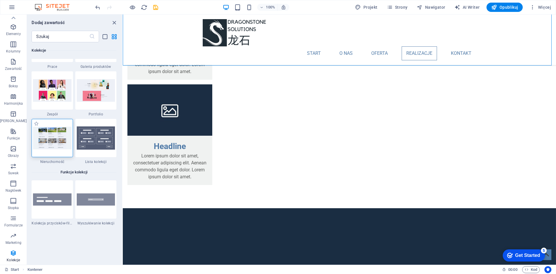
click at [44, 135] on img at bounding box center [52, 138] width 38 height 23
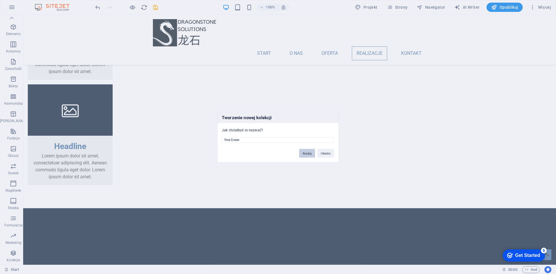
click at [303, 153] on button "Anuluj" at bounding box center [307, 153] width 16 height 9
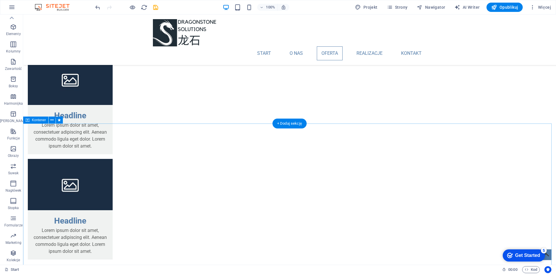
scroll to position [772, 0]
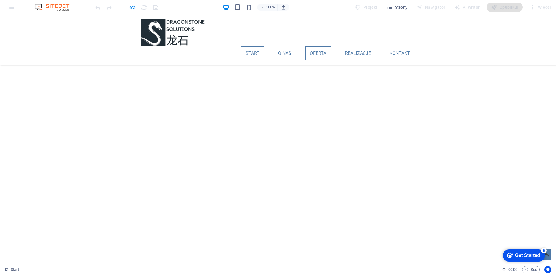
click at [253, 46] on link "Start" at bounding box center [252, 53] width 23 height 14
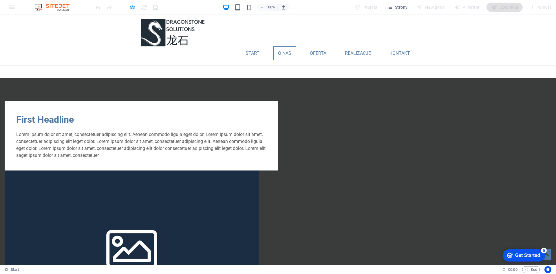
scroll to position [616, 0]
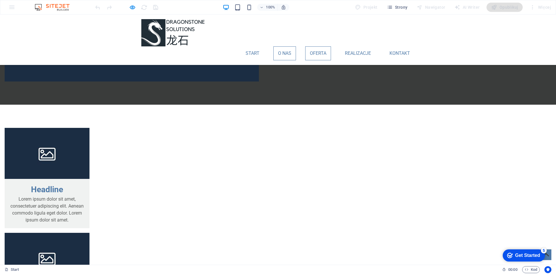
click at [310, 46] on link "Oferta" at bounding box center [318, 53] width 26 height 14
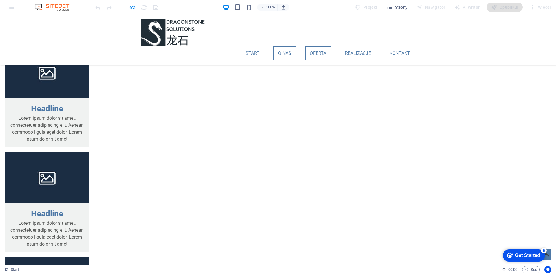
scroll to position [724, 0]
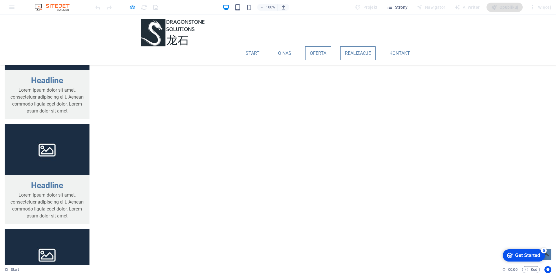
click at [352, 46] on link "Realizacje" at bounding box center [357, 53] width 35 height 14
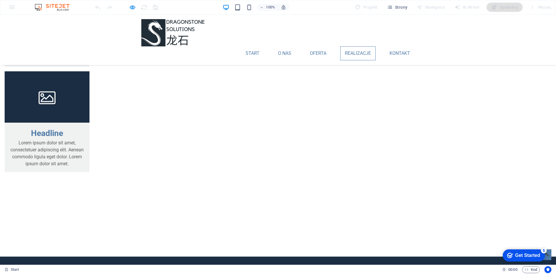
scroll to position [883, 0]
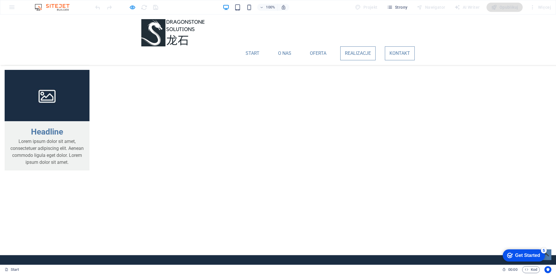
click at [404, 46] on link "Kontakt" at bounding box center [400, 53] width 30 height 14
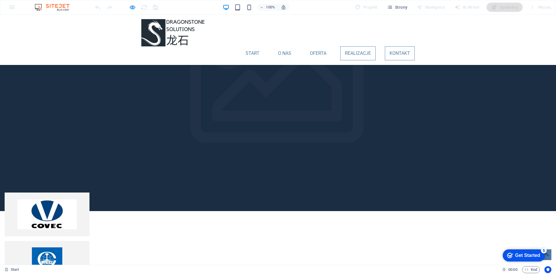
click at [349, 46] on link "Realizacje" at bounding box center [357, 53] width 35 height 14
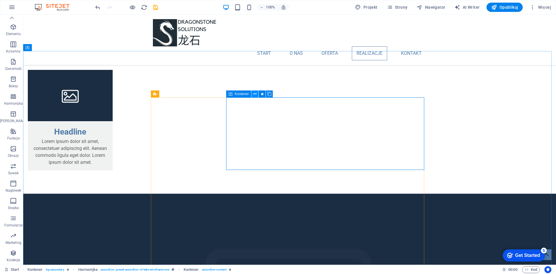
click at [254, 94] on icon at bounding box center [254, 94] width 3 height 6
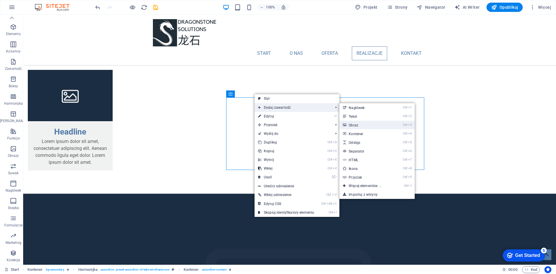
drag, startPoint x: 357, startPoint y: 127, endPoint x: 193, endPoint y: 106, distance: 165.2
click at [357, 127] on link "Ctrl 3 Obraz" at bounding box center [365, 124] width 53 height 9
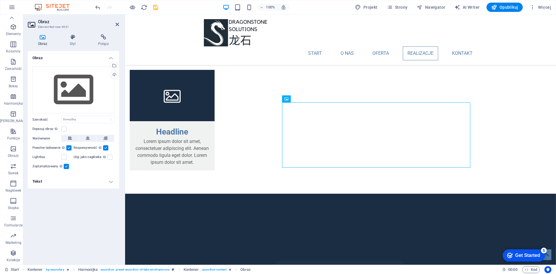
drag, startPoint x: 304, startPoint y: 120, endPoint x: 301, endPoint y: 131, distance: 11.8
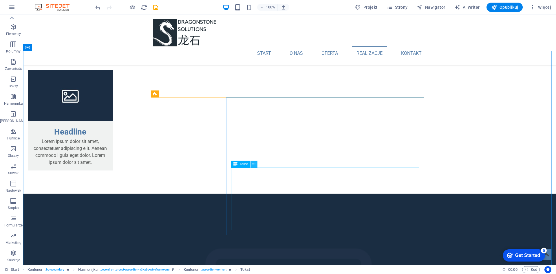
click at [255, 164] on icon at bounding box center [253, 164] width 3 height 6
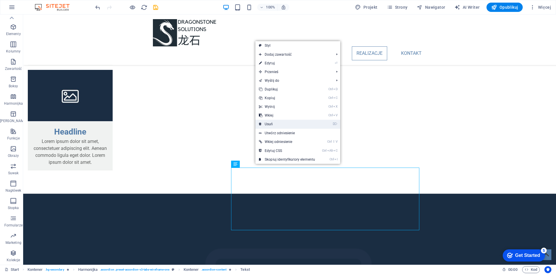
click at [274, 121] on link "⌦ Usuń" at bounding box center [286, 124] width 63 height 9
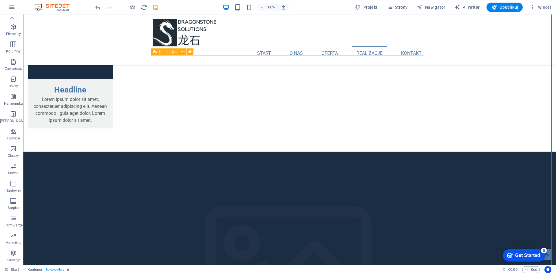
scroll to position [931, 0]
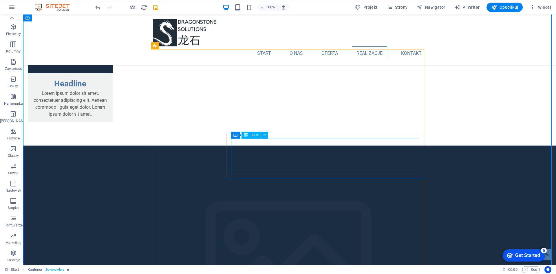
click at [265, 136] on icon at bounding box center [264, 135] width 3 height 6
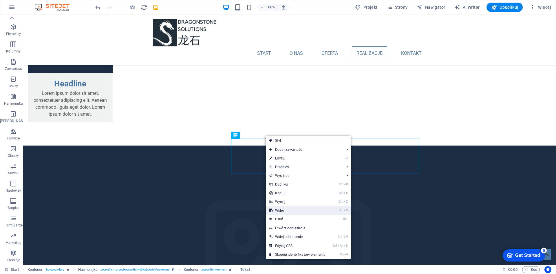
click at [284, 214] on link "Ctrl V Wklej" at bounding box center [297, 210] width 63 height 9
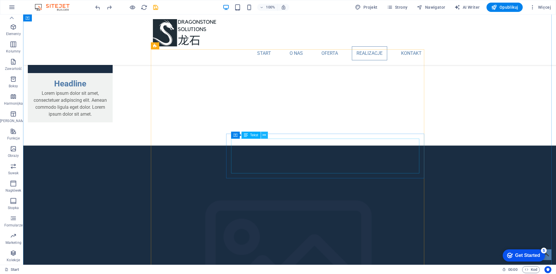
click at [266, 135] on icon at bounding box center [264, 135] width 3 height 6
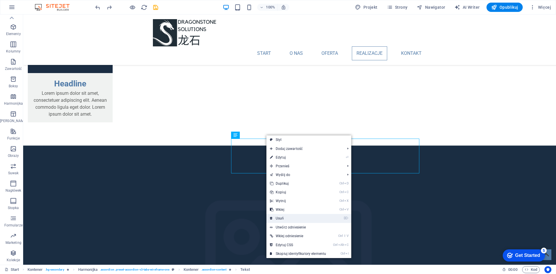
click at [283, 218] on link "⌦ Usuń" at bounding box center [297, 218] width 63 height 9
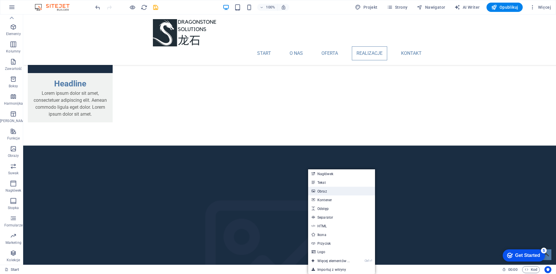
click at [326, 187] on link "Obraz" at bounding box center [341, 190] width 67 height 9
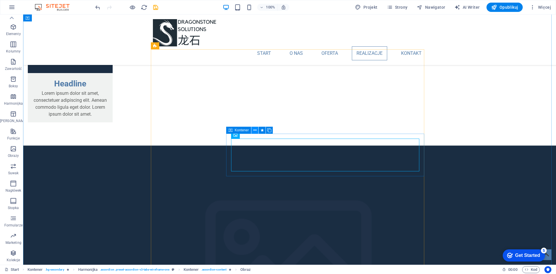
click at [254, 129] on icon at bounding box center [254, 130] width 3 height 6
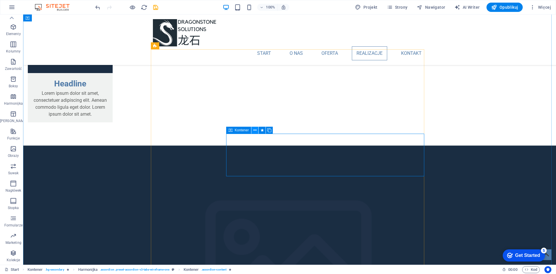
click at [253, 130] on icon at bounding box center [254, 130] width 3 height 6
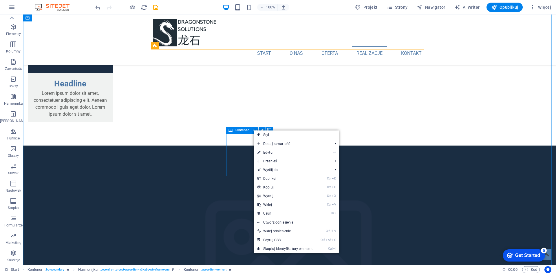
click at [235, 131] on span "Kontener" at bounding box center [242, 129] width 14 height 3
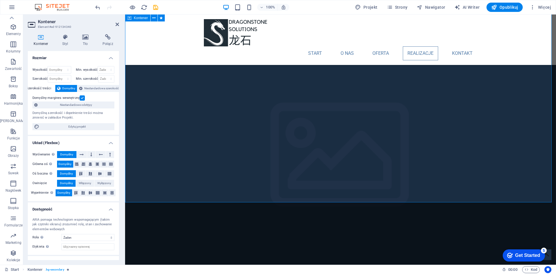
scroll to position [1028, 0]
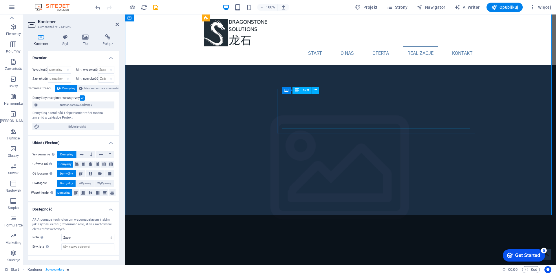
click at [316, 90] on icon at bounding box center [315, 90] width 3 height 6
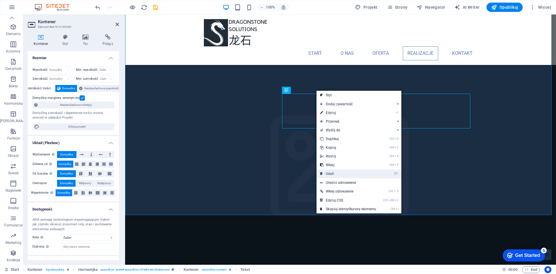
click at [332, 175] on link "⌦ Usuń" at bounding box center [347, 173] width 63 height 9
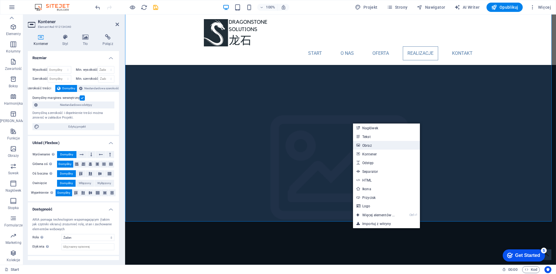
click at [366, 148] on link "Obraz" at bounding box center [386, 145] width 67 height 9
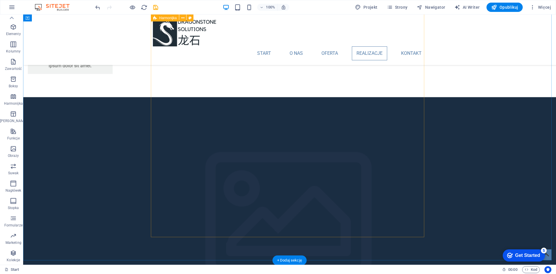
scroll to position [1076, 0]
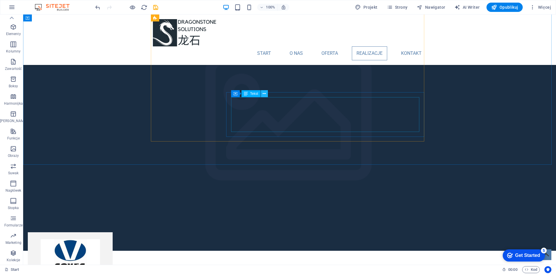
click at [264, 92] on icon at bounding box center [264, 94] width 3 height 6
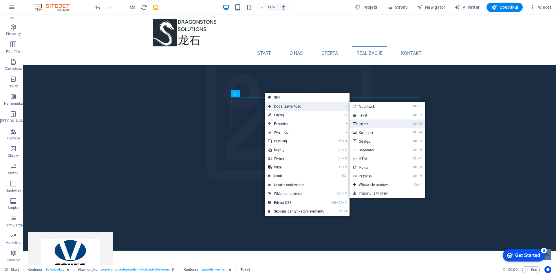
click at [364, 125] on link "Ctrl 3 Obraz" at bounding box center [375, 123] width 53 height 9
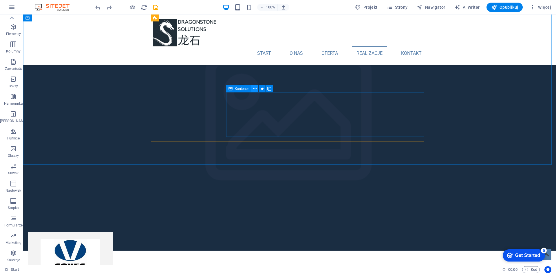
click at [254, 87] on icon at bounding box center [254, 89] width 3 height 6
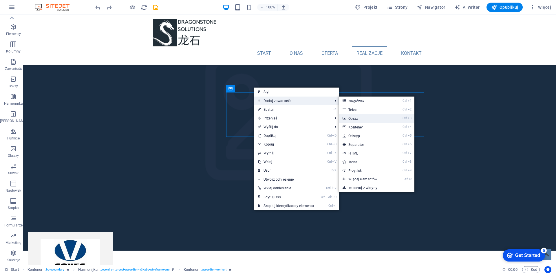
click at [363, 118] on link "Ctrl 3 Obraz" at bounding box center [365, 118] width 53 height 9
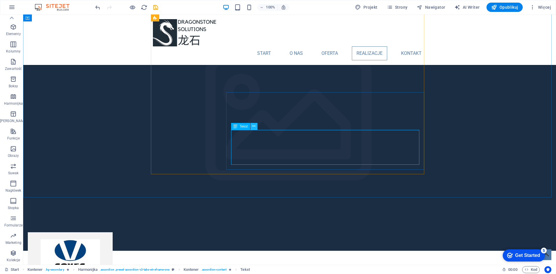
click at [255, 127] on icon at bounding box center [253, 126] width 3 height 6
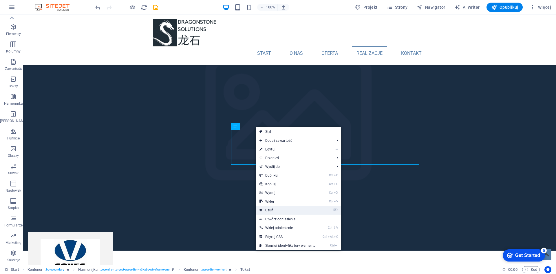
click at [274, 208] on link "⌦ Usuń" at bounding box center [287, 210] width 63 height 9
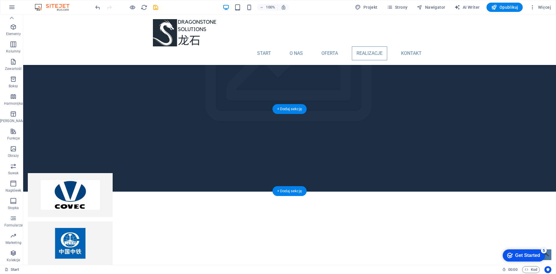
scroll to position [1124, 0]
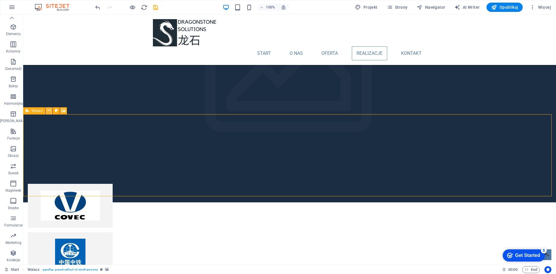
click at [50, 110] on icon at bounding box center [48, 110] width 3 height 6
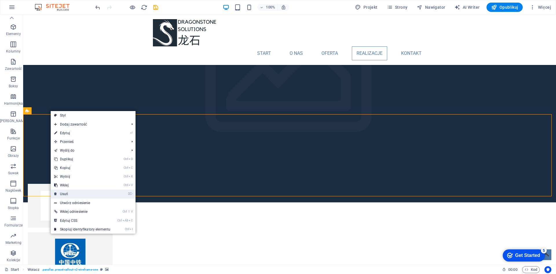
click at [74, 191] on link "⌦ Usuń" at bounding box center [82, 193] width 63 height 9
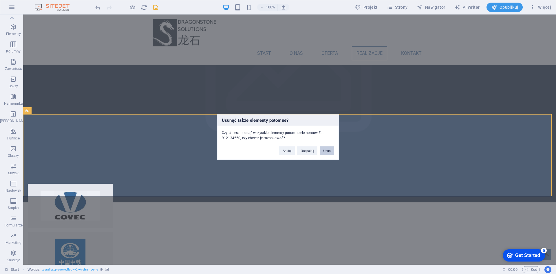
click at [323, 150] on button "Usuń" at bounding box center [327, 150] width 14 height 9
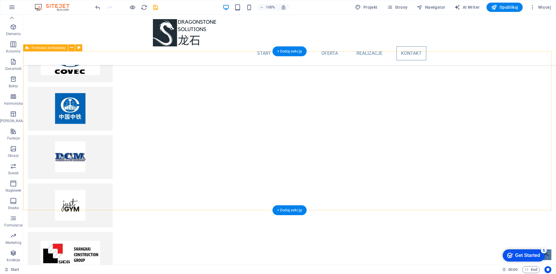
scroll to position [1317, 0]
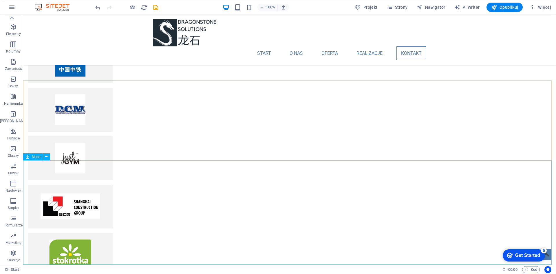
click at [35, 158] on span "Mapa" at bounding box center [36, 156] width 9 height 3
click at [48, 155] on icon at bounding box center [46, 156] width 3 height 6
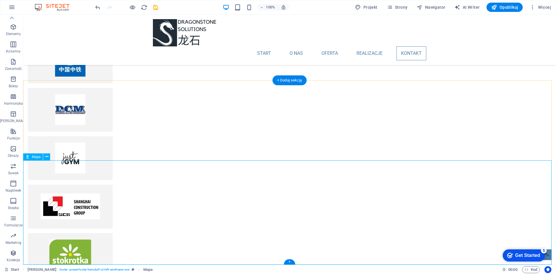
drag, startPoint x: 284, startPoint y: 204, endPoint x: 274, endPoint y: 213, distance: 12.9
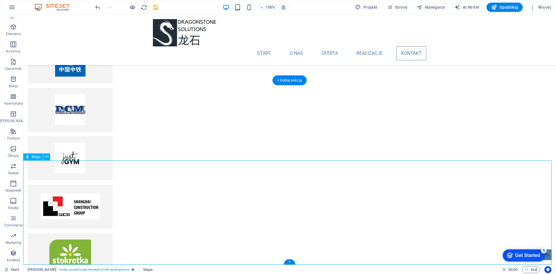
select select "1"
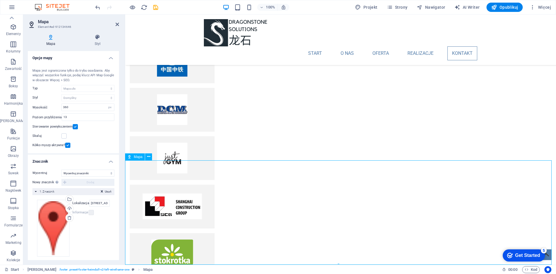
drag, startPoint x: 290, startPoint y: 213, endPoint x: 255, endPoint y: 228, distance: 37.3
drag, startPoint x: 225, startPoint y: 205, endPoint x: 169, endPoint y: 224, distance: 59.5
drag, startPoint x: 467, startPoint y: 203, endPoint x: 416, endPoint y: 219, distance: 53.5
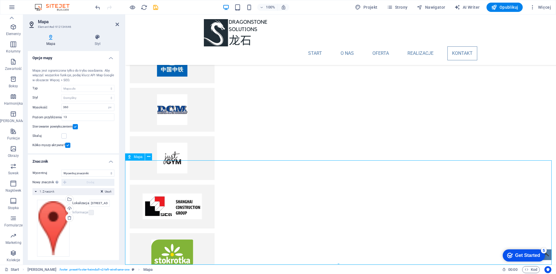
drag, startPoint x: 338, startPoint y: 203, endPoint x: 287, endPoint y: 218, distance: 54.1
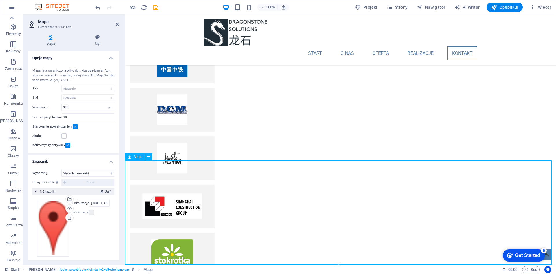
click at [146, 155] on button at bounding box center [148, 156] width 7 height 7
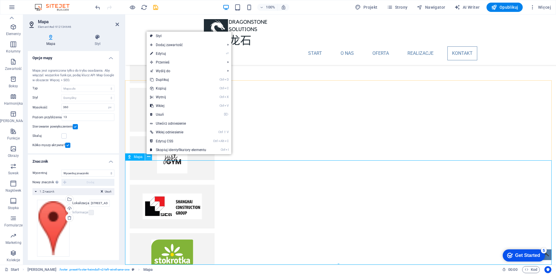
click at [146, 155] on button at bounding box center [148, 156] width 7 height 7
click at [172, 122] on link "Utwórz odniesienie" at bounding box center [189, 123] width 85 height 9
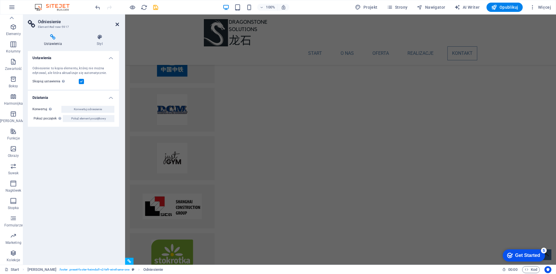
click at [118, 23] on icon at bounding box center [117, 24] width 3 height 5
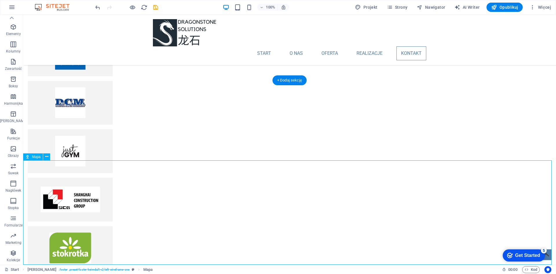
drag, startPoint x: 369, startPoint y: 217, endPoint x: 303, endPoint y: 233, distance: 66.9
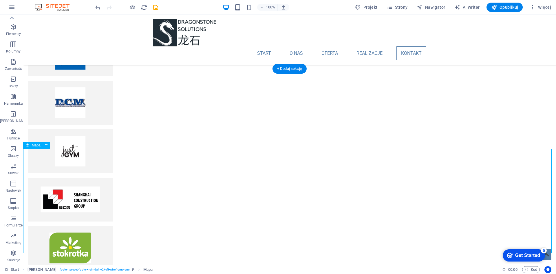
scroll to position [1328, 0]
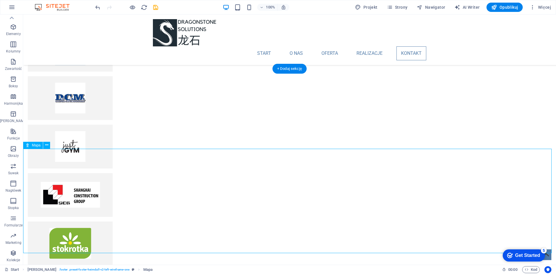
drag, startPoint x: 287, startPoint y: 222, endPoint x: 276, endPoint y: 171, distance: 51.8
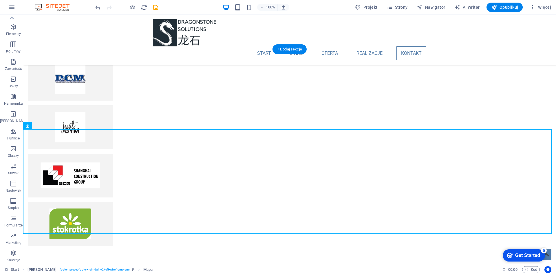
drag, startPoint x: 197, startPoint y: 217, endPoint x: 196, endPoint y: 234, distance: 16.9
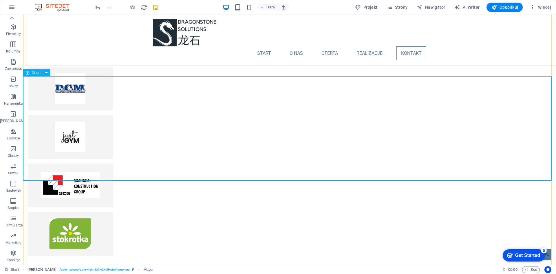
scroll to position [1325, 0]
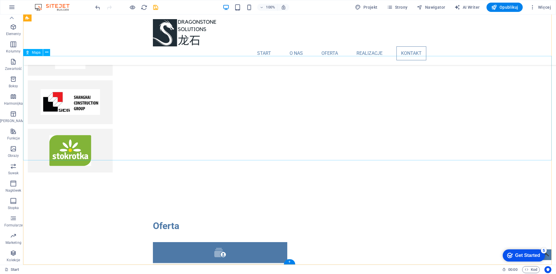
scroll to position [1317, 0]
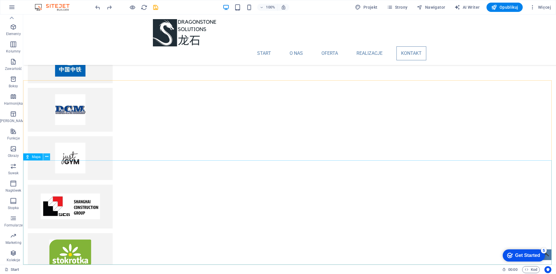
click at [45, 156] on icon at bounding box center [46, 156] width 3 height 6
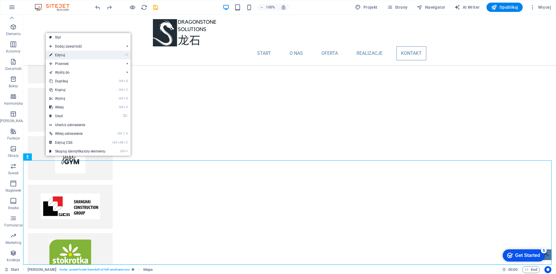
click at [62, 54] on link "⏎ Edytuj" at bounding box center [77, 55] width 63 height 9
select select "1"
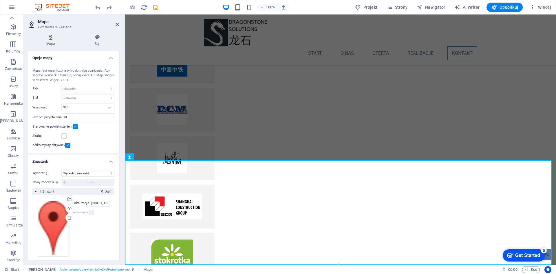
click at [50, 37] on icon at bounding box center [51, 37] width 46 height 6
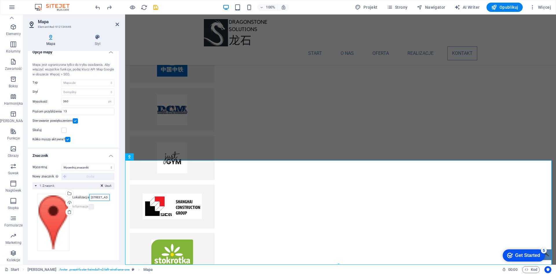
click at [101, 200] on input "353 N Central Ave Oviedo, FL 32765" at bounding box center [99, 197] width 21 height 7
drag, startPoint x: 214, startPoint y: 213, endPoint x: 185, endPoint y: 205, distance: 29.8
click at [96, 195] on input "353 N Central Ave Oviedo, FL 32765" at bounding box center [99, 197] width 21 height 7
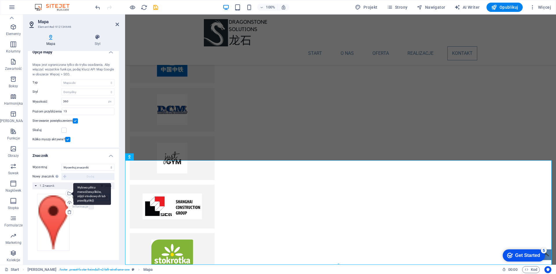
drag, startPoint x: 106, startPoint y: 195, endPoint x: 69, endPoint y: 195, distance: 36.8
click at [69, 195] on div "Przeciągnij pliki tutaj, kliknij, aby wybrać pliki lub wybierz pliki z Plików l…" at bounding box center [73, 222] width 73 height 57
type input "l Ave Oviedo, FL 32765"
click at [99, 196] on input "l Ave Oviedo, FL 32765" at bounding box center [99, 197] width 21 height 7
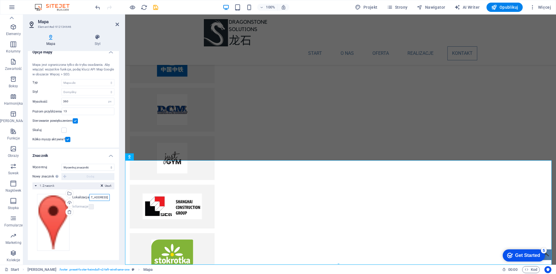
type input "warszawa, bokserska 1"
click at [114, 227] on div "Wycentruj Nie centruj Wycentruj znaczniki Wycentruj i powiększ znaczniki Nowy z…" at bounding box center [73, 209] width 91 height 101
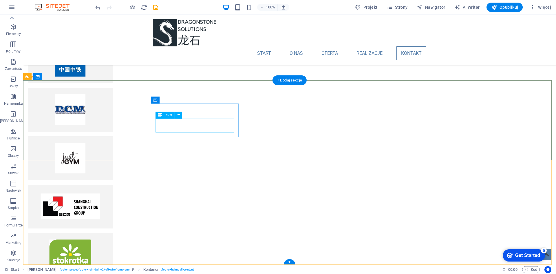
click at [167, 116] on span "Tekst" at bounding box center [168, 114] width 8 height 3
click at [181, 115] on button at bounding box center [178, 114] width 7 height 7
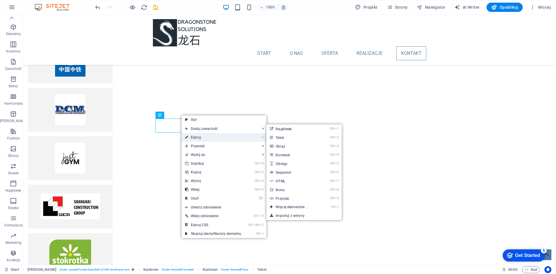
click at [198, 138] on link "⏎ Edytuj" at bounding box center [213, 137] width 63 height 9
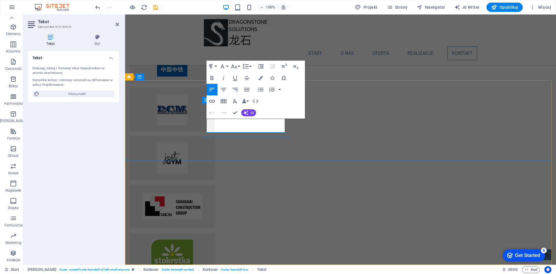
drag, startPoint x: 225, startPoint y: 122, endPoint x: 207, endPoint y: 122, distance: 17.4
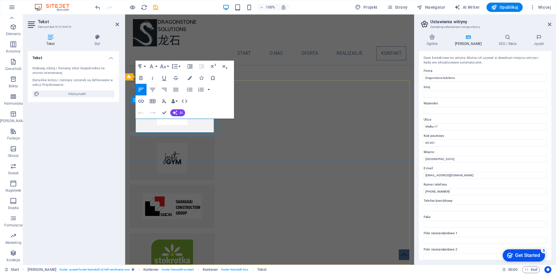
drag, startPoint x: 155, startPoint y: 122, endPoint x: 133, endPoint y: 121, distance: 21.7
drag, startPoint x: 138, startPoint y: 128, endPoint x: 155, endPoint y: 127, distance: 18.0
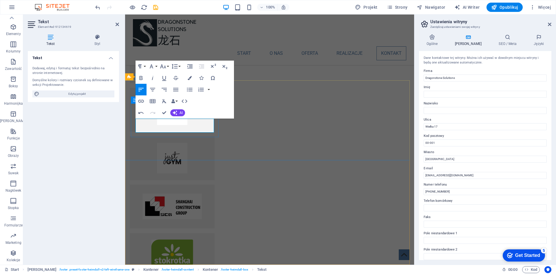
drag, startPoint x: 157, startPoint y: 130, endPoint x: 136, endPoint y: 131, distance: 20.8
drag, startPoint x: 149, startPoint y: 130, endPoint x: 168, endPoint y: 129, distance: 18.9
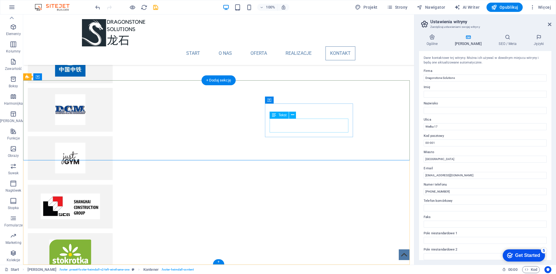
click at [294, 115] on icon at bounding box center [292, 115] width 3 height 6
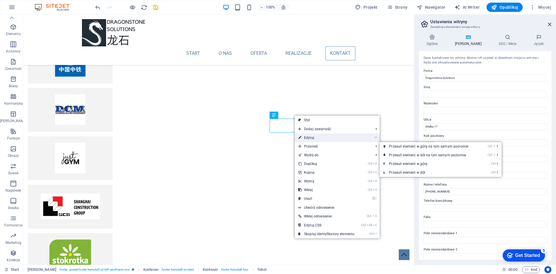
click at [319, 138] on link "⏎ Edytuj" at bounding box center [326, 137] width 63 height 9
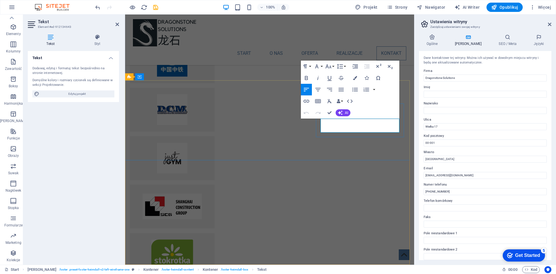
drag, startPoint x: 381, startPoint y: 130, endPoint x: 321, endPoint y: 129, distance: 60.2
drag, startPoint x: 358, startPoint y: 123, endPoint x: 317, endPoint y: 124, distance: 40.3
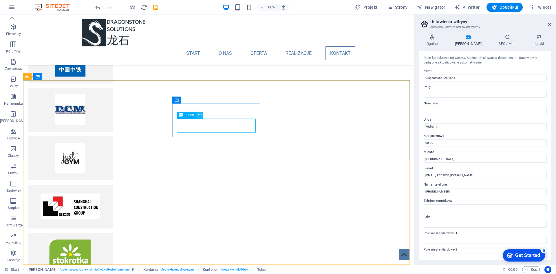
click at [203, 115] on button at bounding box center [199, 114] width 7 height 7
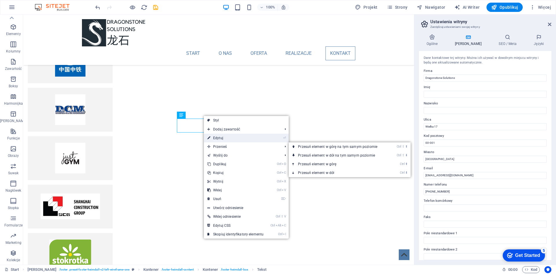
click at [224, 141] on link "⏎ Edytuj" at bounding box center [235, 137] width 63 height 9
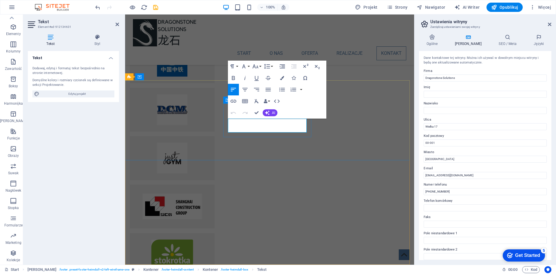
drag, startPoint x: 278, startPoint y: 123, endPoint x: 254, endPoint y: 122, distance: 24.6
drag, startPoint x: 243, startPoint y: 129, endPoint x: 221, endPoint y: 130, distance: 22.3
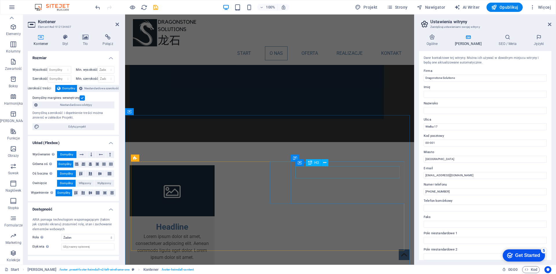
scroll to position [545, 0]
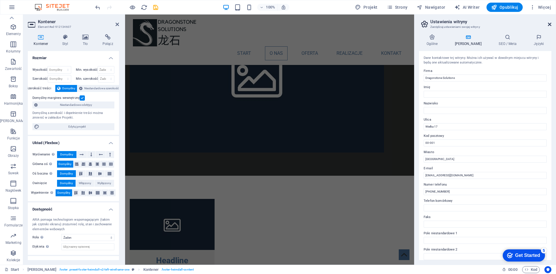
click at [548, 25] on icon at bounding box center [549, 24] width 3 height 5
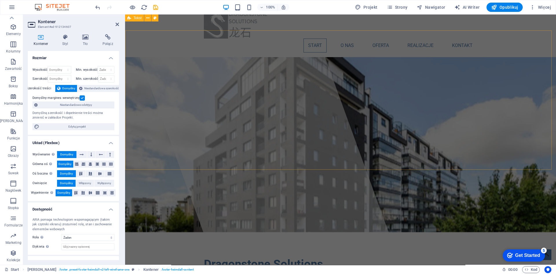
scroll to position [0, 0]
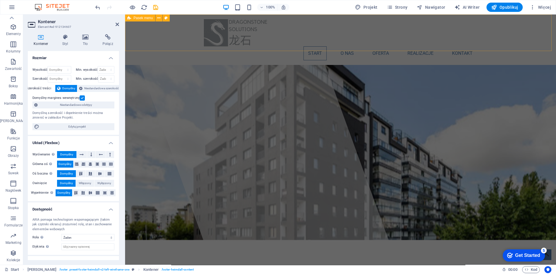
click at [516, 37] on div "Start O nas Oferta Realizacje Kontakt" at bounding box center [340, 39] width 431 height 50
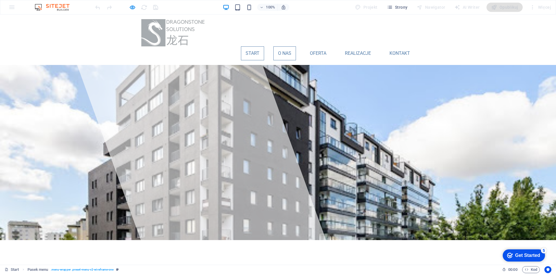
click at [281, 46] on link "O nas" at bounding box center [284, 53] width 23 height 14
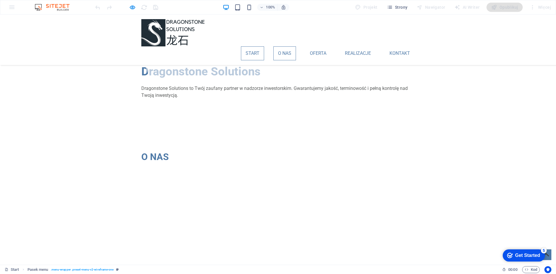
scroll to position [138, 0]
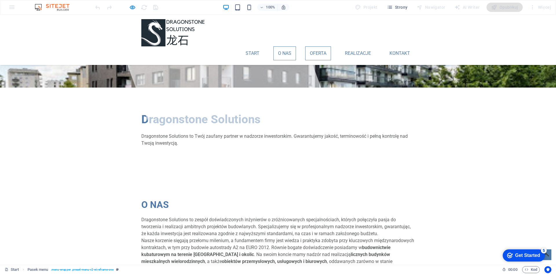
click at [315, 46] on link "Oferta" at bounding box center [318, 53] width 26 height 14
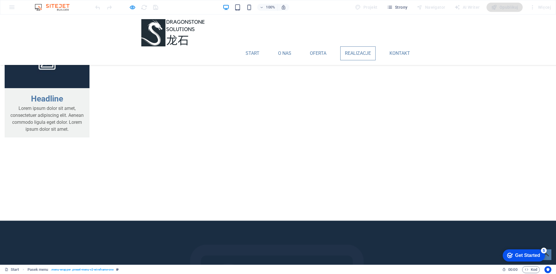
scroll to position [869, 0]
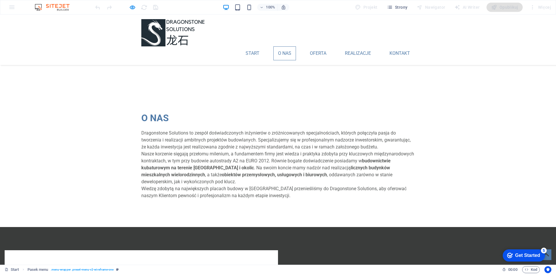
scroll to position [193, 0]
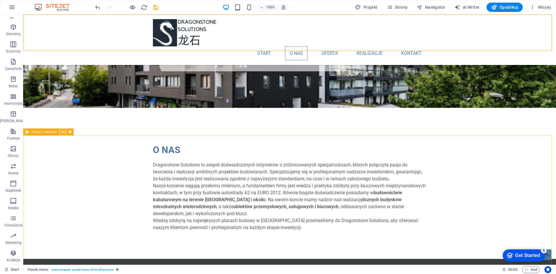
click at [61, 133] on icon at bounding box center [62, 132] width 3 height 6
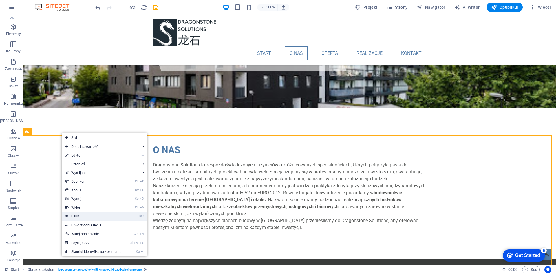
click at [81, 218] on link "⌦ Usuń" at bounding box center [93, 216] width 63 height 9
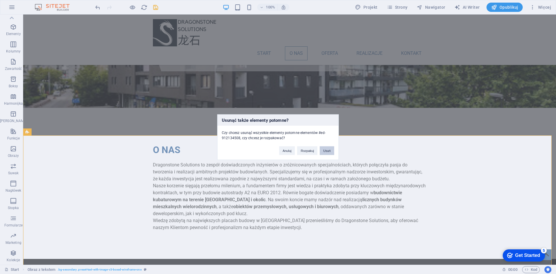
click at [330, 152] on button "Usuń" at bounding box center [327, 150] width 14 height 9
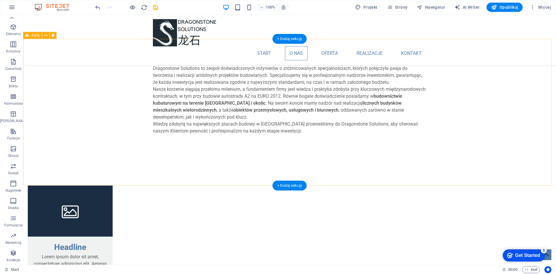
scroll to position [241, 0]
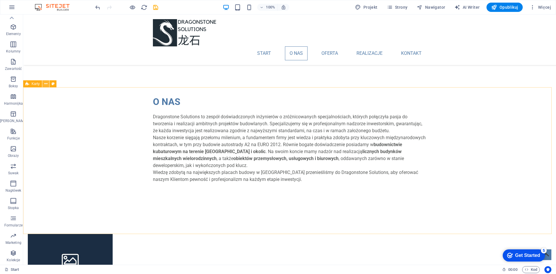
click at [47, 83] on icon at bounding box center [45, 84] width 3 height 6
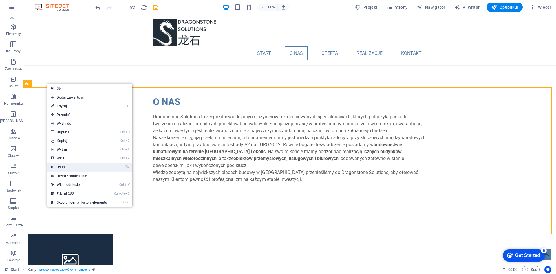
click at [67, 167] on link "⌦ Usuń" at bounding box center [78, 166] width 63 height 9
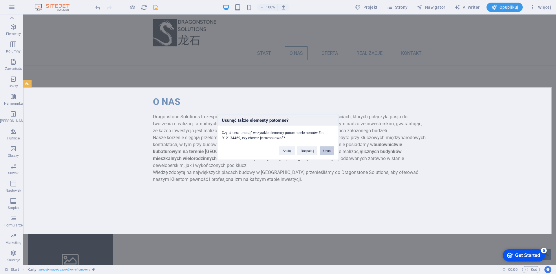
click at [326, 150] on button "Usuń" at bounding box center [327, 150] width 14 height 9
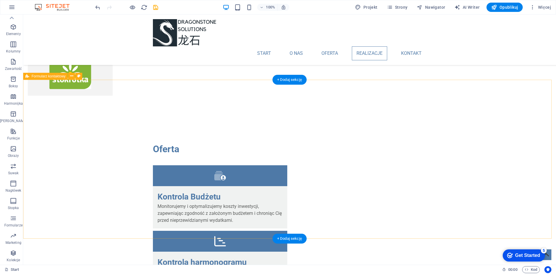
scroll to position [869, 0]
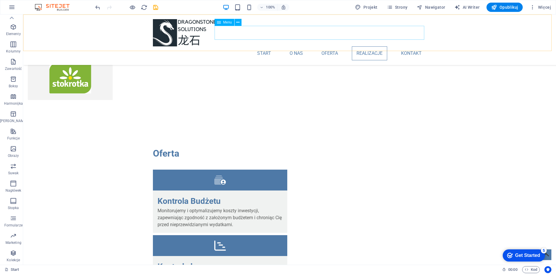
click at [418, 46] on nav "Start O nas Oferta Realizacje Kontakt" at bounding box center [289, 53] width 273 height 14
click at [394, 46] on nav "Start O nas Oferta Realizacje Kontakt" at bounding box center [289, 53] width 273 height 14
select select
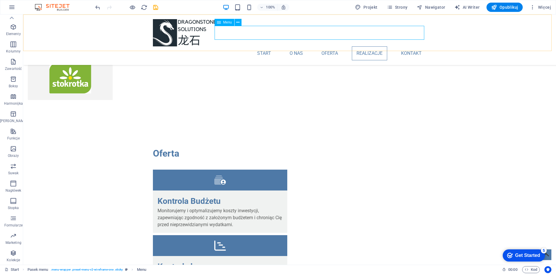
select select
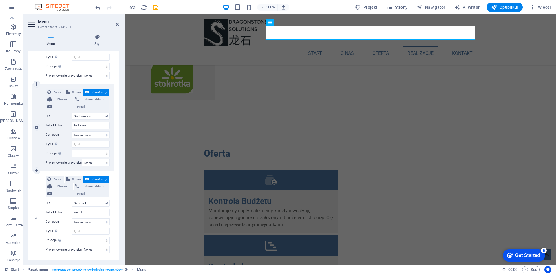
scroll to position [288, 0]
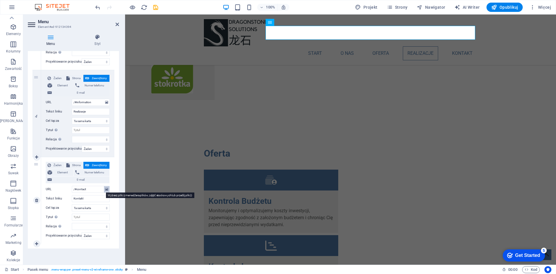
click at [105, 189] on icon at bounding box center [106, 189] width 3 height 6
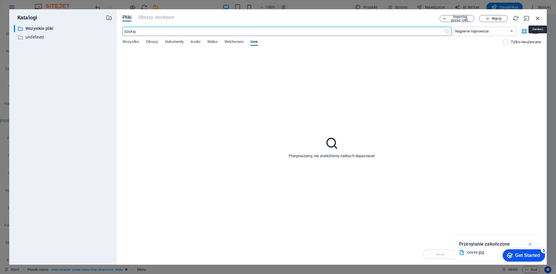
click at [537, 19] on icon "button" at bounding box center [538, 18] width 6 height 6
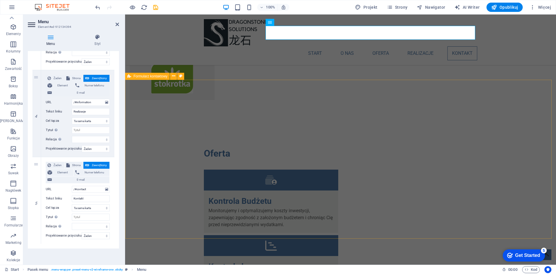
scroll to position [1013, 0]
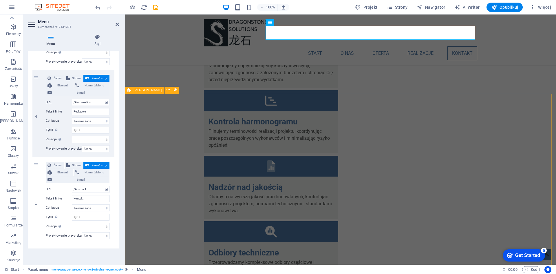
click at [149, 90] on span "[PERSON_NAME]" at bounding box center [147, 89] width 29 height 3
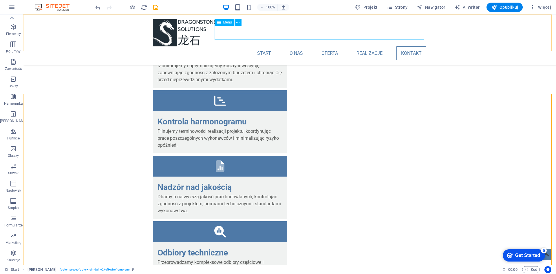
click at [411, 46] on nav "Start O nas Oferta Realizacje Kontakt" at bounding box center [289, 53] width 273 height 14
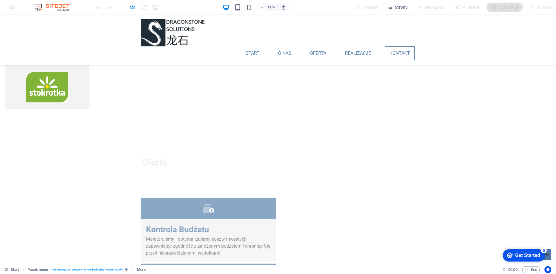
click at [397, 46] on link "Kontakt" at bounding box center [400, 53] width 30 height 14
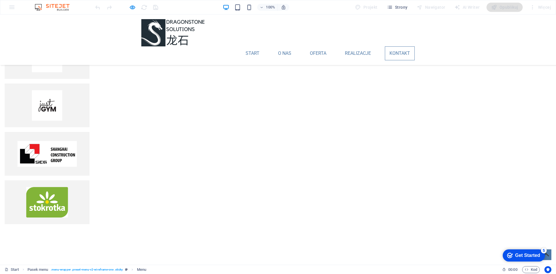
scroll to position [744, 0]
click at [397, 46] on link "Kontakt" at bounding box center [400, 53] width 30 height 14
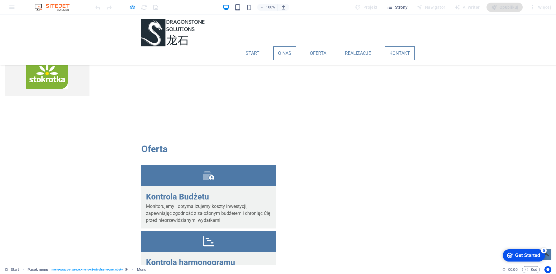
click at [276, 46] on link "O nas" at bounding box center [284, 53] width 23 height 14
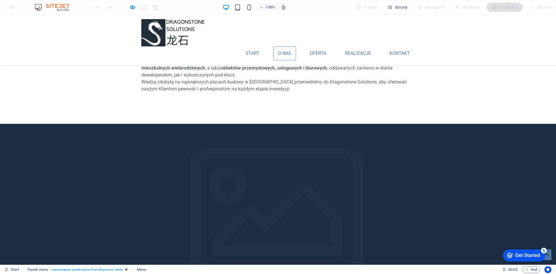
scroll to position [235, 0]
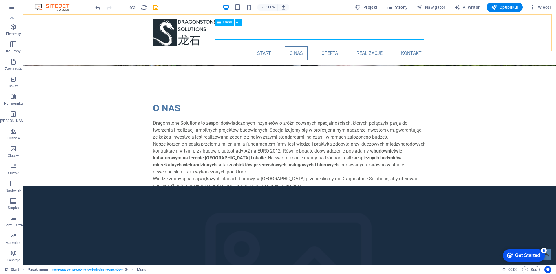
click at [402, 46] on nav "Start O nas Oferta Realizacje Kontakt" at bounding box center [289, 53] width 273 height 14
select select
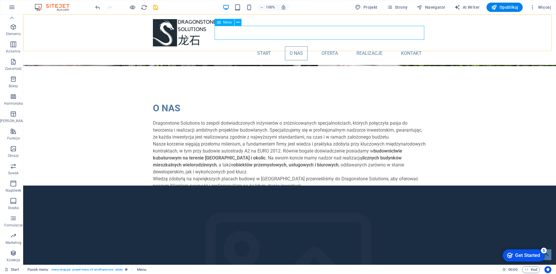
select select
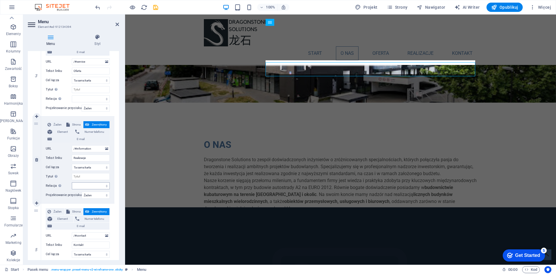
scroll to position [288, 0]
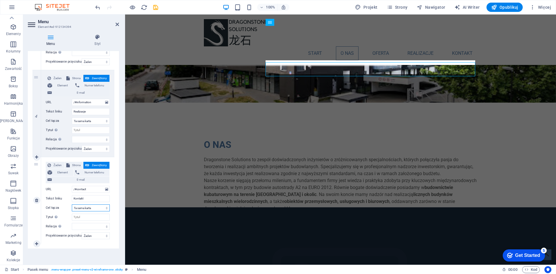
click at [95, 210] on select "Nowa karta Ta sama karta Nakładka" at bounding box center [91, 207] width 38 height 7
click at [72, 204] on select "Nowa karta Ta sama karta Nakładka" at bounding box center [91, 207] width 38 height 7
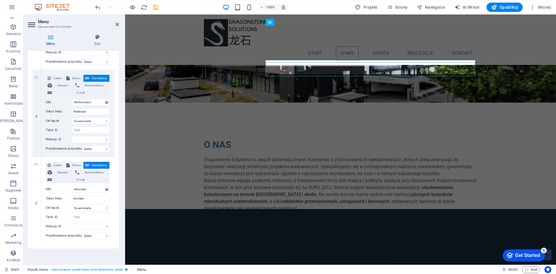
scroll to position [391, 0]
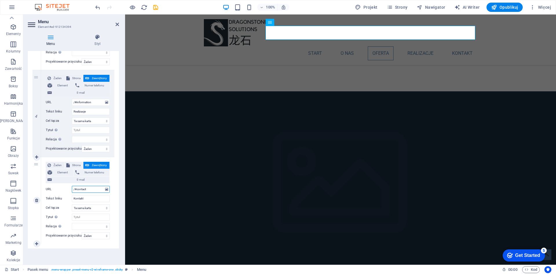
click at [87, 187] on input "/#contact" at bounding box center [91, 189] width 38 height 7
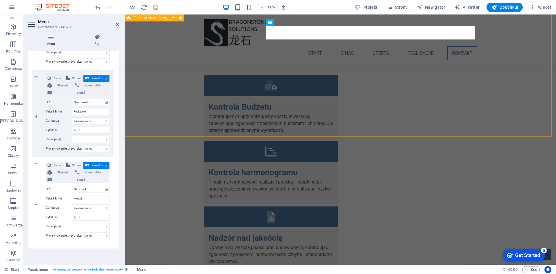
scroll to position [922, 0]
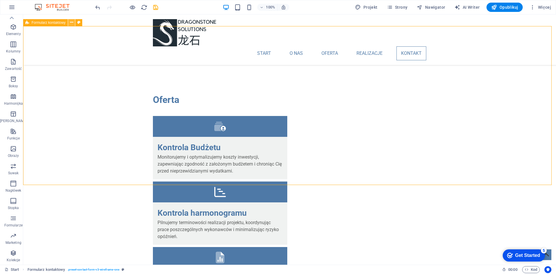
click at [71, 21] on icon at bounding box center [71, 22] width 3 height 6
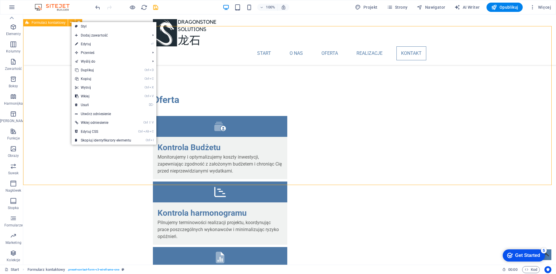
click at [49, 24] on span "Formularz kontaktowy" at bounding box center [49, 22] width 34 height 3
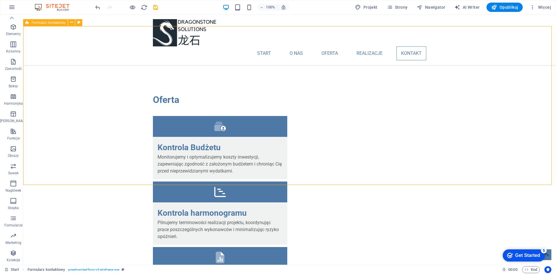
click at [31, 24] on div "Formularz kontaktowy" at bounding box center [45, 22] width 45 height 7
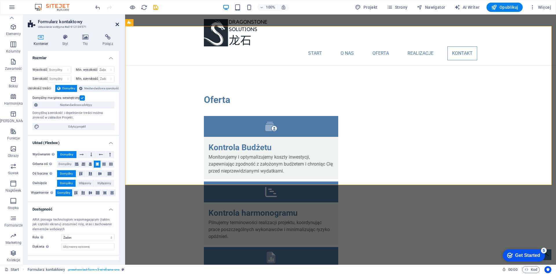
click at [117, 23] on icon at bounding box center [117, 24] width 3 height 5
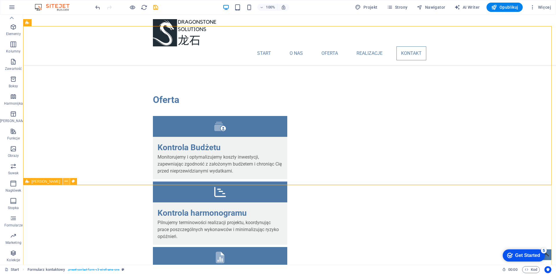
click at [65, 182] on icon at bounding box center [66, 181] width 3 height 6
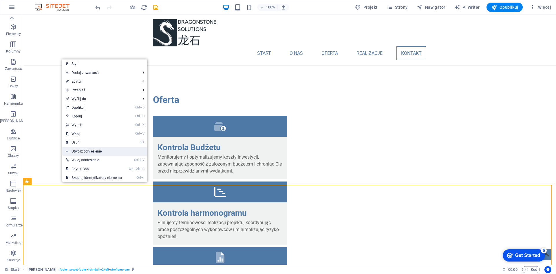
click at [100, 152] on link "Utwórz odniesienie" at bounding box center [104, 151] width 85 height 9
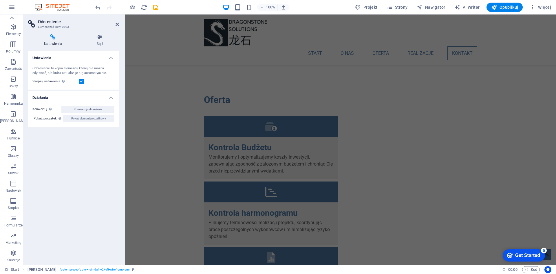
scroll to position [1211, 0]
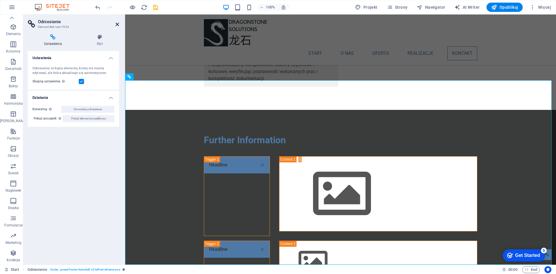
click at [118, 25] on icon at bounding box center [117, 24] width 3 height 5
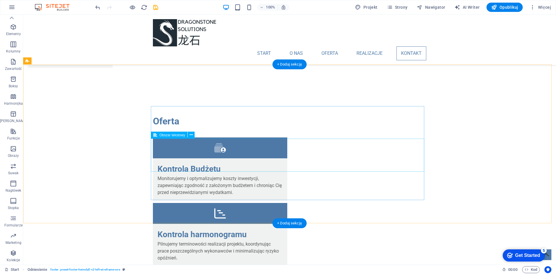
scroll to position [873, 0]
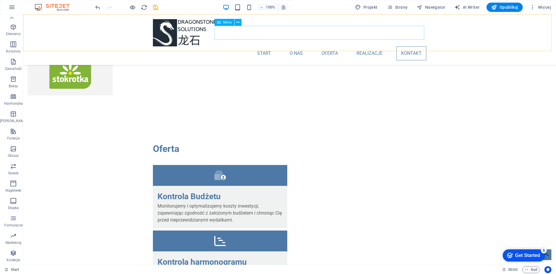
click at [407, 46] on nav "Start O nas Oferta Realizacje Kontakt" at bounding box center [289, 53] width 273 height 14
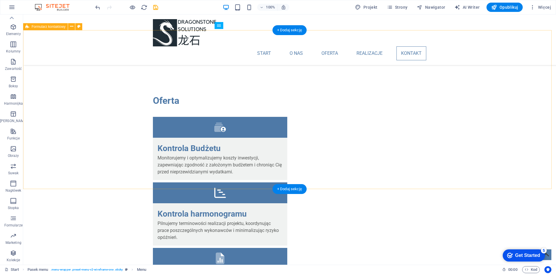
scroll to position [825, 0]
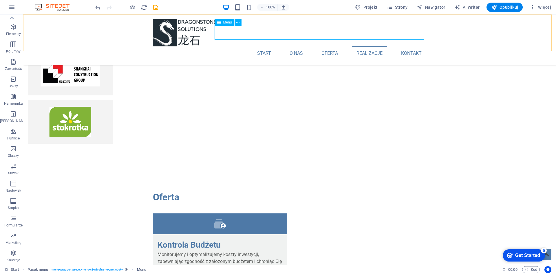
click at [407, 46] on nav "Start O nas Oferta Realizacje Kontakt" at bounding box center [289, 53] width 273 height 14
click at [408, 46] on nav "Start O nas Oferta Realizacje Kontakt" at bounding box center [289, 53] width 273 height 14
select select
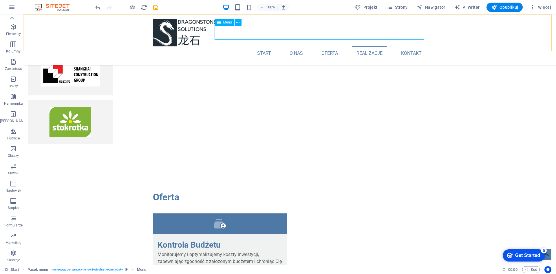
select select
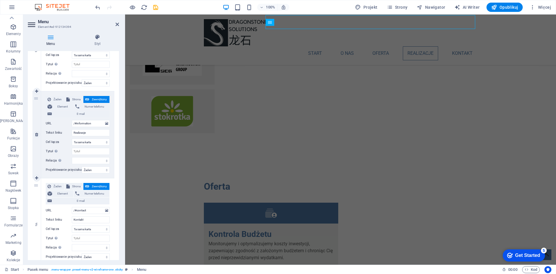
scroll to position [288, 0]
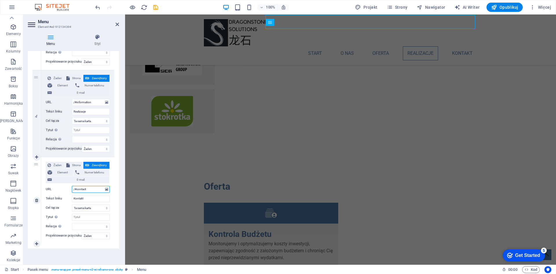
click at [88, 189] on input "/#contact" at bounding box center [91, 189] width 38 height 7
click at [83, 104] on input "/#information" at bounding box center [91, 102] width 38 height 7
click at [90, 190] on input "/#contact" at bounding box center [91, 189] width 38 height 7
type input "/#contac"
select select
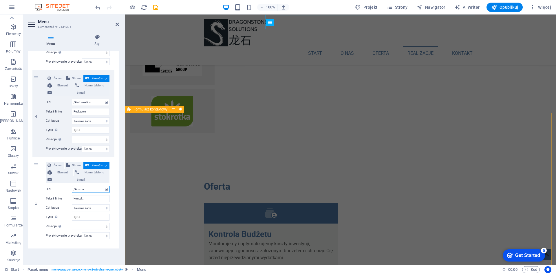
select select
type input "/#contac"
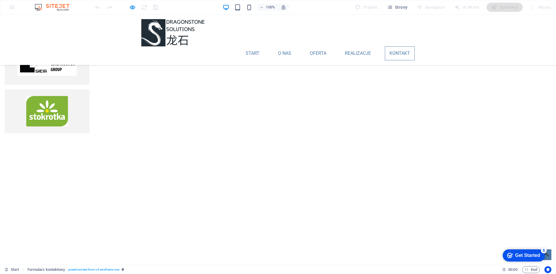
click at [400, 46] on link "Kontakt" at bounding box center [400, 53] width 30 height 14
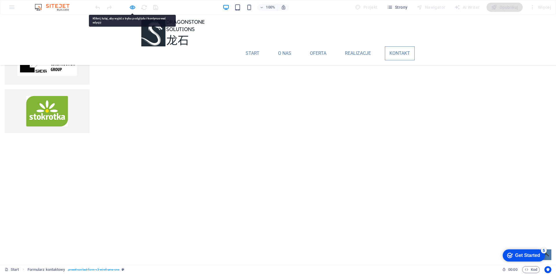
click at [400, 46] on link "Kontakt" at bounding box center [400, 53] width 30 height 14
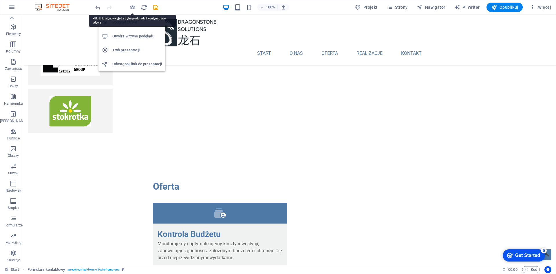
scroll to position [989, 0]
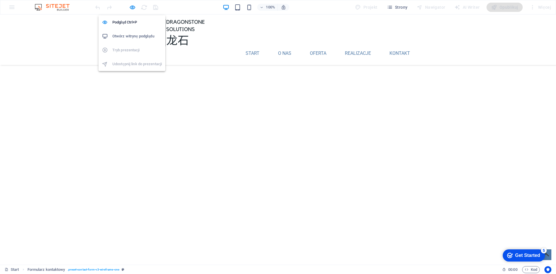
scroll to position [836, 0]
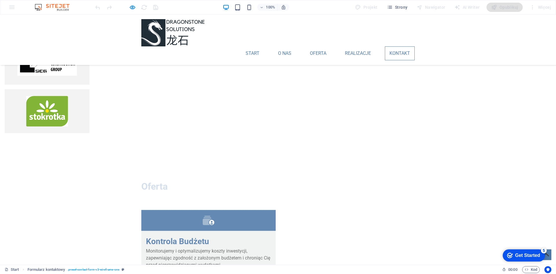
click at [395, 46] on link "Kontakt" at bounding box center [400, 53] width 30 height 14
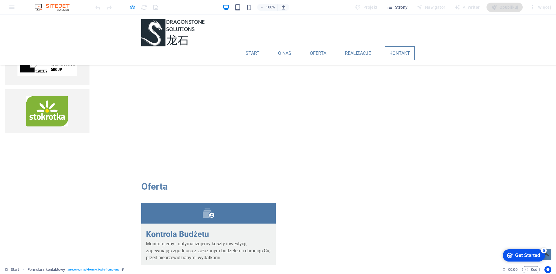
click at [395, 46] on link "Kontakt" at bounding box center [400, 53] width 30 height 14
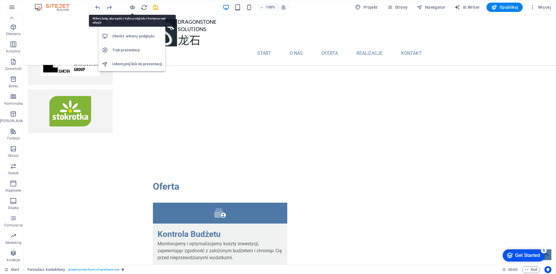
scroll to position [989, 0]
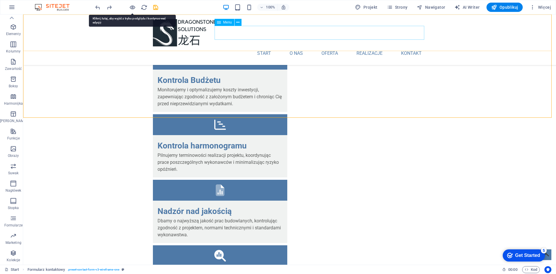
click at [410, 46] on nav "Start O nas Oferta Realizacje Kontakt" at bounding box center [289, 53] width 273 height 14
select select
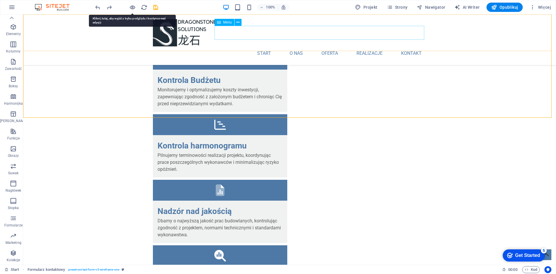
select select
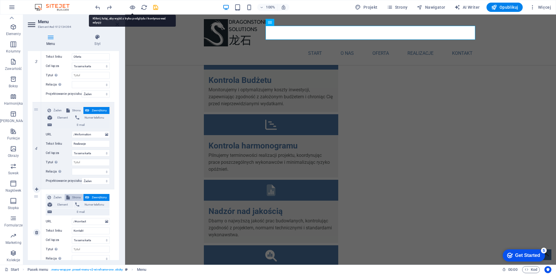
scroll to position [288, 0]
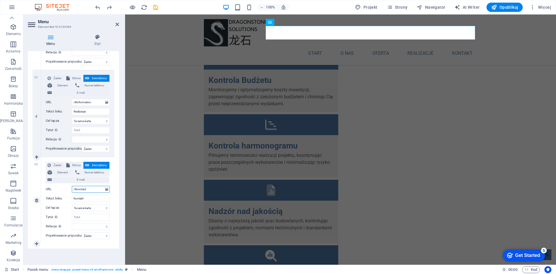
click at [91, 191] on input "/#contact" at bounding box center [91, 189] width 38 height 7
click at [65, 253] on div "Menu Automatycznie Spersonalizowany Utwórz niestandardowe elementy menu dla teg…" at bounding box center [73, 155] width 91 height 209
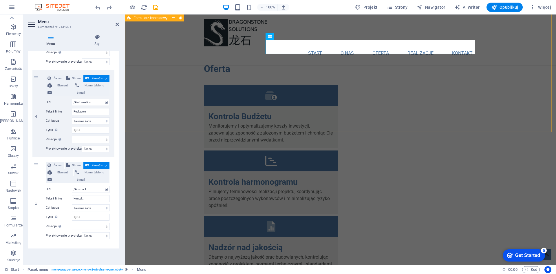
scroll to position [941, 0]
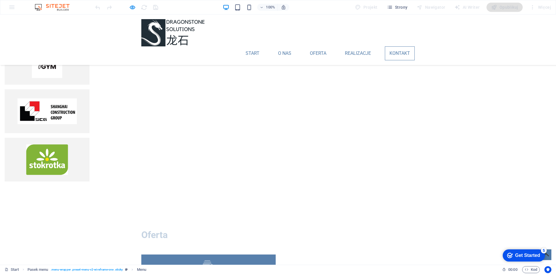
click at [388, 46] on link "Kontakt" at bounding box center [400, 53] width 30 height 14
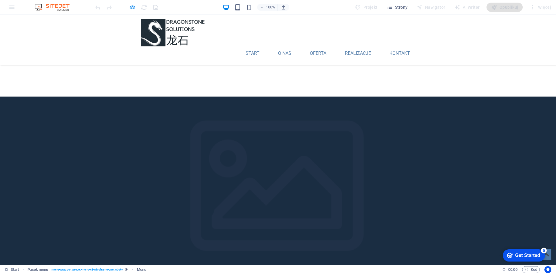
scroll to position [305, 0]
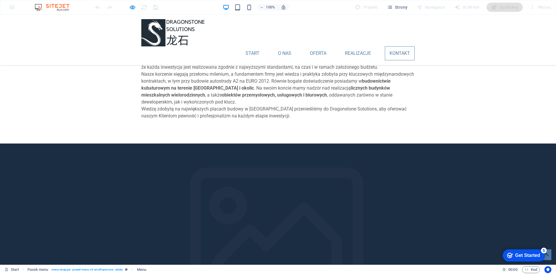
click at [392, 46] on link "Kontakt" at bounding box center [400, 53] width 30 height 14
click at [388, 46] on link "Kontakt" at bounding box center [400, 53] width 30 height 14
click at [362, 46] on link "Realizacje" at bounding box center [357, 53] width 35 height 14
click at [305, 46] on link "Oferta" at bounding box center [318, 53] width 26 height 14
click at [292, 46] on link "O nas" at bounding box center [284, 53] width 23 height 14
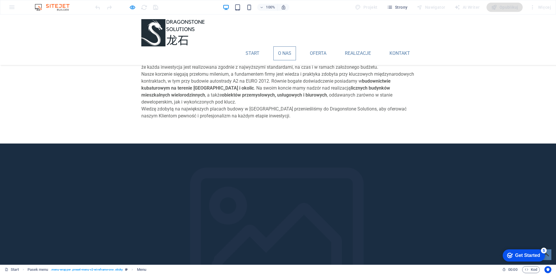
drag, startPoint x: 292, startPoint y: 31, endPoint x: 287, endPoint y: 31, distance: 4.9
click at [292, 46] on link "O nas" at bounding box center [284, 53] width 23 height 14
click at [242, 46] on link "Start" at bounding box center [252, 53] width 23 height 14
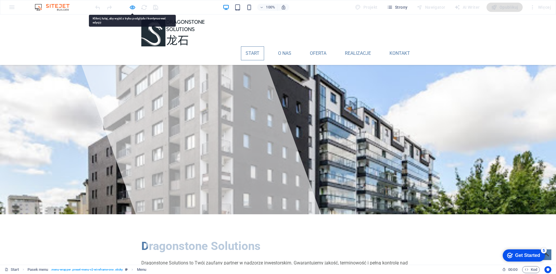
scroll to position [36, 0]
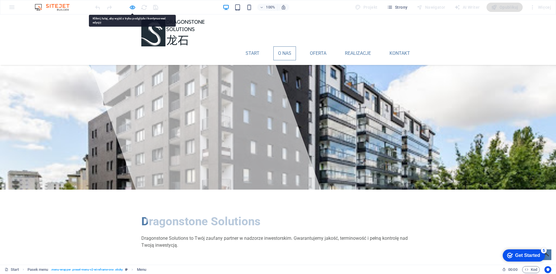
click at [284, 46] on link "O nas" at bounding box center [284, 53] width 23 height 14
click at [315, 46] on link "Oferta" at bounding box center [318, 53] width 26 height 14
click at [354, 46] on link "Realizacje" at bounding box center [357, 53] width 35 height 14
click at [389, 46] on link "Kontakt" at bounding box center [400, 53] width 30 height 14
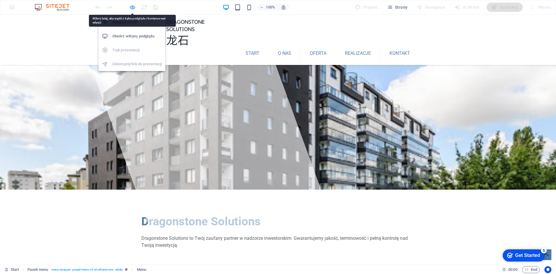
select select
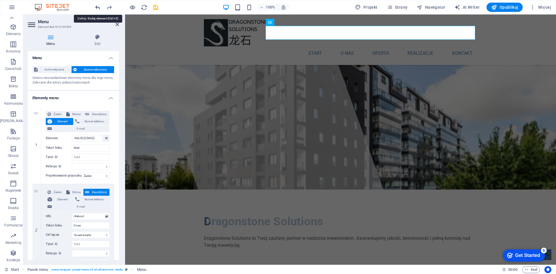
click at [98, 9] on icon "undo" at bounding box center [97, 7] width 7 height 7
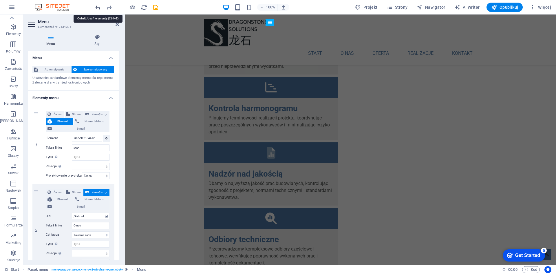
click at [98, 9] on icon "undo" at bounding box center [97, 7] width 7 height 7
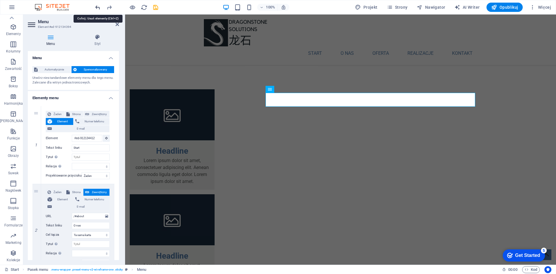
scroll to position [262, 0]
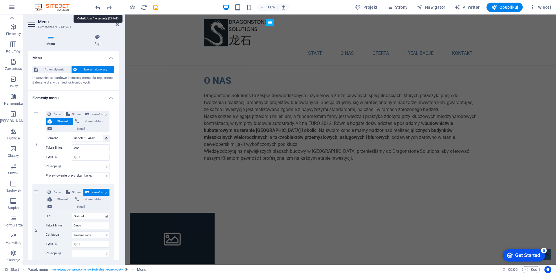
click at [98, 9] on icon "undo" at bounding box center [97, 7] width 7 height 7
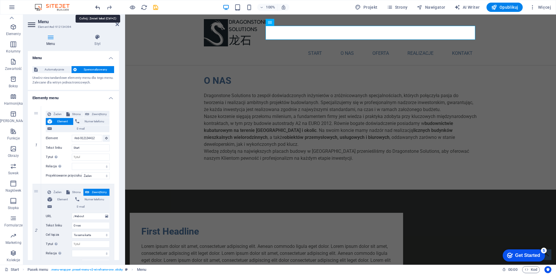
click at [98, 9] on icon "undo" at bounding box center [97, 7] width 7 height 7
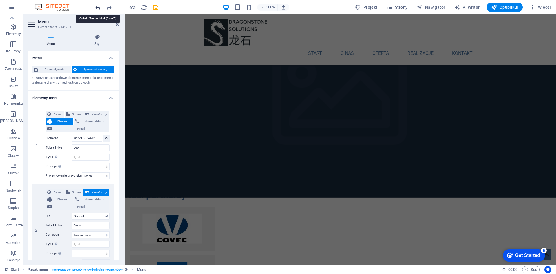
scroll to position [1303, 0]
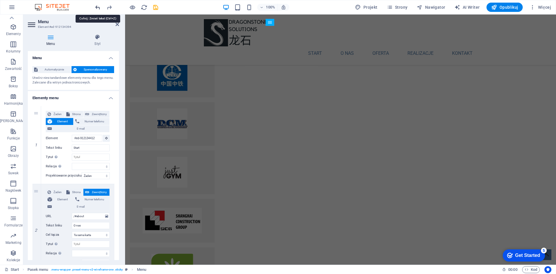
click at [98, 9] on icon "undo" at bounding box center [97, 7] width 7 height 7
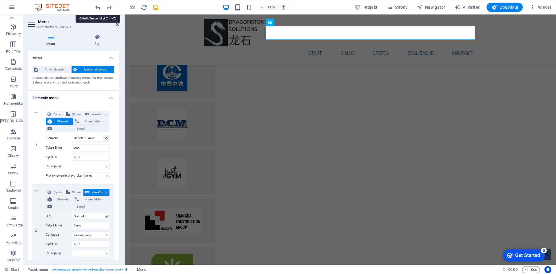
click at [98, 9] on icon "undo" at bounding box center [97, 7] width 7 height 7
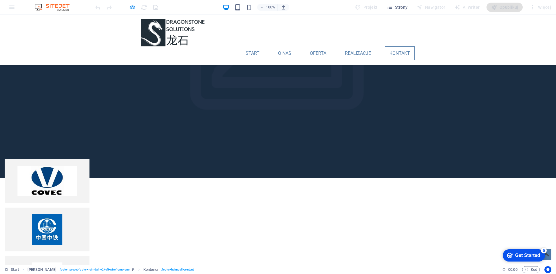
click at [400, 46] on link "Kontakt" at bounding box center [400, 53] width 30 height 14
click at [354, 46] on link "Realizacje" at bounding box center [357, 53] width 35 height 14
click at [307, 46] on link "Oferta" at bounding box center [318, 53] width 26 height 14
click at [277, 46] on link "O nas" at bounding box center [284, 53] width 23 height 14
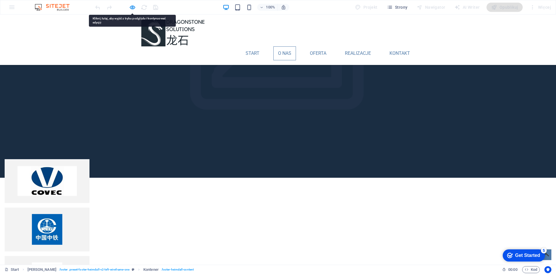
click at [277, 46] on link "O nas" at bounding box center [284, 53] width 23 height 14
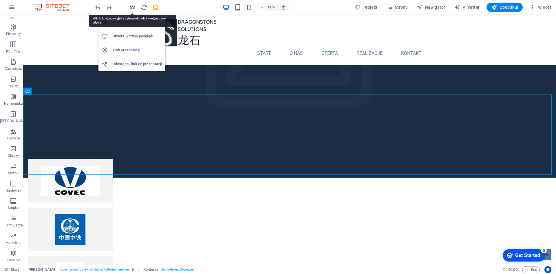
scroll to position [1303, 0]
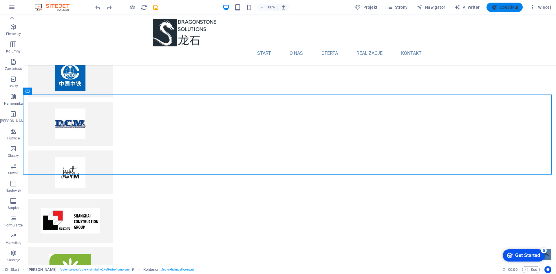
click at [506, 6] on span "Opublikuj" at bounding box center [504, 7] width 27 height 6
